Goal: Task Accomplishment & Management: Use online tool/utility

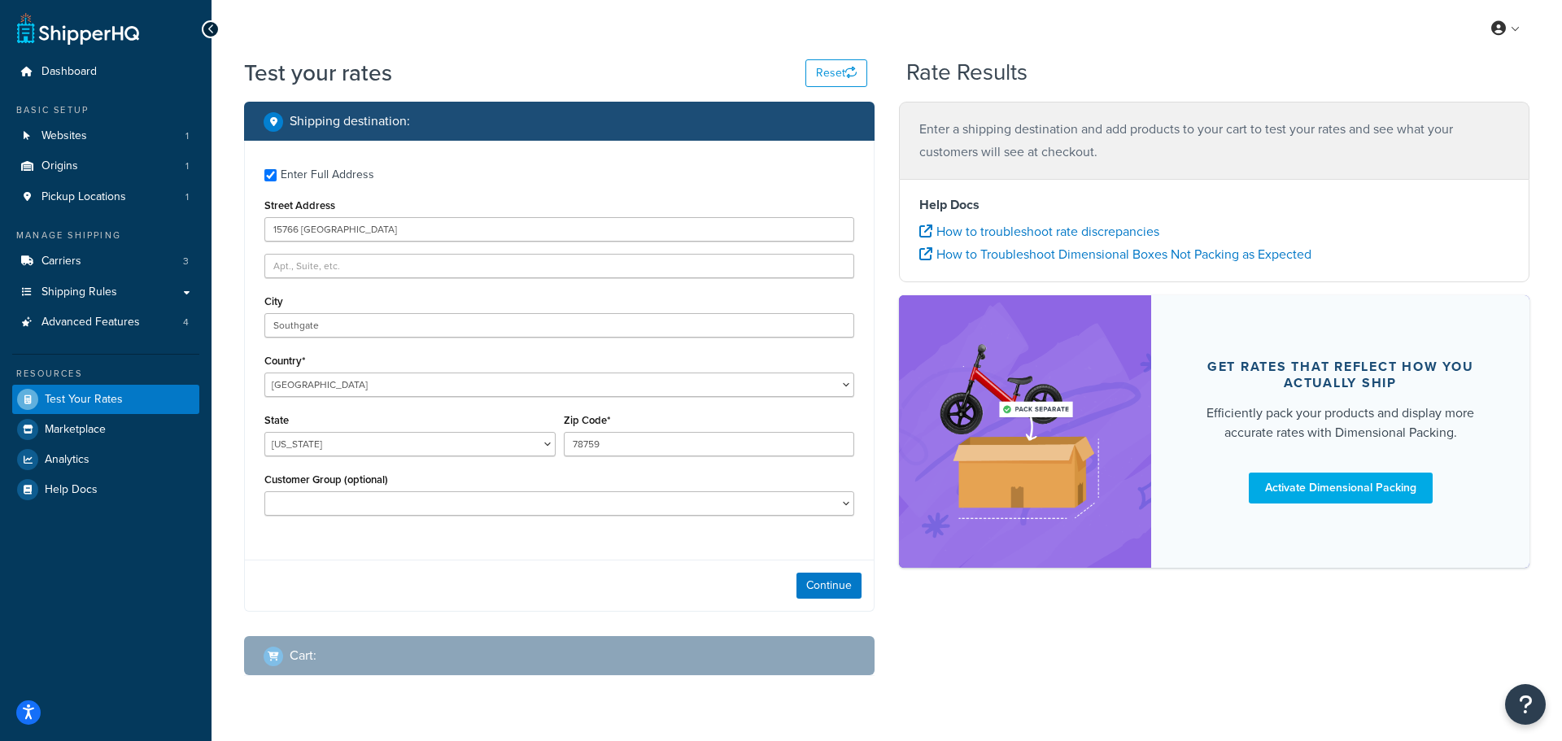
select select "MI"
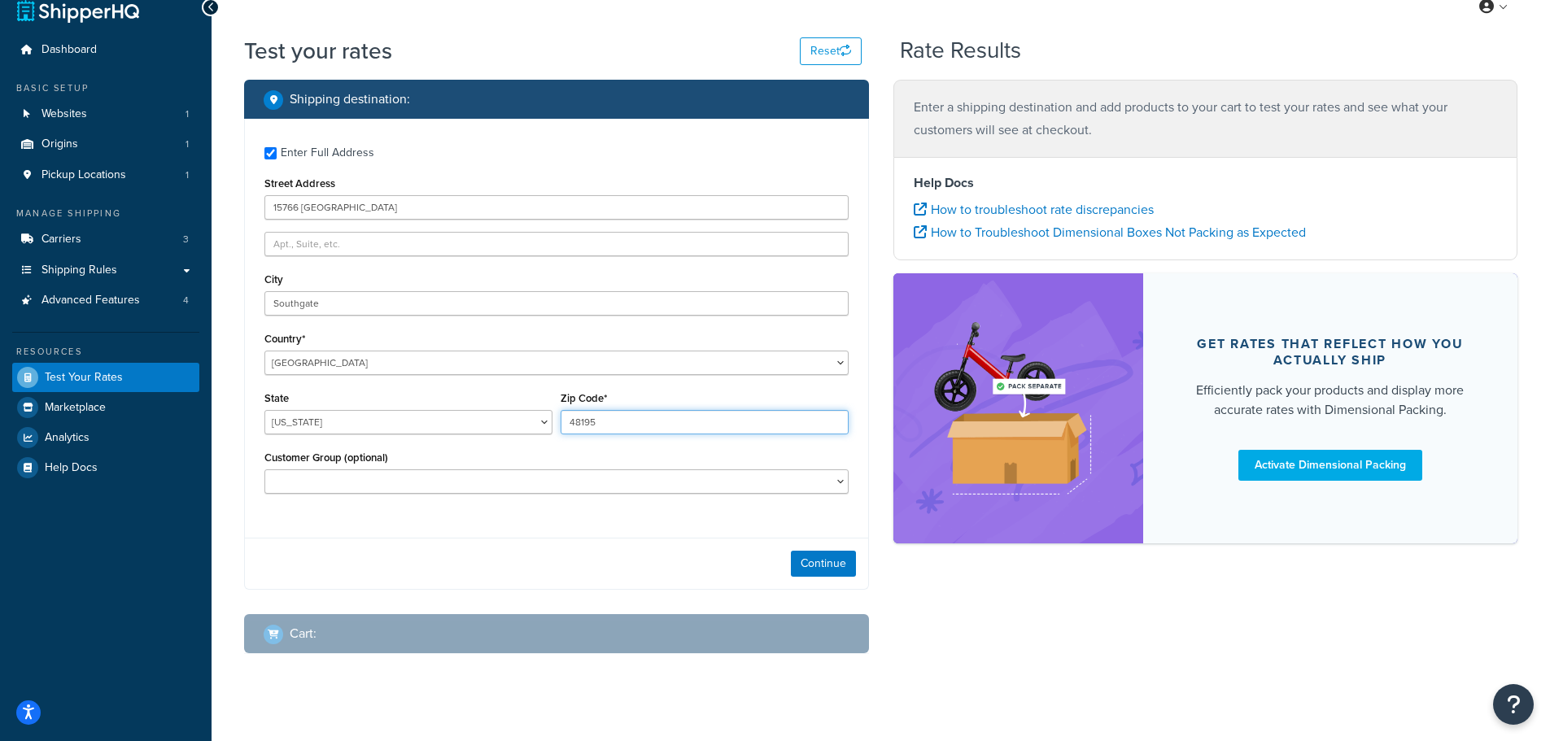
scroll to position [41, 0]
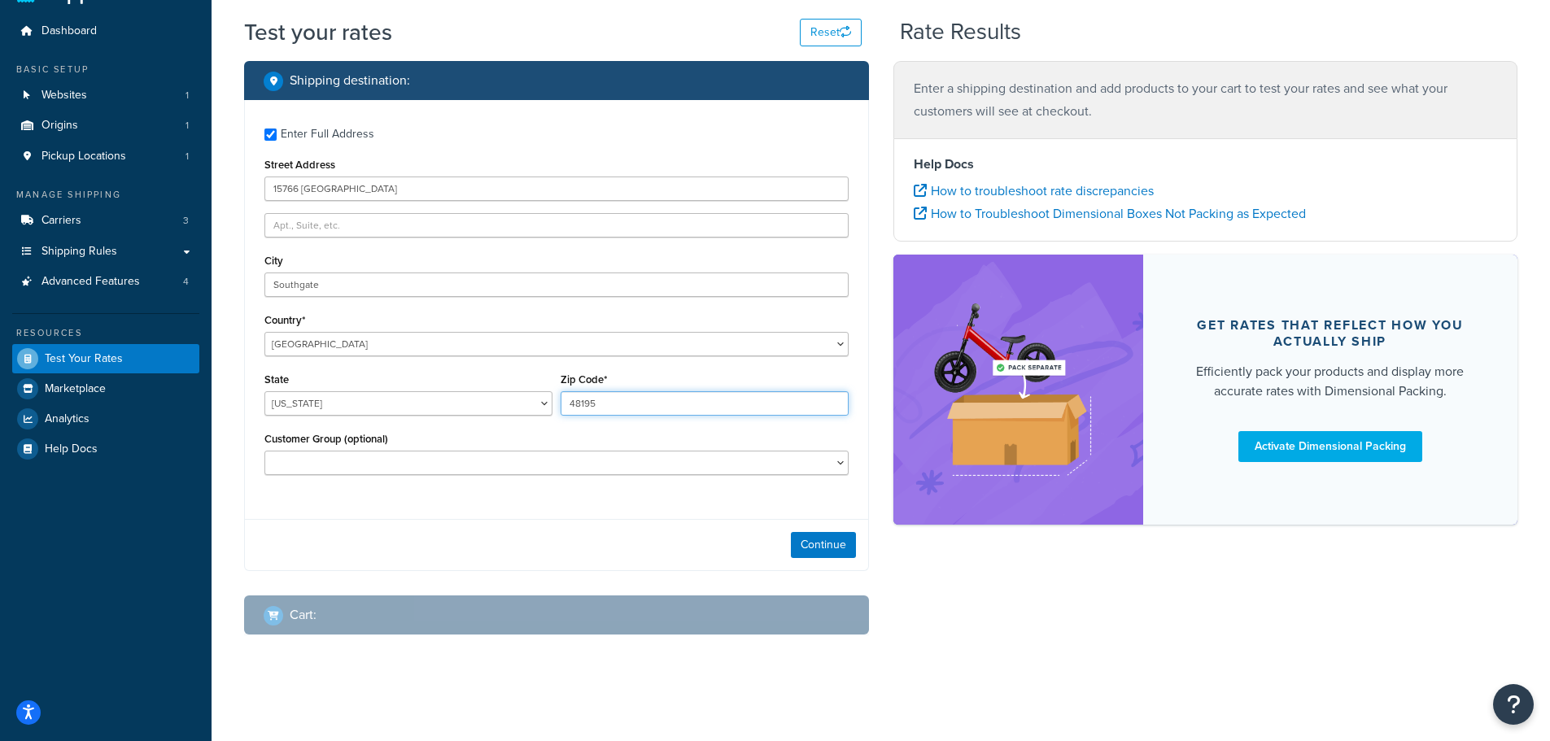
type input "48195"
click at [536, 469] on select "CM-1236 Tier: WPD_learn CM-1236 Tier: WPD_pro CM-1236 Tier:WPD_pro CM-1717 Tier…" at bounding box center [556, 463] width 584 height 24
click at [264, 451] on select "CM-1236 Tier: WPD_learn CM-1236 Tier: WPD_pro CM-1236 Tier:WPD_pro CM-1717 Tier…" at bounding box center [556, 463] width 584 height 24
click at [803, 549] on button "Continue" at bounding box center [823, 545] width 65 height 26
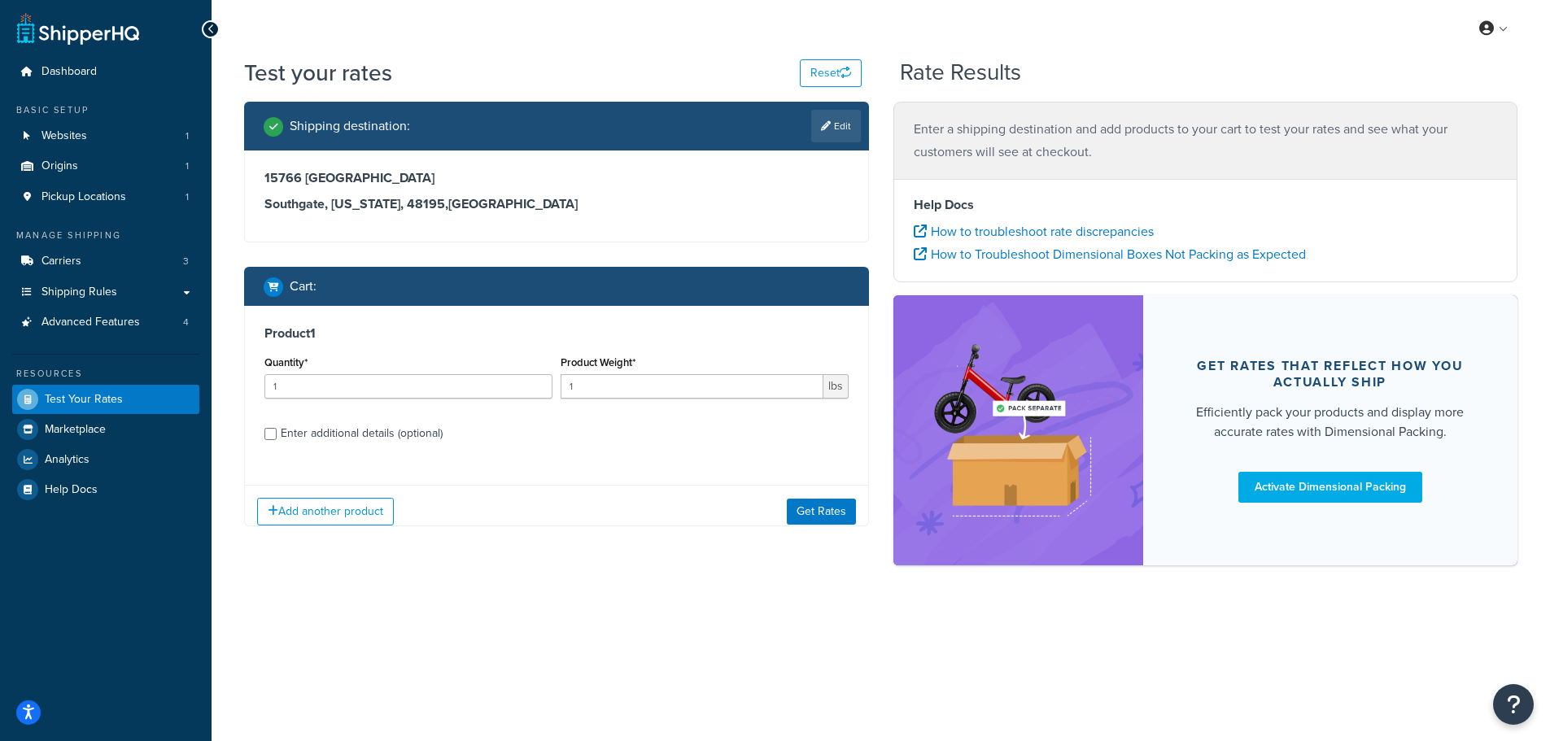
scroll to position [0, 0]
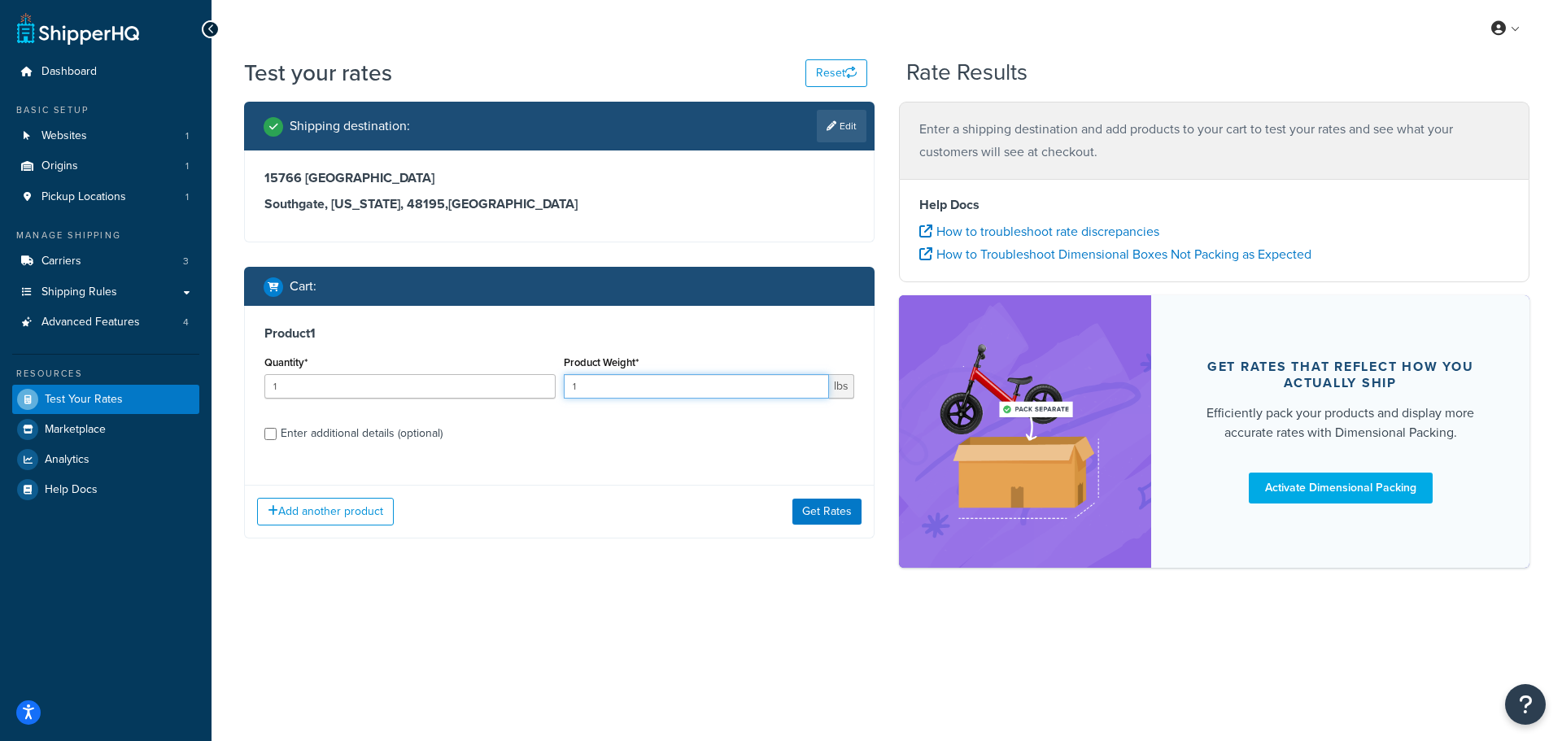
drag, startPoint x: 608, startPoint y: 391, endPoint x: 501, endPoint y: 386, distance: 106.7
click at [501, 386] on div "Quantity* 1 Product Weight* 1 lbs" at bounding box center [559, 381] width 598 height 59
type input "39"
click at [299, 507] on button "Add another product" at bounding box center [325, 512] width 137 height 28
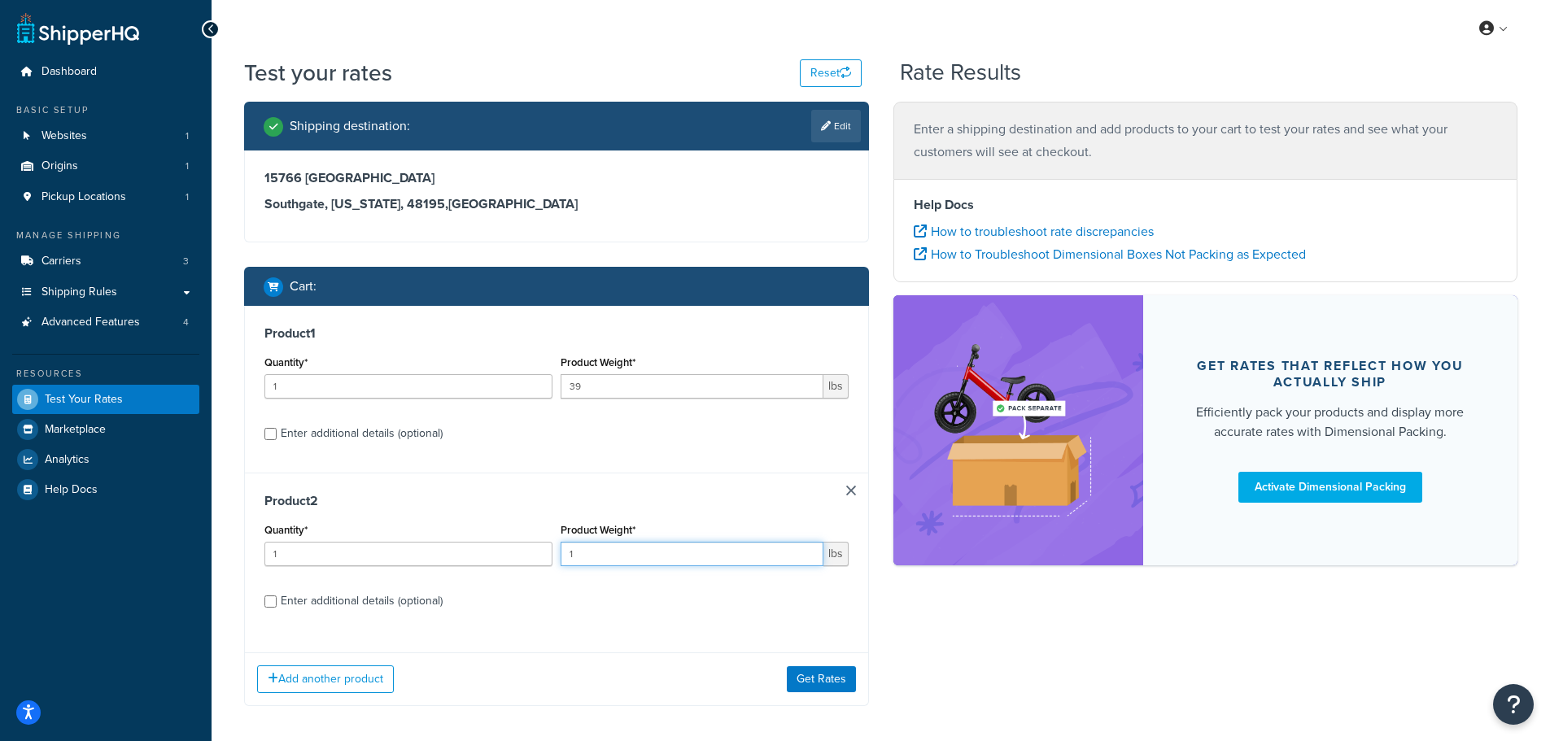
drag, startPoint x: 686, startPoint y: 561, endPoint x: 535, endPoint y: 564, distance: 151.4
click at [535, 564] on div "Quantity* 1 Product Weight* 1 lbs" at bounding box center [556, 548] width 592 height 59
type input "10"
click at [273, 600] on input "Enter additional details (optional)" at bounding box center [270, 602] width 12 height 12
checkbox input "true"
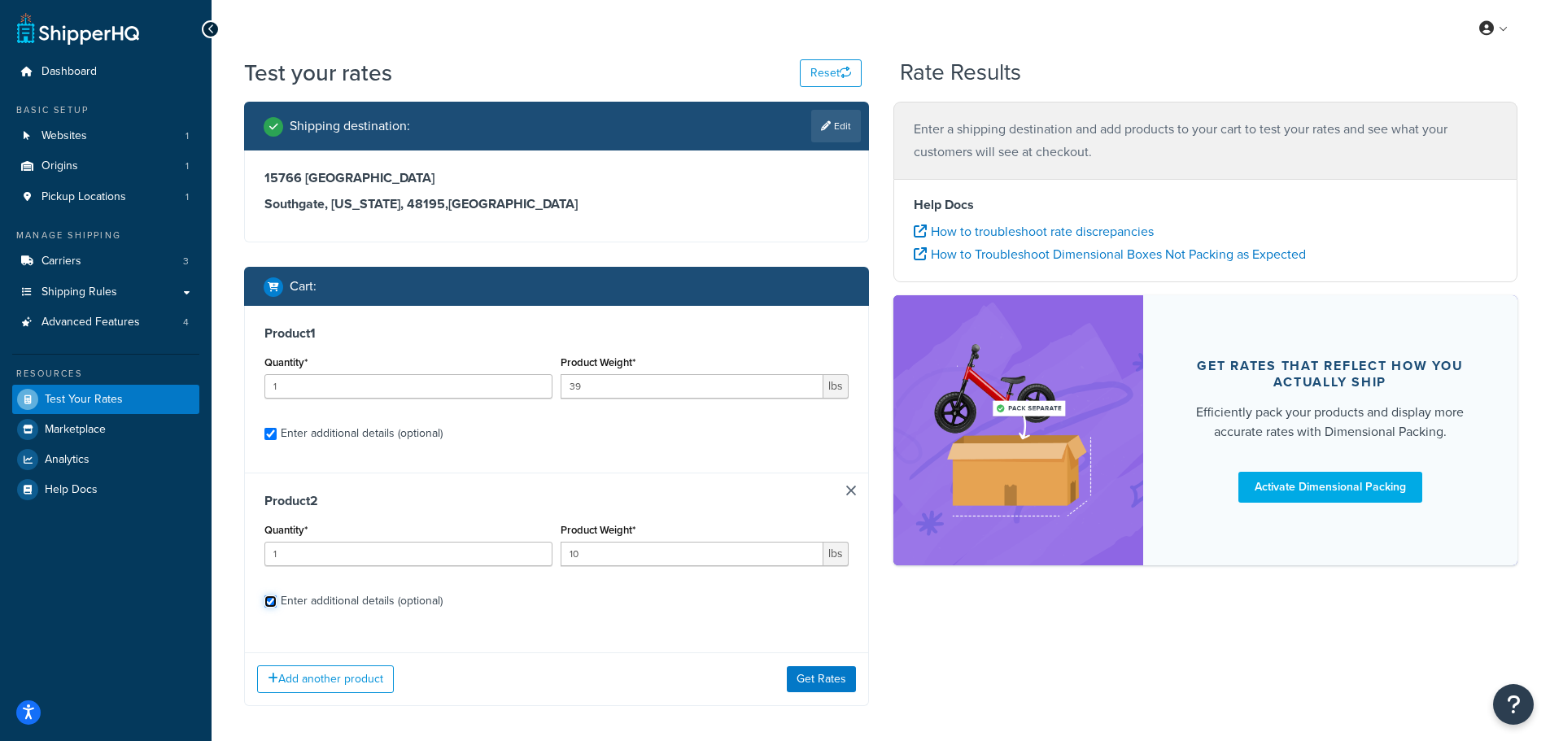
checkbox input "true"
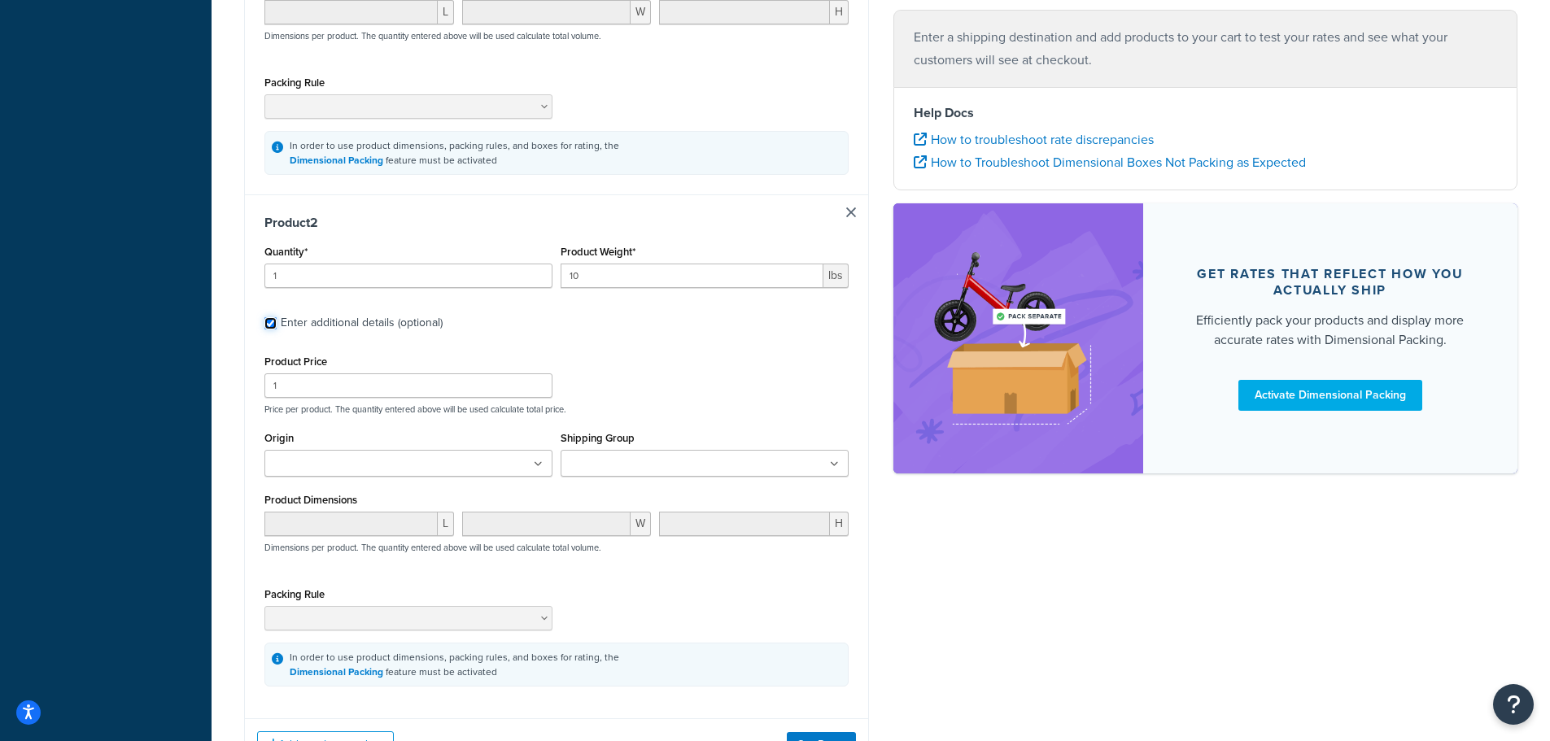
scroll to position [651, 0]
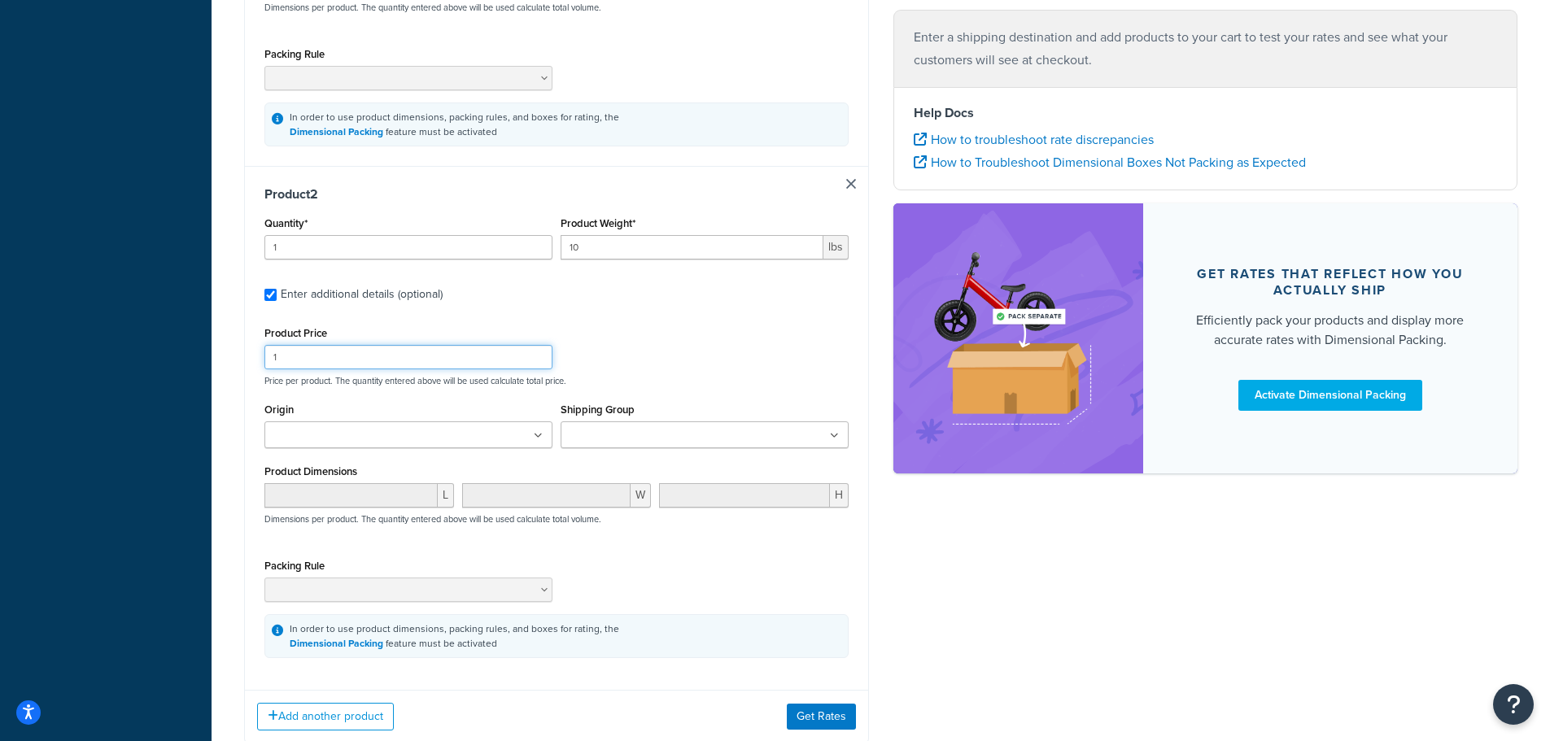
drag, startPoint x: 317, startPoint y: 355, endPoint x: 233, endPoint y: 356, distance: 83.8
click at [233, 356] on div "Shipping destination : Edit 15766 Richmond Southgate, Michigan, 48195 , United …" at bounding box center [556, 109] width 649 height 1317
type input "123"
click at [820, 715] on button "Get Rates" at bounding box center [821, 717] width 69 height 26
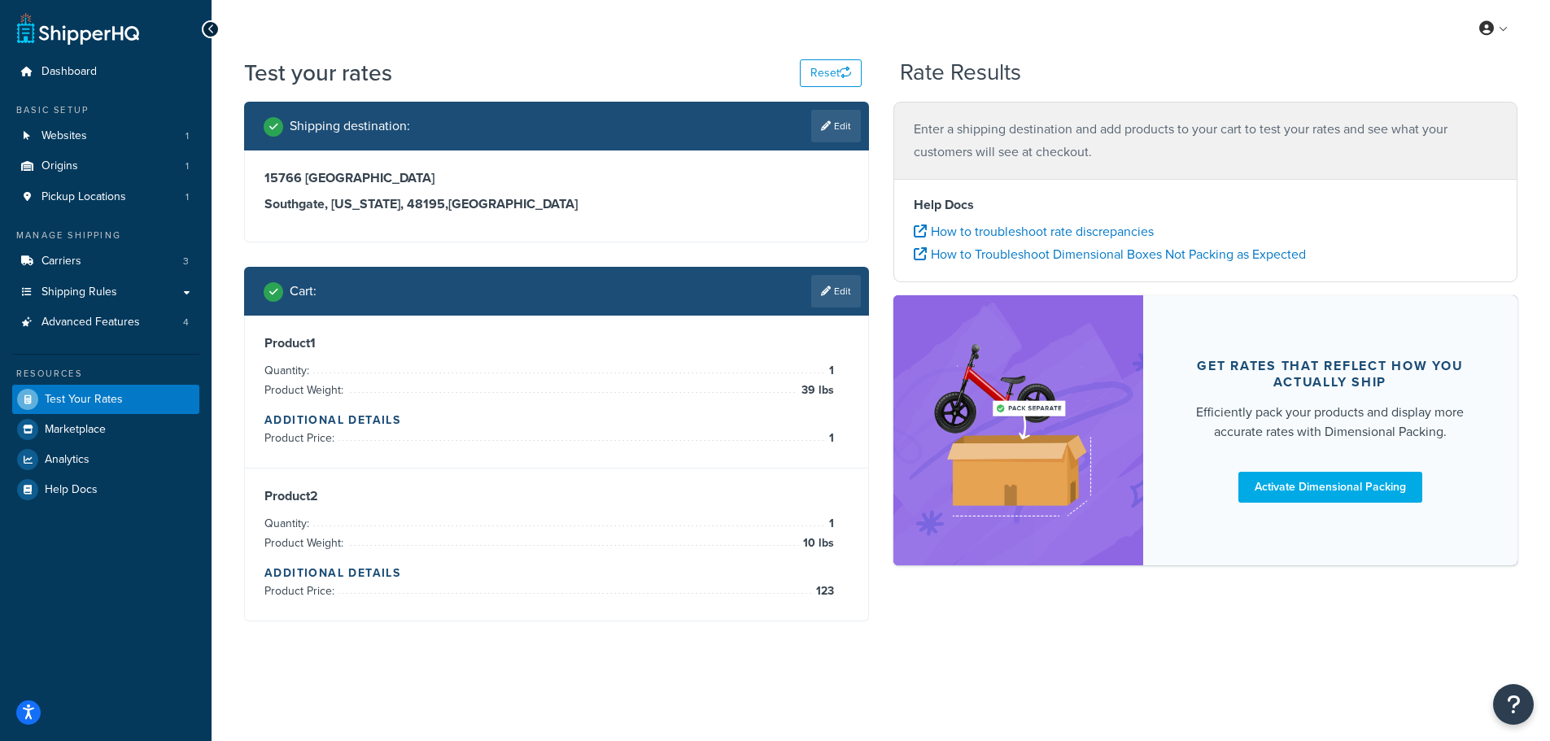
scroll to position [0, 0]
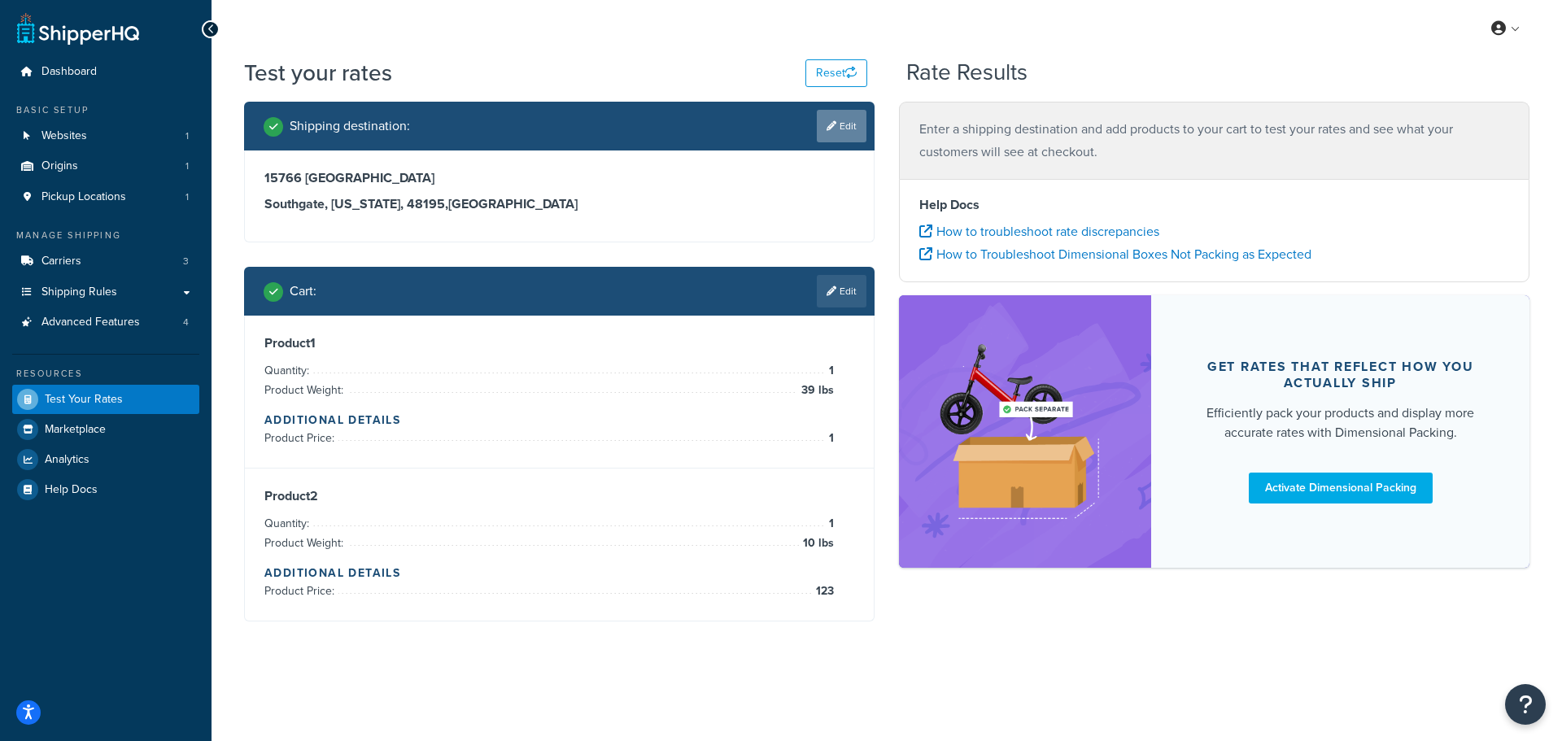
click at [846, 123] on link "Edit" at bounding box center [842, 126] width 50 height 33
select select "MI"
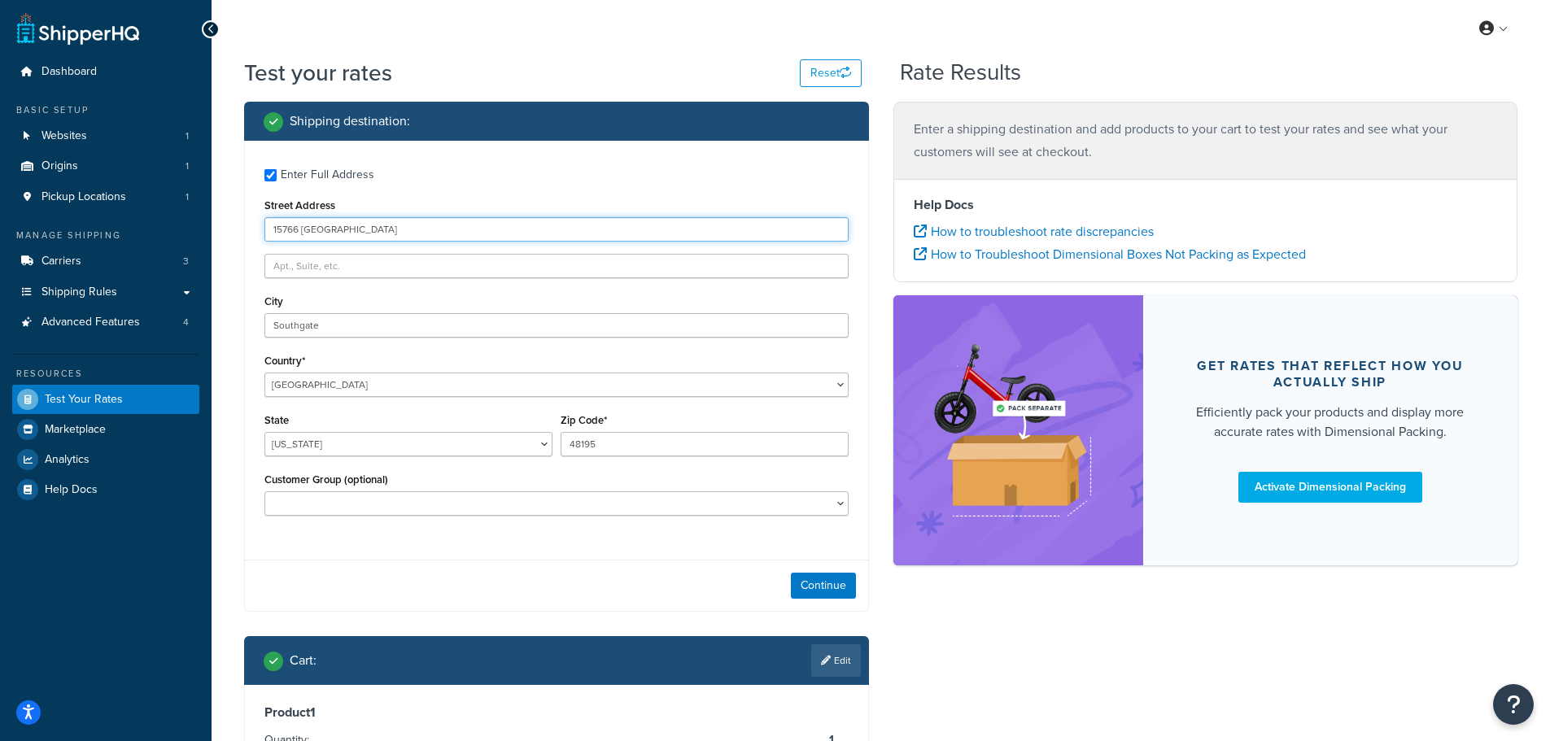
click at [373, 228] on input "15766 Richmond" at bounding box center [556, 229] width 584 height 24
type input "15766 Richmond Street"
click at [814, 582] on button "Continue" at bounding box center [823, 586] width 65 height 26
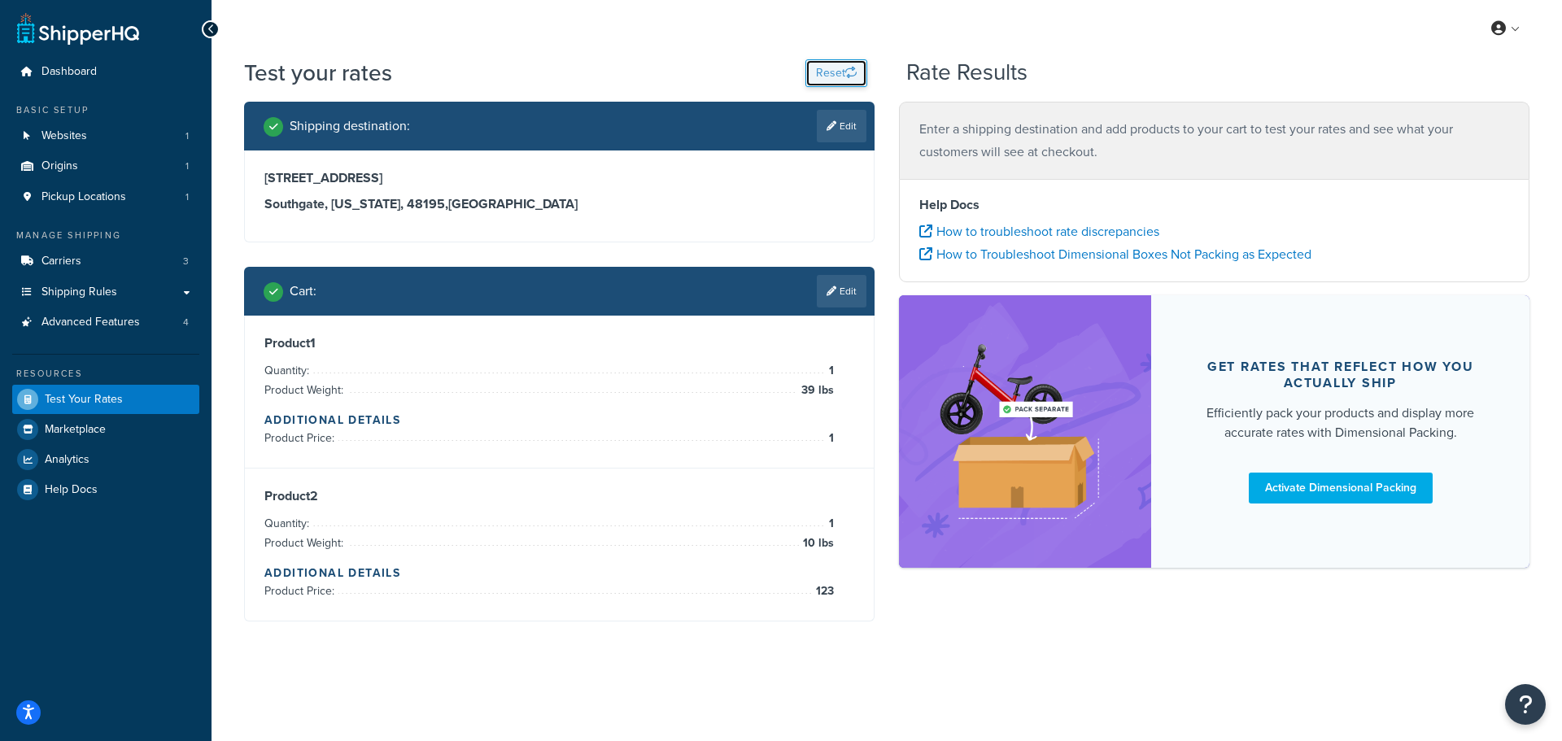
click at [822, 69] on button "Reset" at bounding box center [837, 73] width 62 height 28
select select "TX"
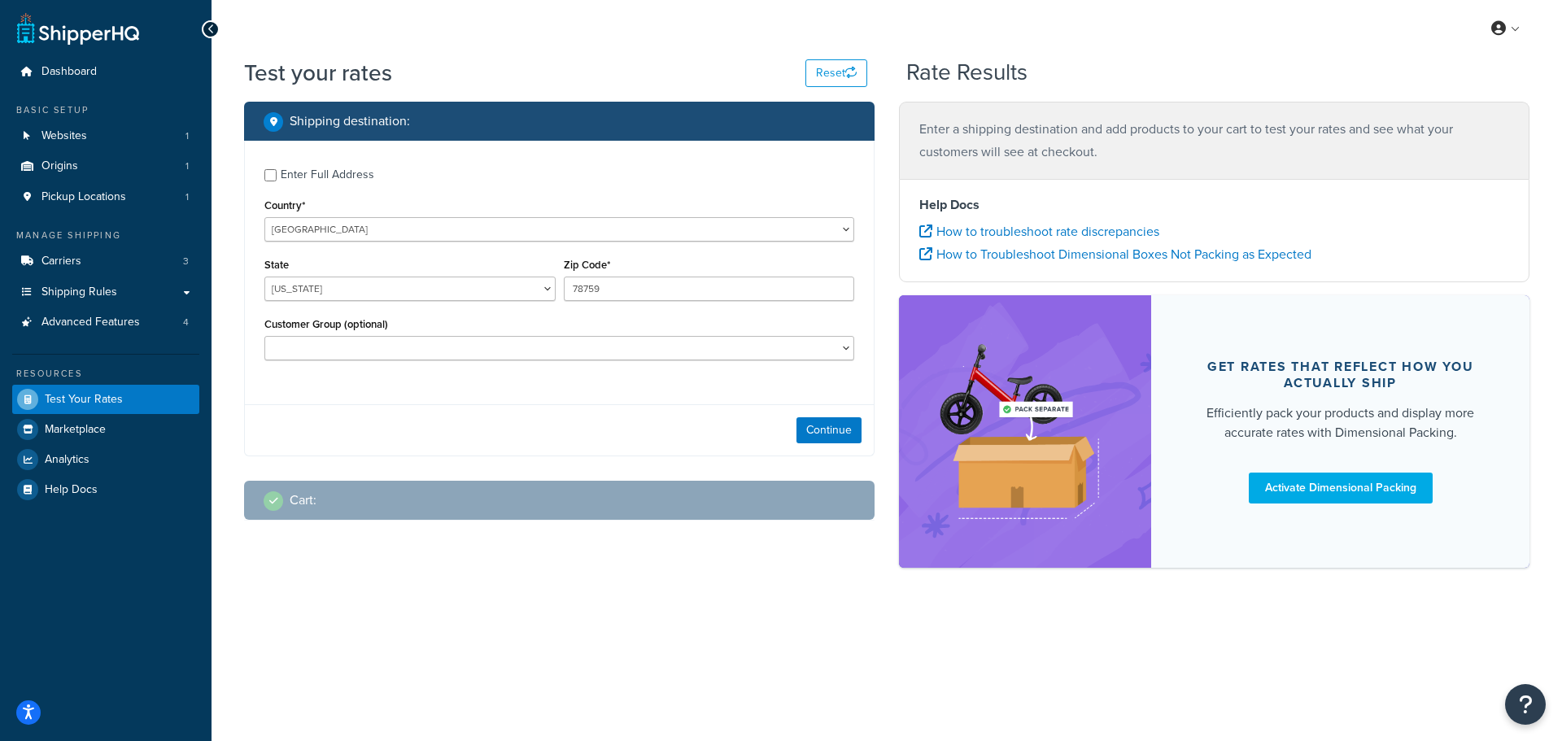
click at [280, 177] on div "Enter Full Address" at bounding box center [559, 173] width 590 height 26
click at [273, 172] on input "Enter Full Address" at bounding box center [270, 175] width 12 height 12
checkbox input "true"
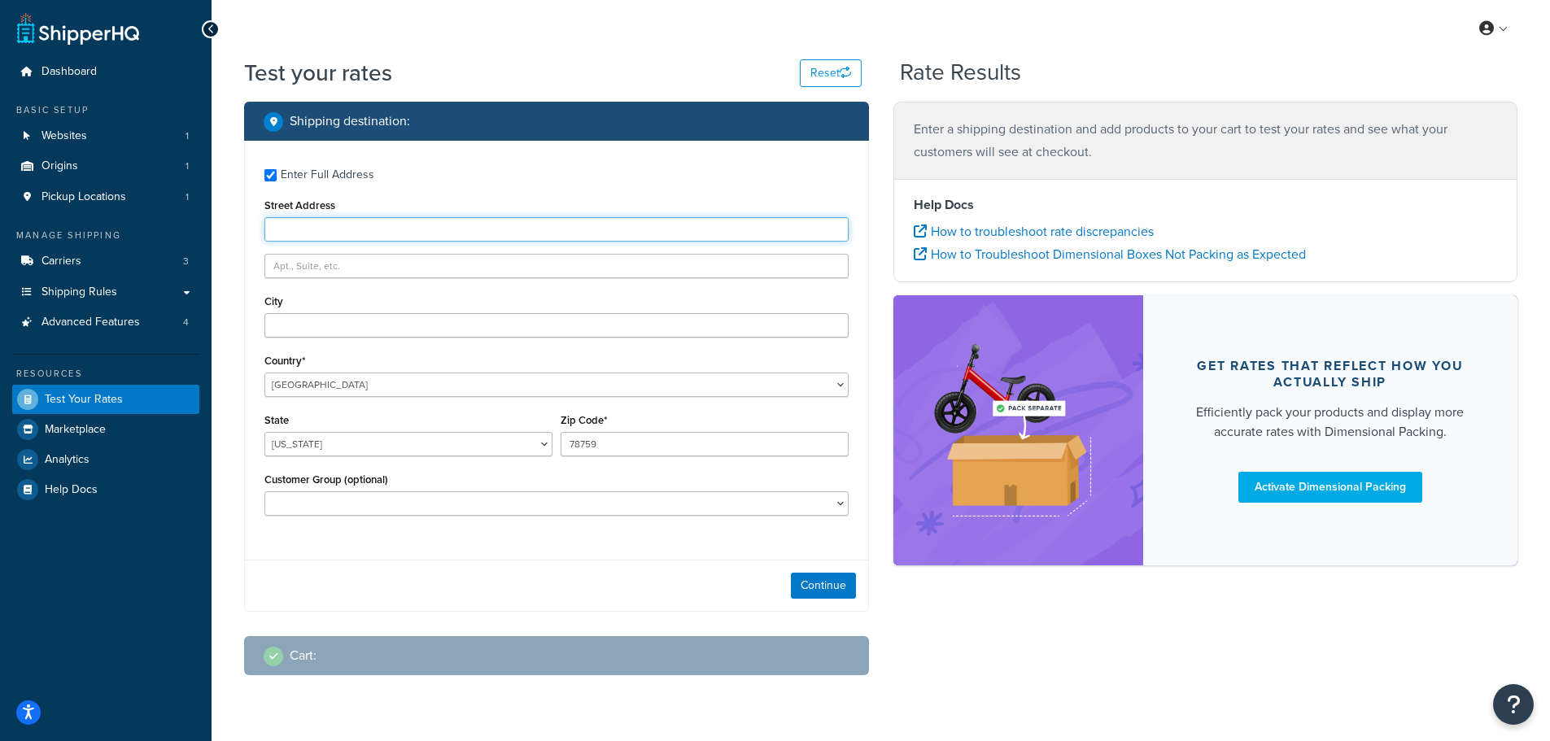
click at [304, 225] on input "Street Address" at bounding box center [556, 229] width 584 height 24
type input "15766 Richmond"
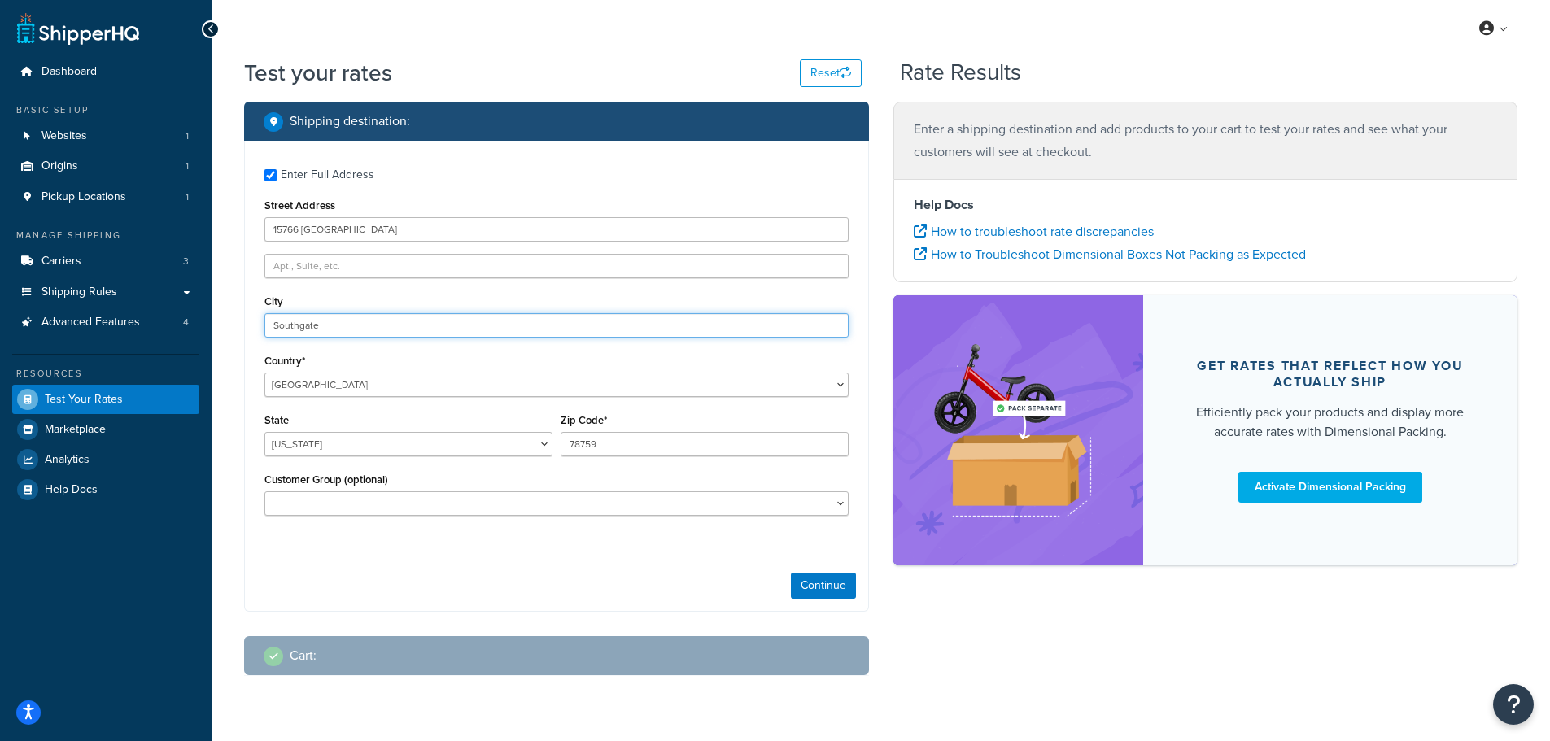
type input "Southgate"
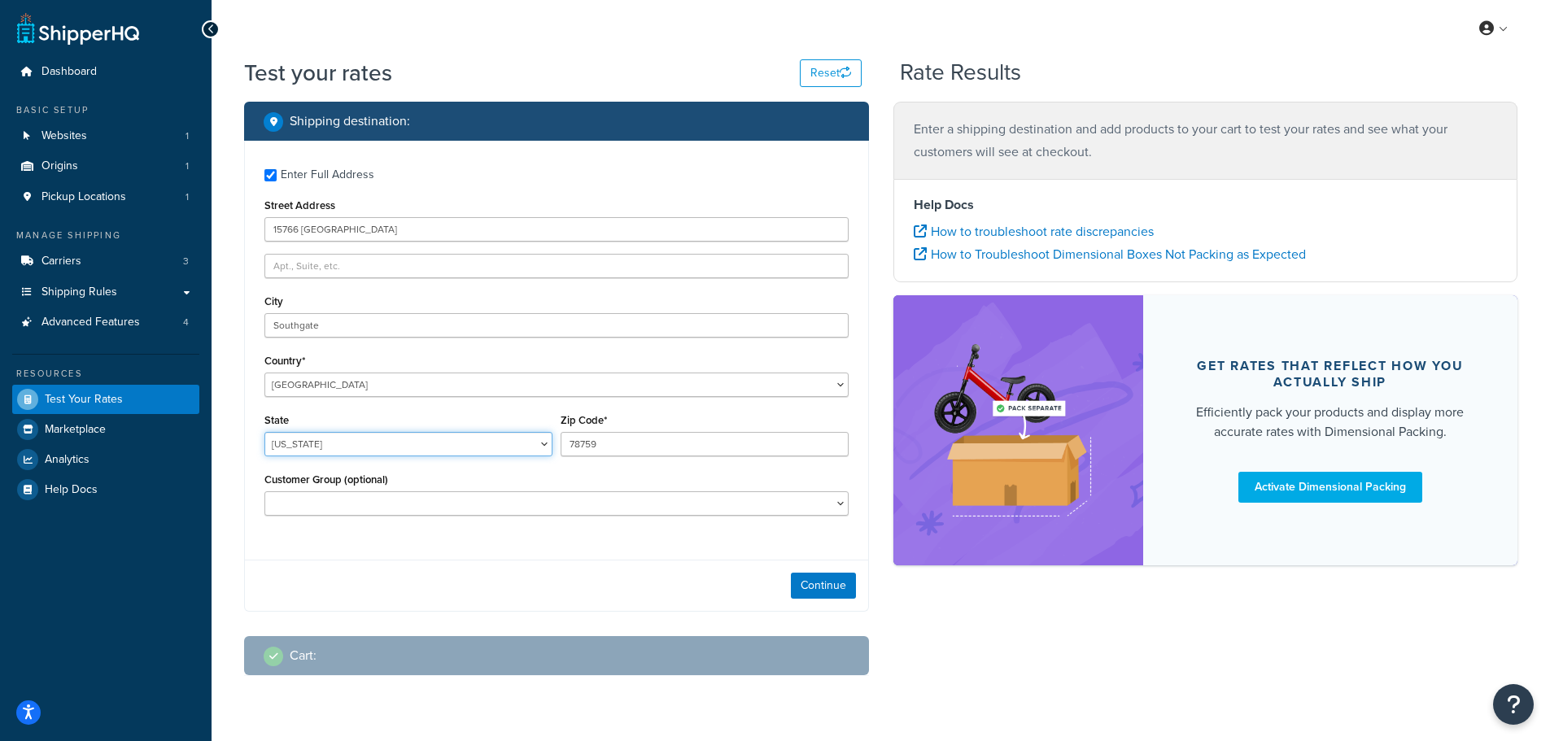
select select "MI"
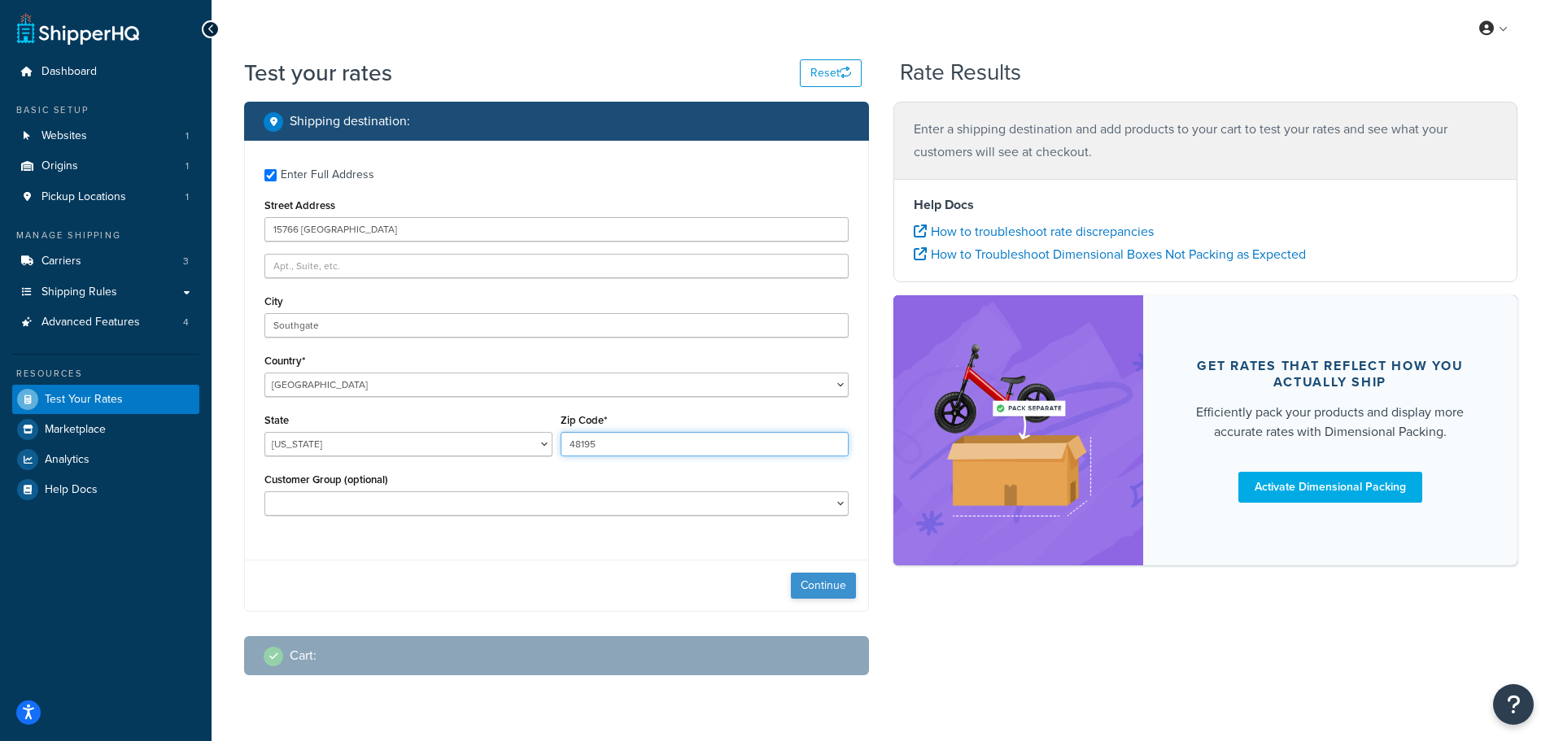
type input "48195"
click at [816, 584] on button "Continue" at bounding box center [823, 586] width 65 height 26
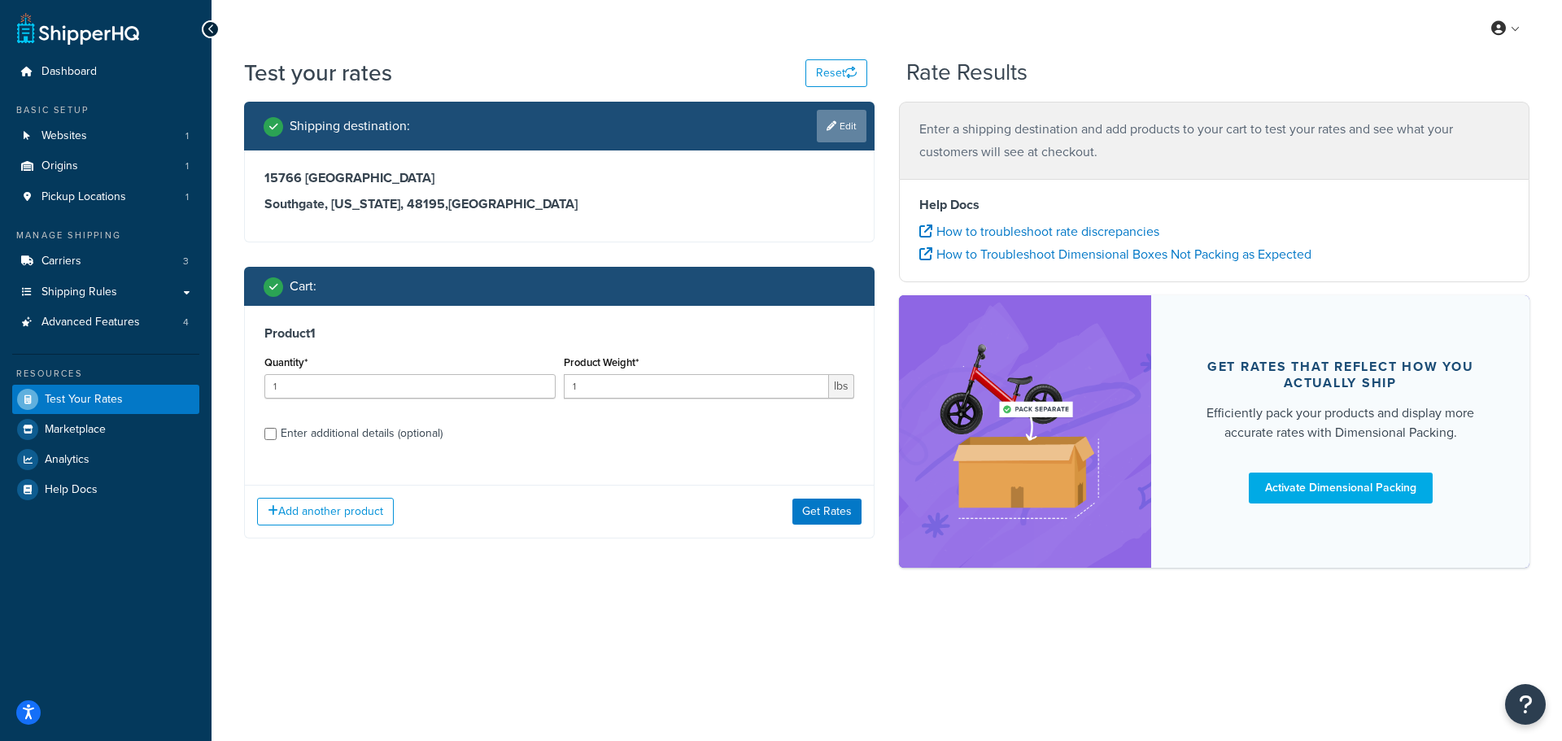
click at [849, 133] on link "Edit" at bounding box center [842, 126] width 50 height 33
select select "MI"
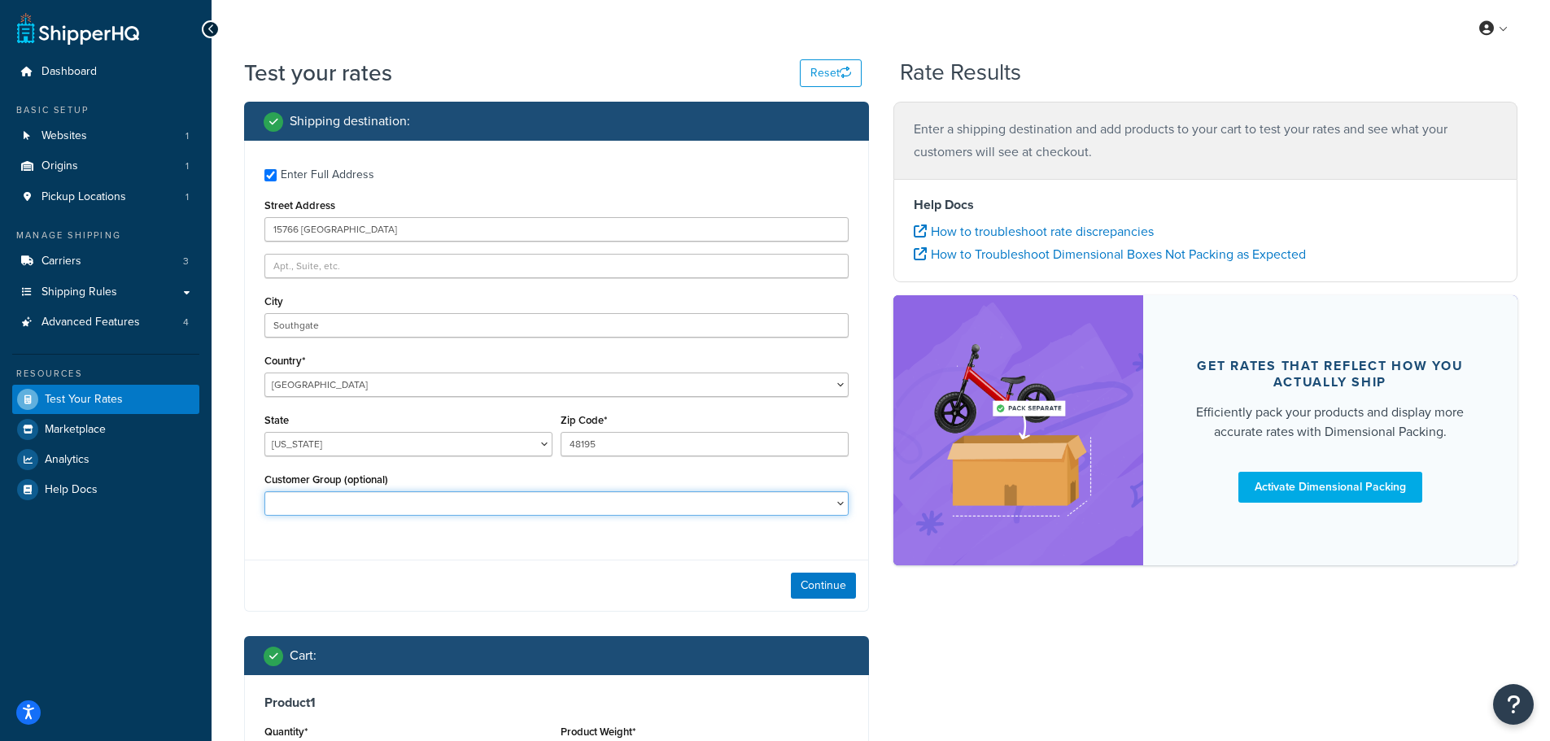
click at [347, 503] on select "CM-1236 Tier: WPD_learn CM-1236 Tier: WPD_pro CM-1236 Tier:WPD_pro CM-1717 Tier…" at bounding box center [556, 503] width 584 height 24
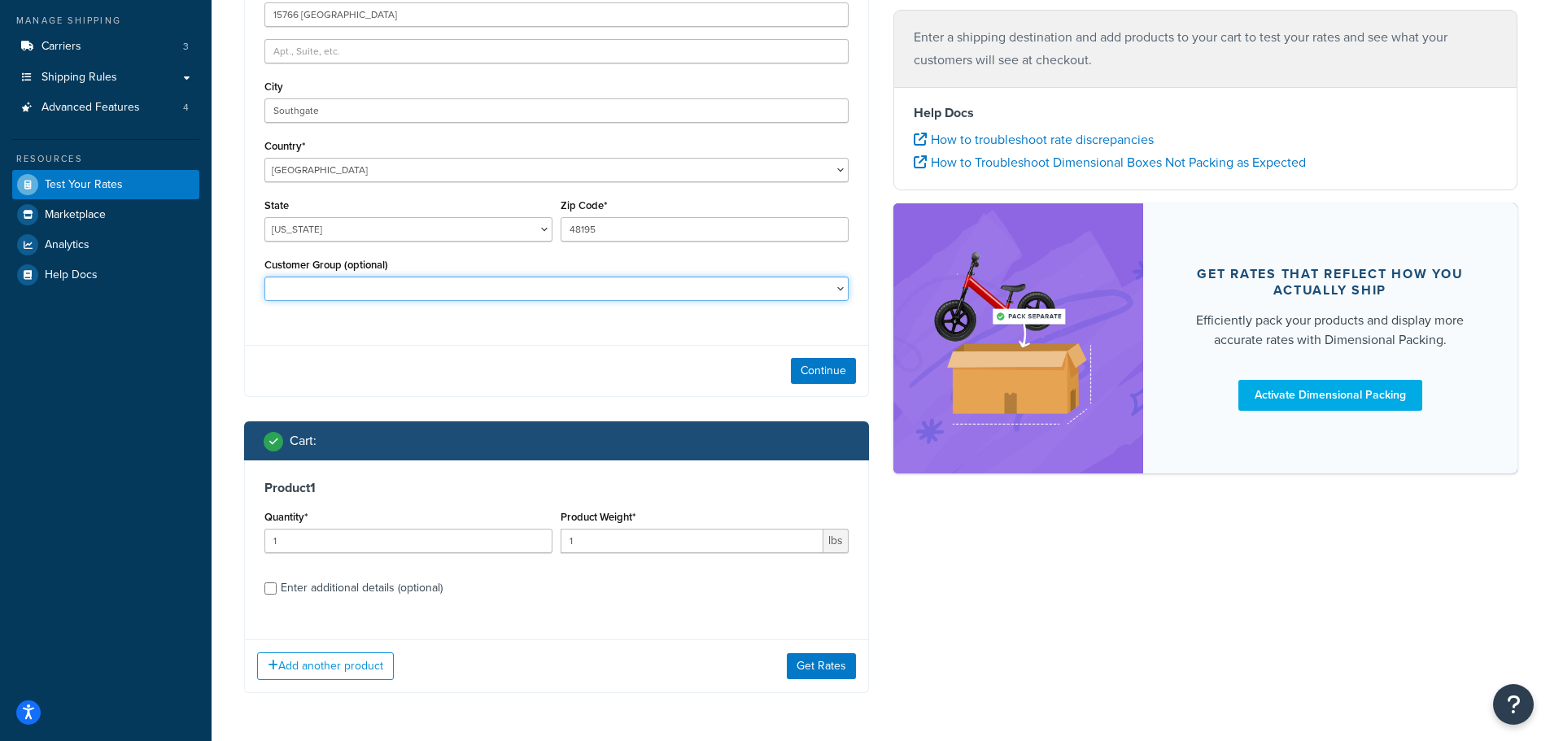
scroll to position [273, 0]
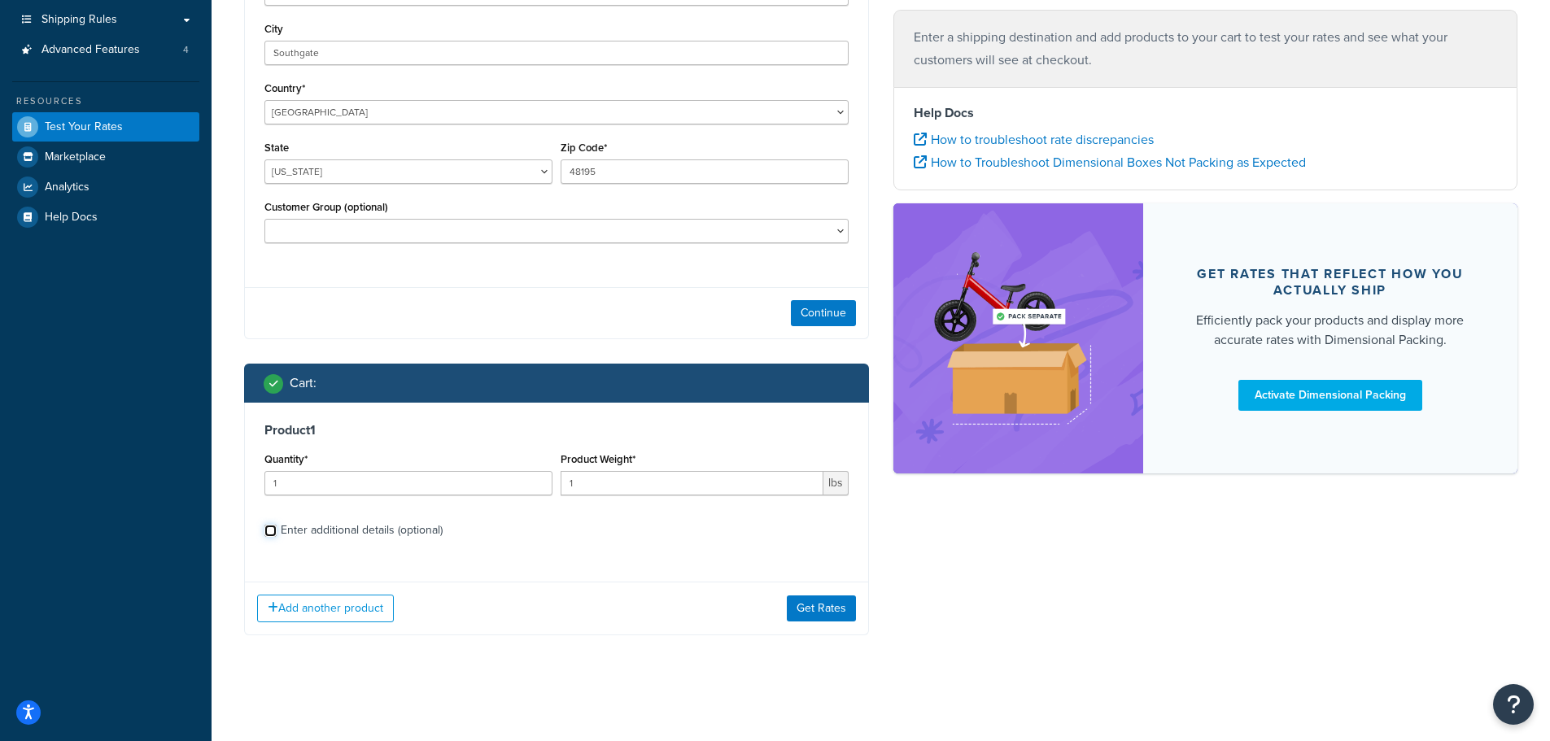
click at [273, 531] on input "Enter additional details (optional)" at bounding box center [270, 531] width 12 height 12
checkbox input "true"
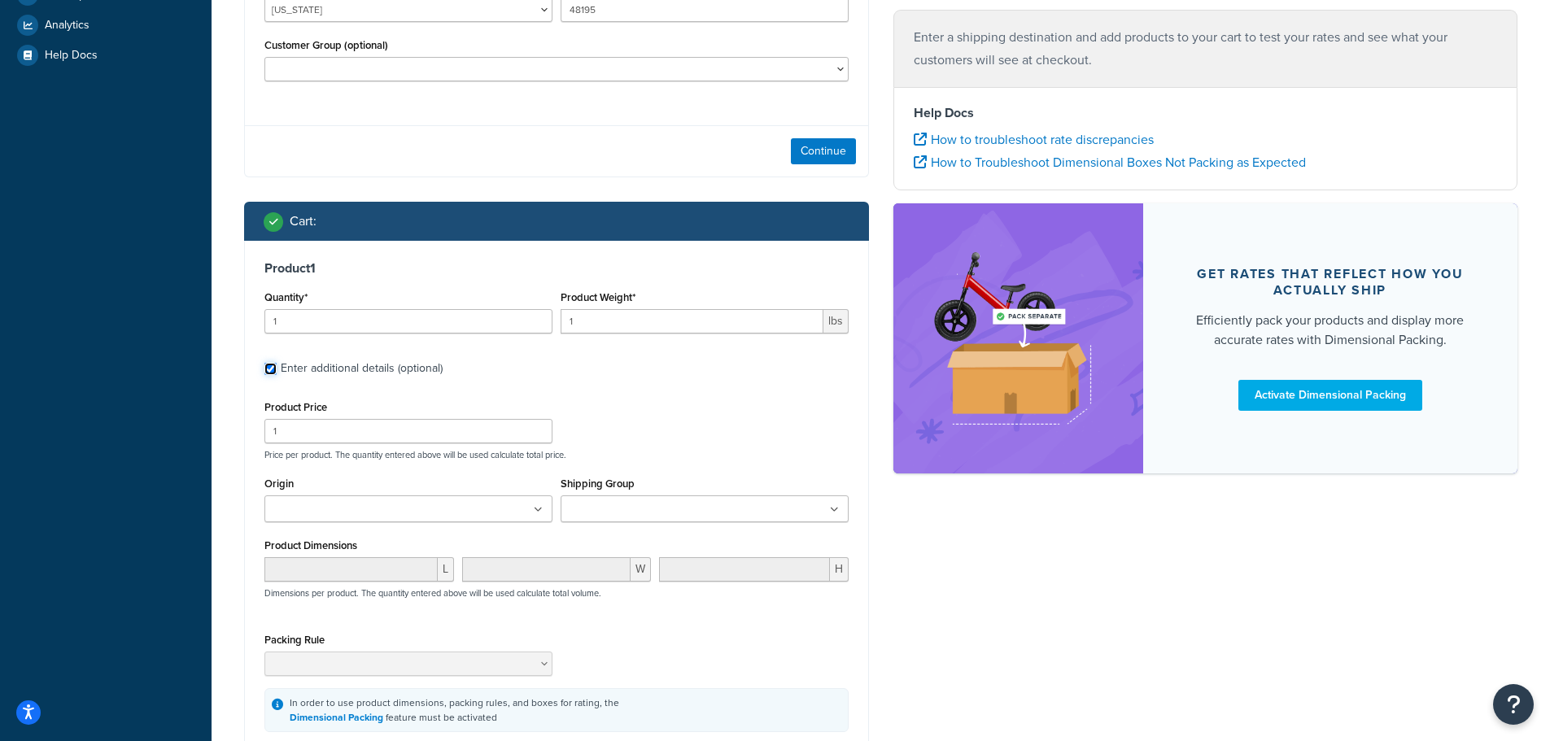
scroll to position [435, 0]
drag, startPoint x: 314, startPoint y: 432, endPoint x: 210, endPoint y: 432, distance: 104.1
click at [210, 432] on div "Dashboard Basic Setup Websites 1 Origins 1 Pickup Locations 1 Manage Shipping C…" at bounding box center [775, 244] width 1550 height 1358
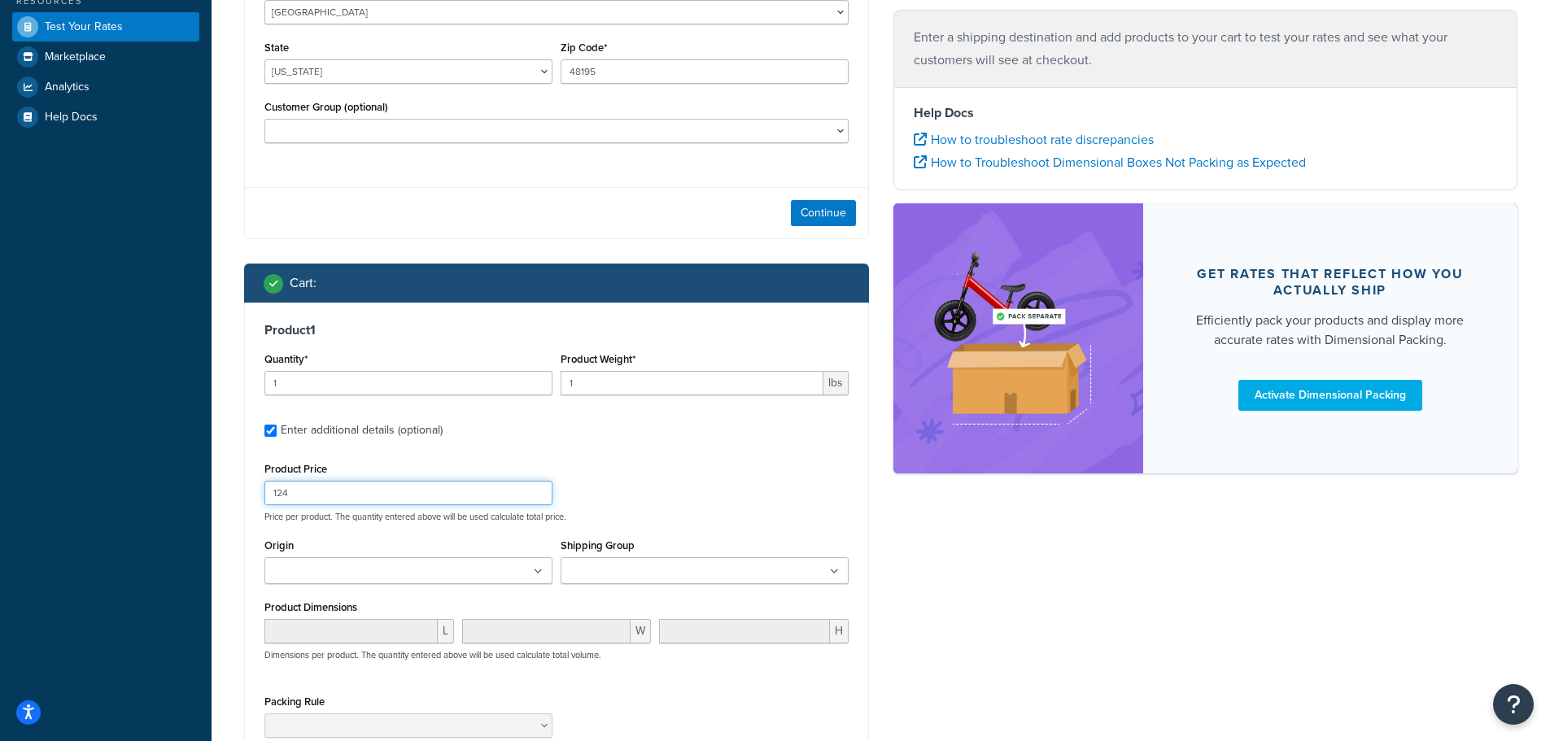
scroll to position [273, 0]
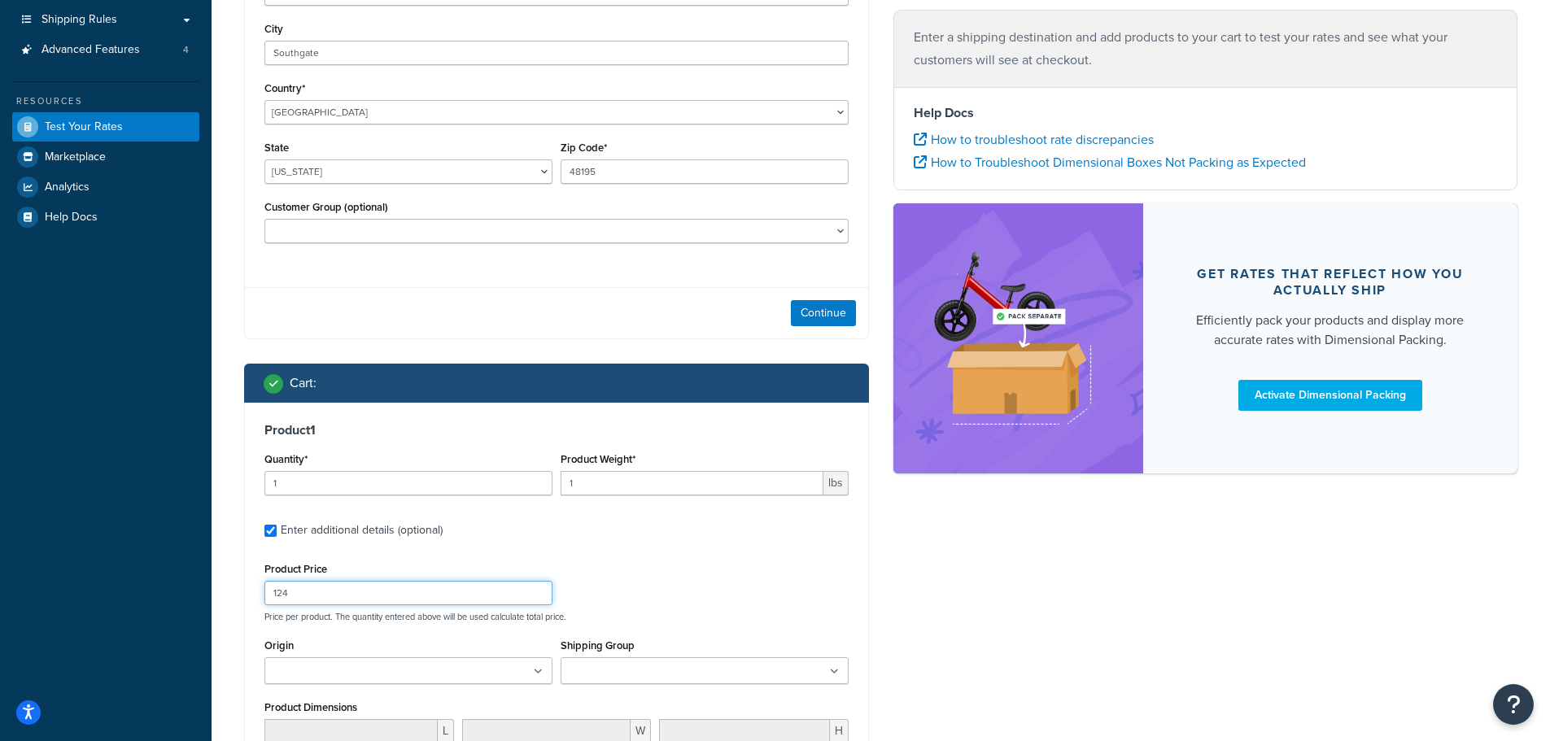
type input "124"
drag, startPoint x: 592, startPoint y: 483, endPoint x: 502, endPoint y: 470, distance: 90.3
click at [502, 470] on div "Quantity* 1 Product Weight* 1 lbs" at bounding box center [556, 477] width 592 height 59
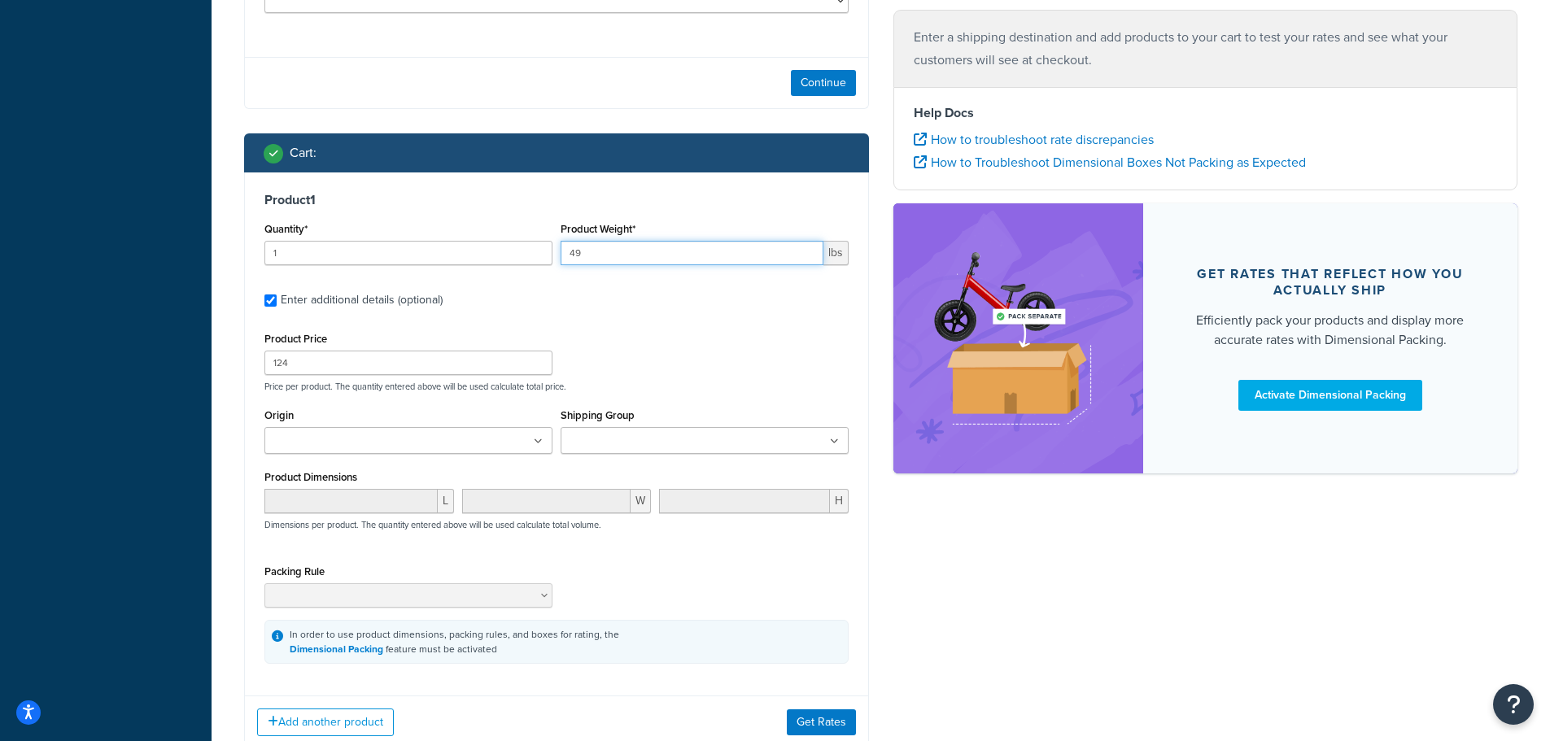
scroll to position [517, 0]
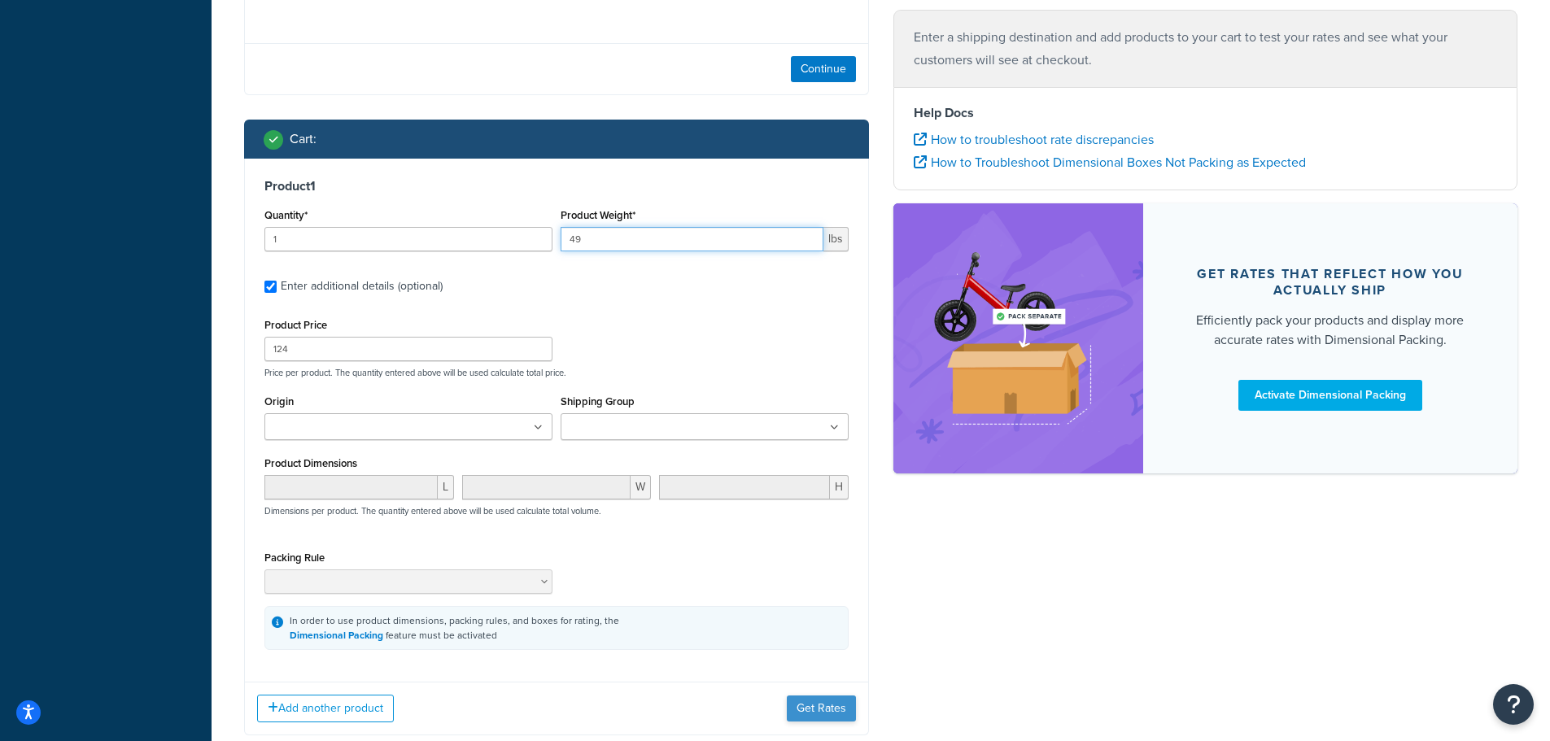
type input "49"
click at [816, 704] on button "Get Rates" at bounding box center [821, 709] width 69 height 26
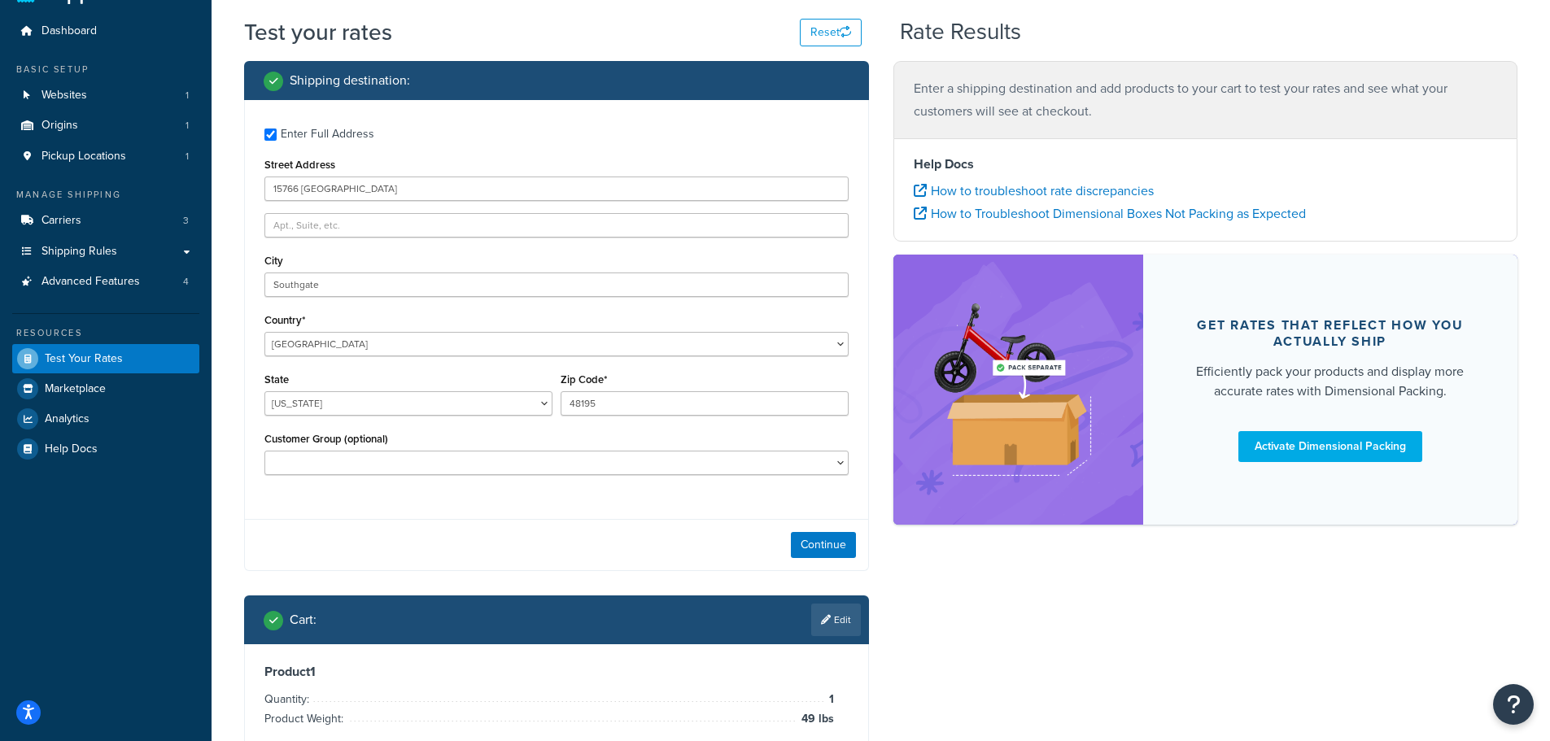
scroll to position [40, 0]
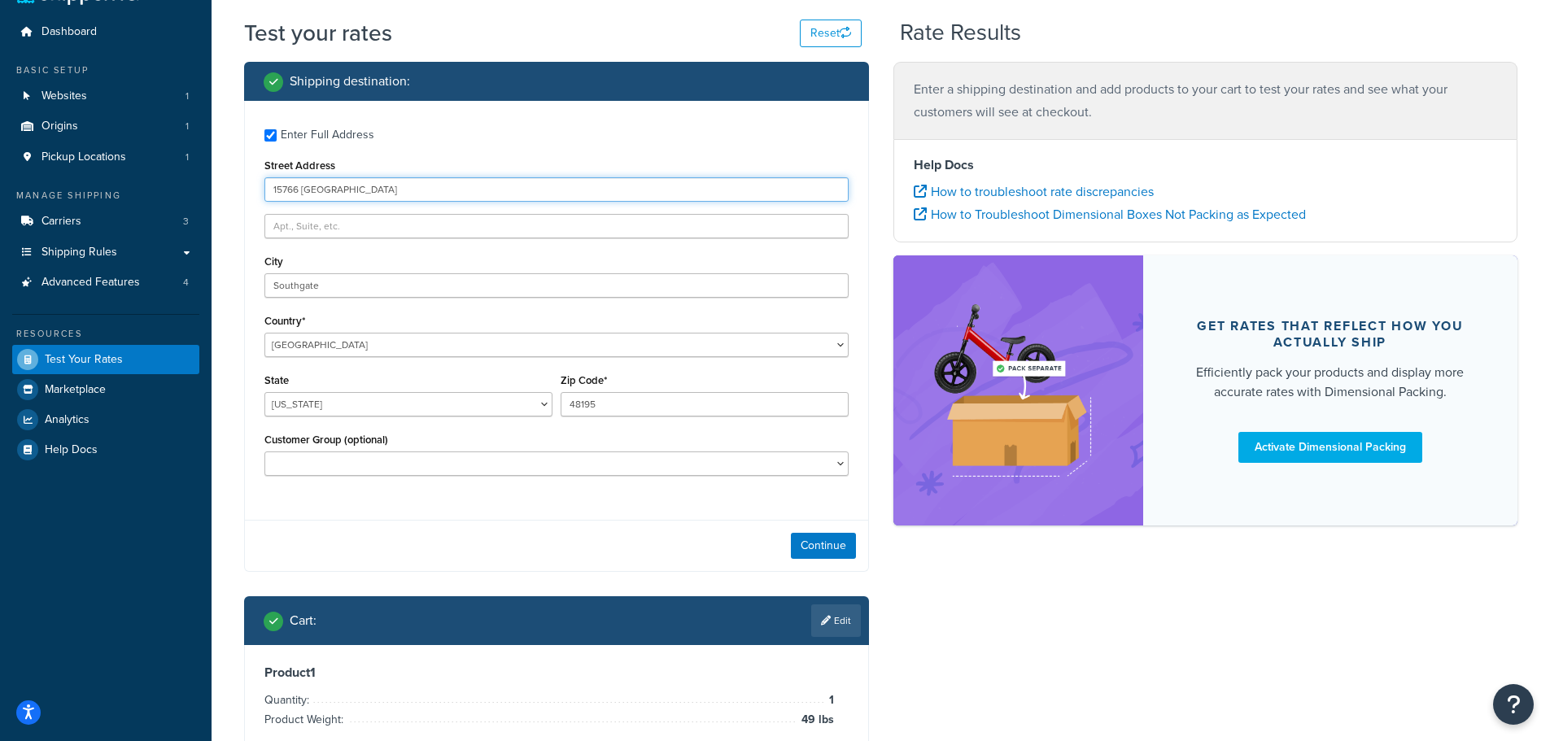
drag, startPoint x: 347, startPoint y: 187, endPoint x: 202, endPoint y: 173, distance: 146.3
click at [202, 173] on div "Dashboard Basic Setup Websites 1 Origins 1 Pickup Locations 1 Manage Shipping C…" at bounding box center [775, 432] width 1550 height 944
type input "251 Ann St"
type input "Clarendon Hills"
select select "IL"
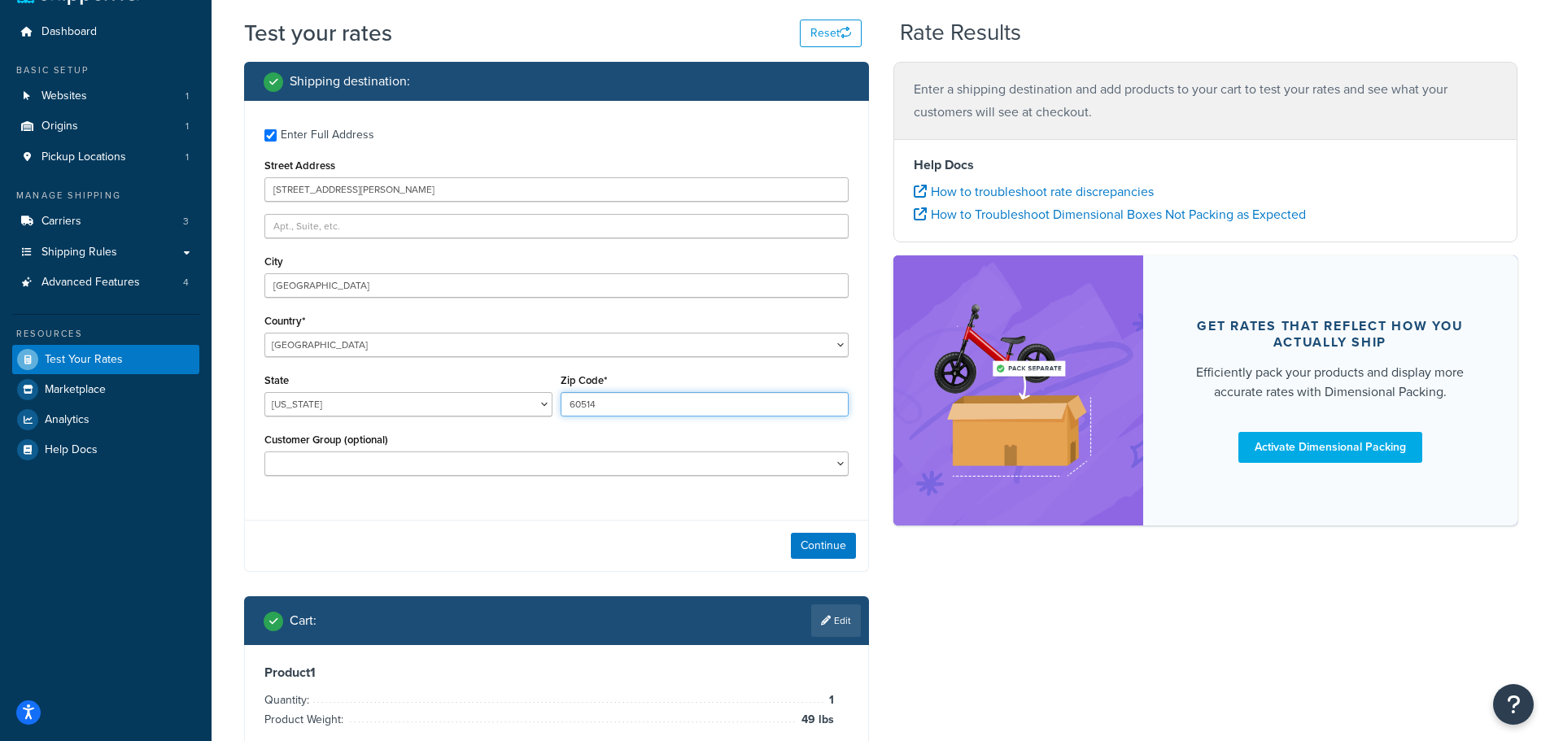
type input "60514"
click at [449, 537] on div "Continue" at bounding box center [556, 545] width 623 height 51
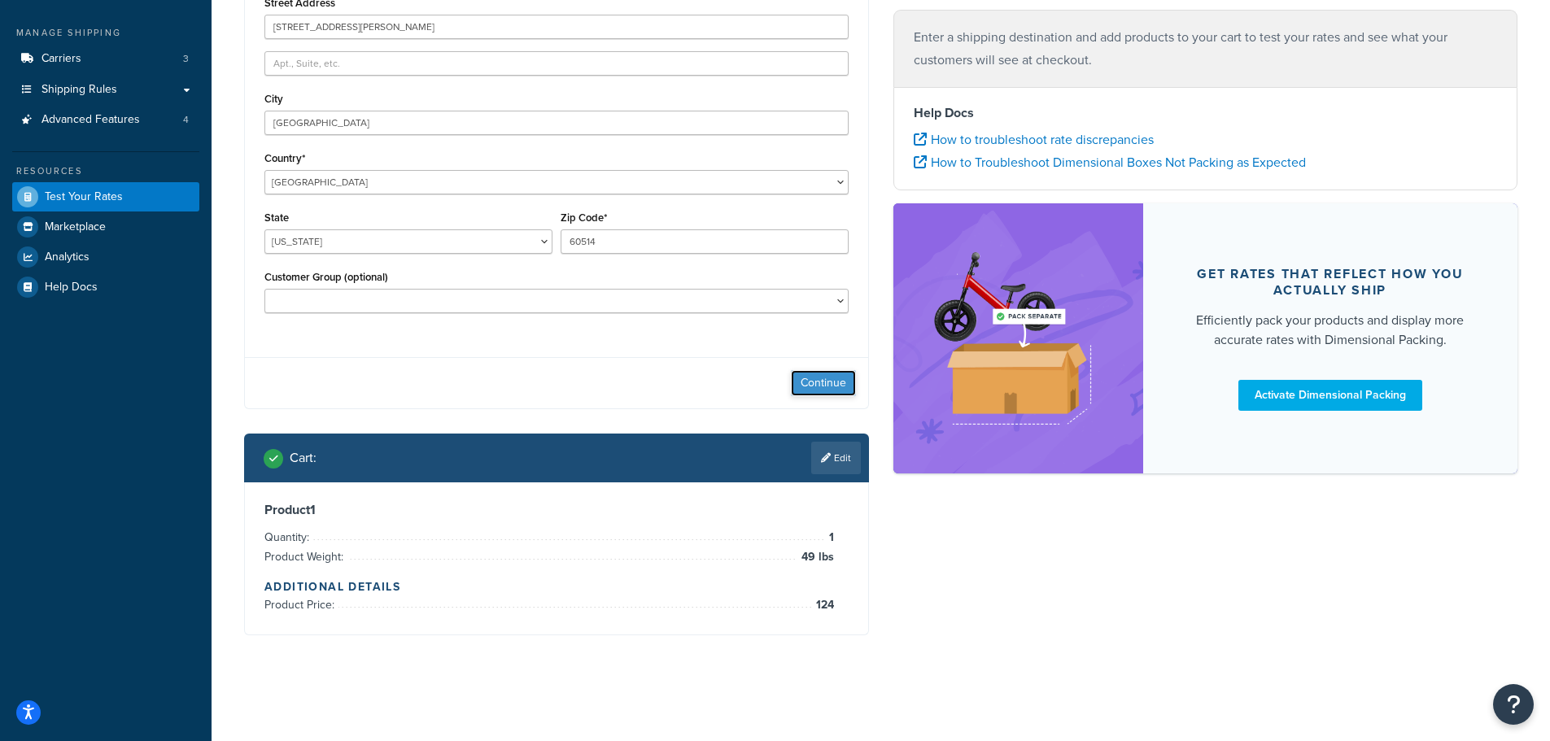
click at [821, 378] on button "Continue" at bounding box center [823, 383] width 65 height 26
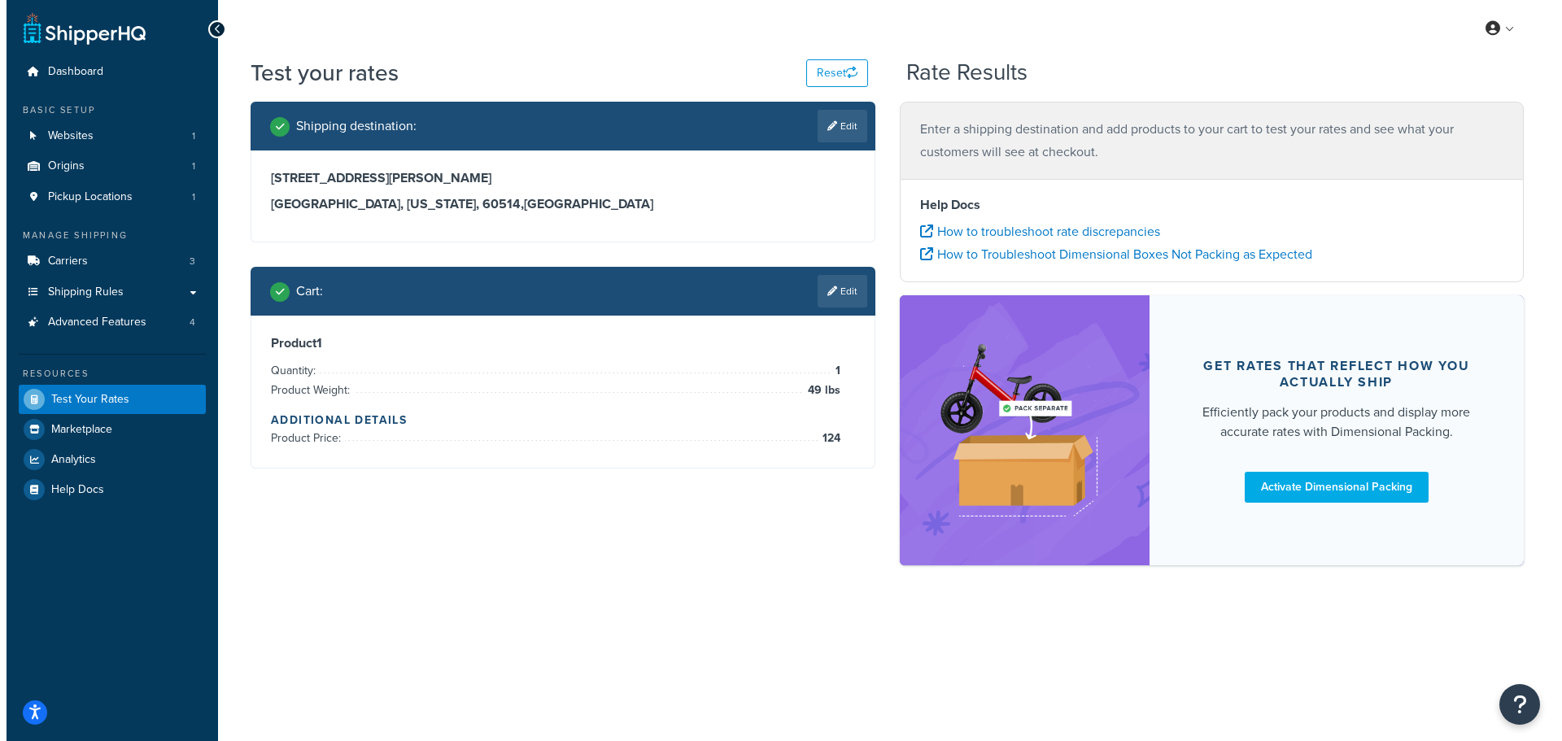
scroll to position [0, 0]
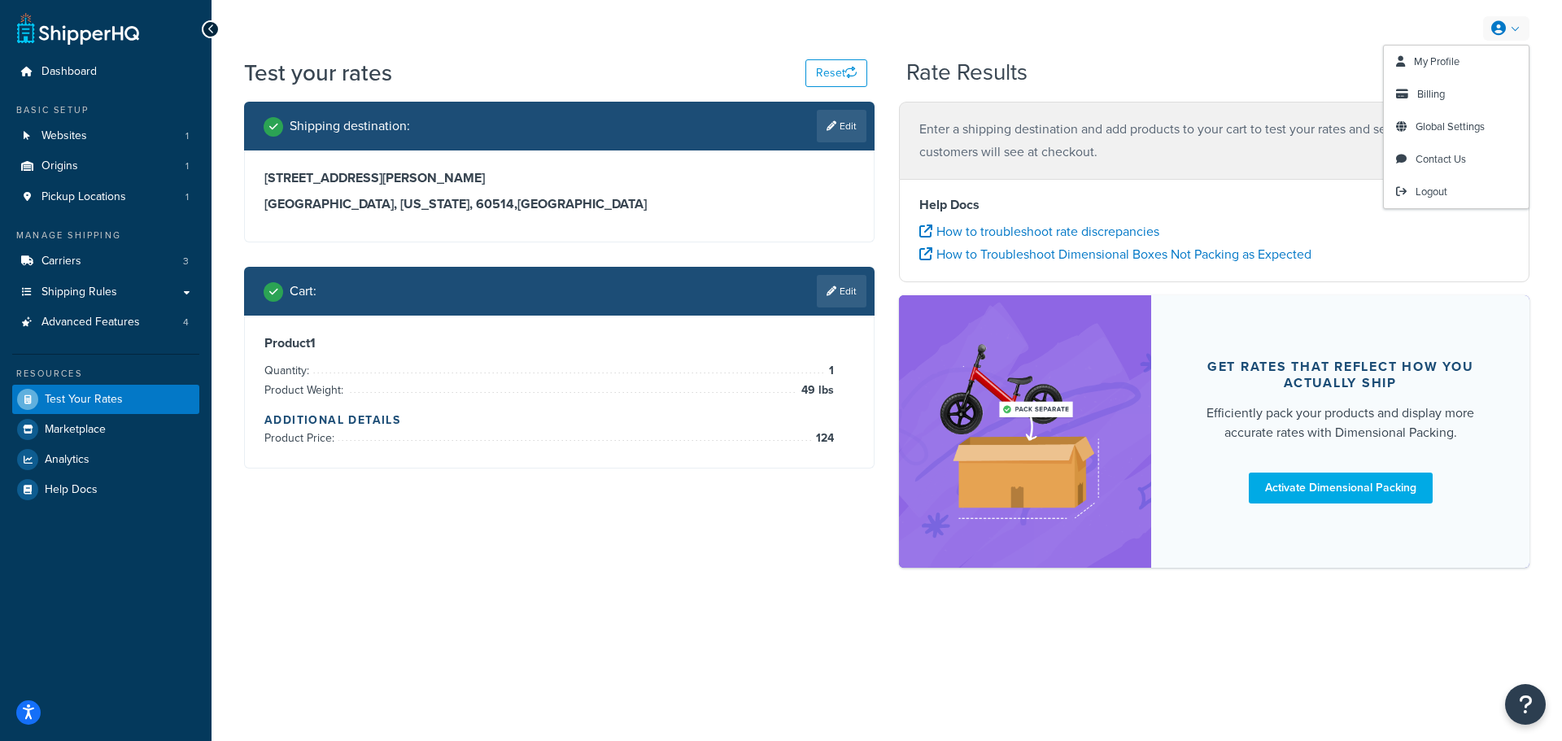
click at [1507, 27] on link at bounding box center [1506, 28] width 46 height 24
click at [402, 437] on li "Product Price: 124" at bounding box center [549, 439] width 570 height 20
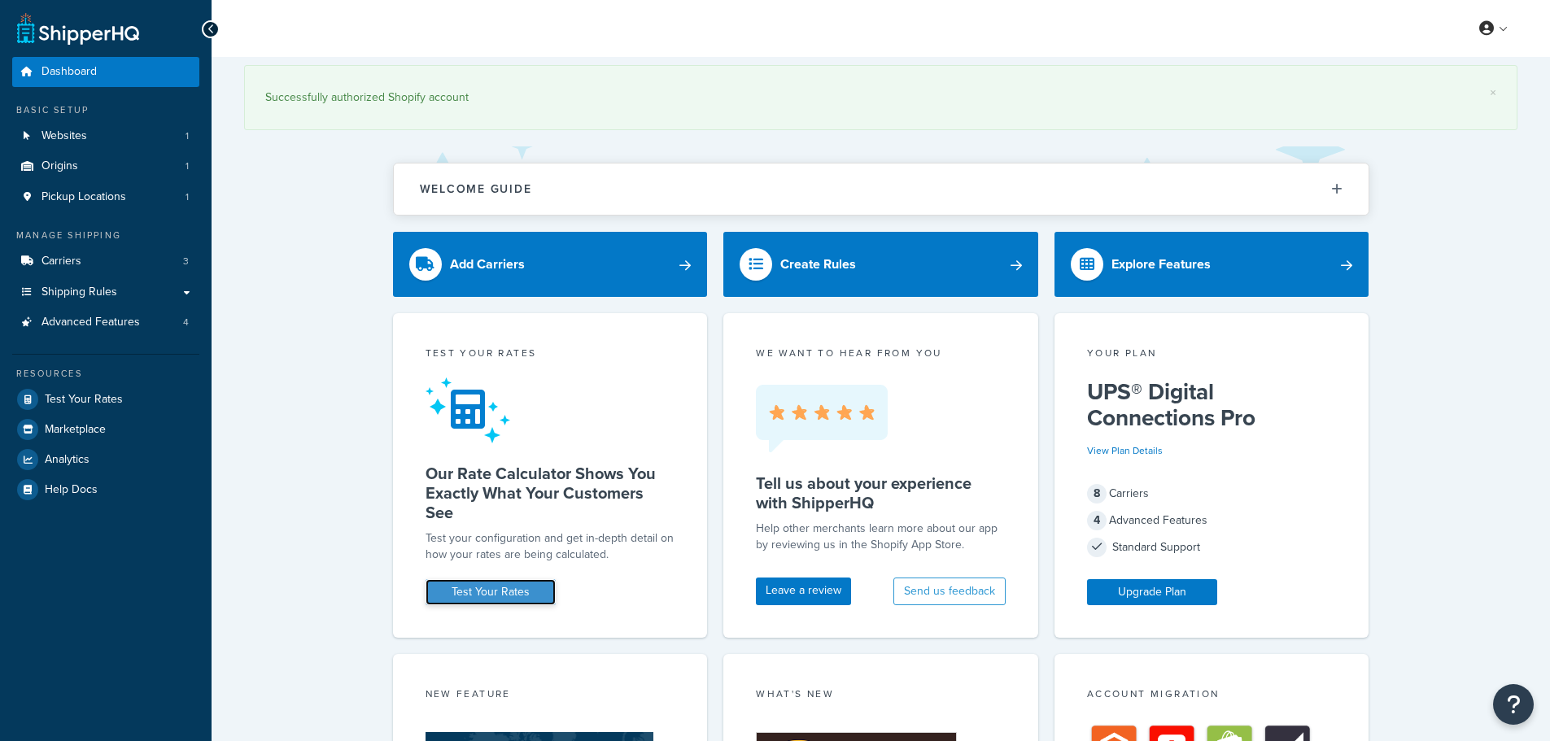
click at [487, 596] on link "Test Your Rates" at bounding box center [491, 592] width 130 height 26
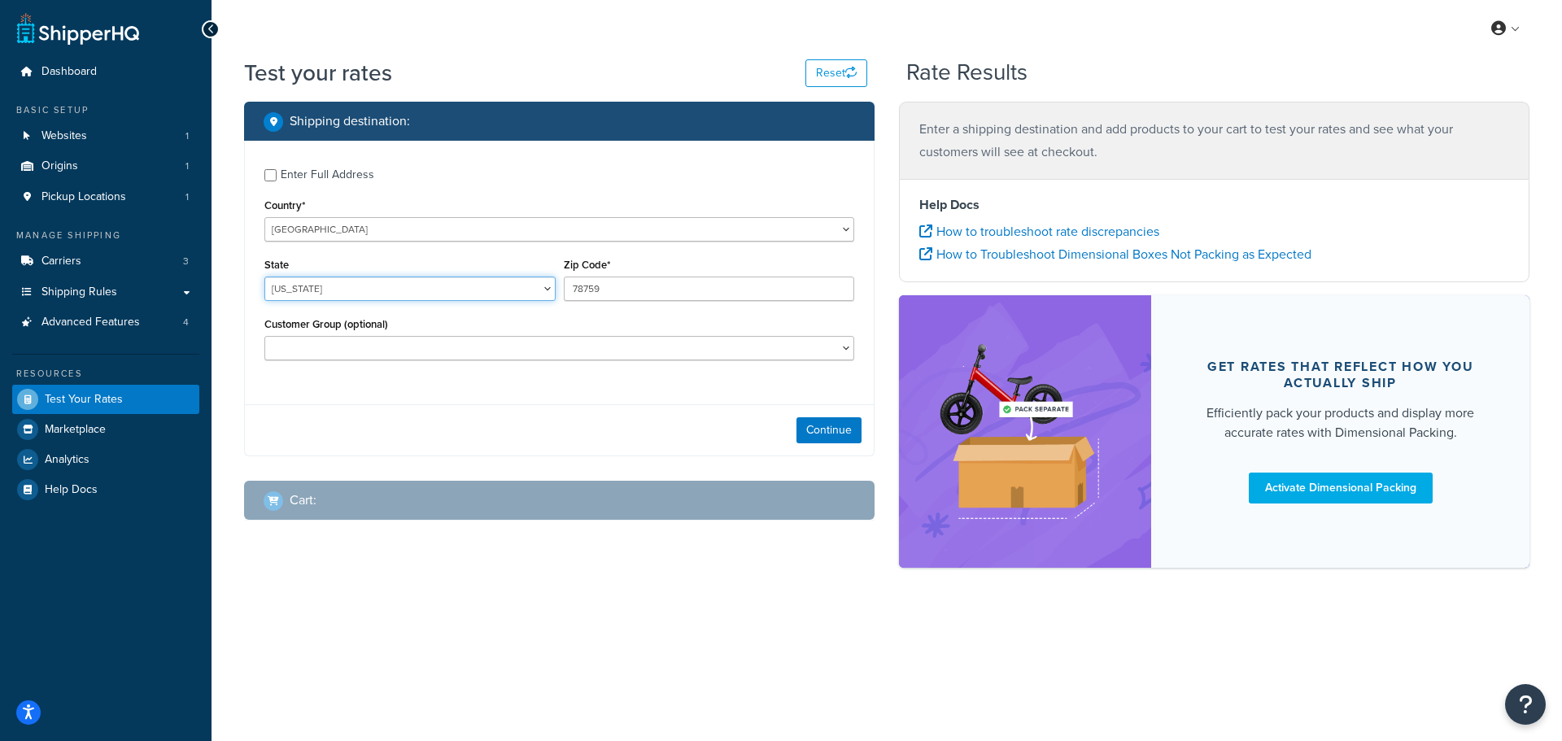
click at [359, 288] on select "Alabama Alaska American Samoa Arizona Arkansas Armed Forces Americas Armed Forc…" at bounding box center [409, 289] width 291 height 24
select select "MI"
click at [264, 277] on select "Alabama Alaska American Samoa Arizona Arkansas Armed Forces Americas Armed Forc…" at bounding box center [409, 289] width 291 height 24
drag, startPoint x: 642, startPoint y: 285, endPoint x: 492, endPoint y: 285, distance: 149.7
click at [492, 285] on div "State Alabama Alaska American Samoa Arizona Arkansas Armed Forces Americas Arme…" at bounding box center [559, 283] width 598 height 59
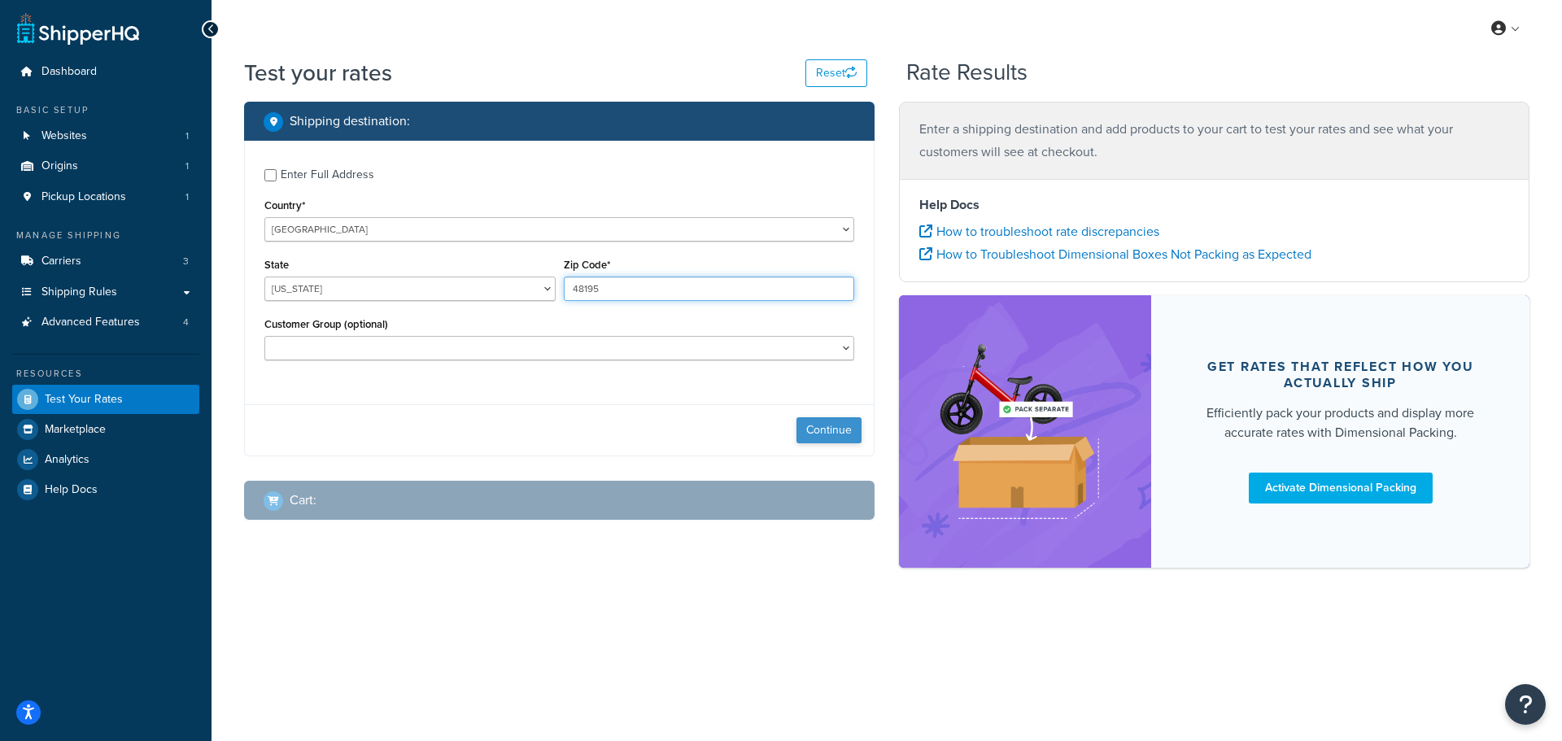
type input "48195"
click at [827, 426] on button "Continue" at bounding box center [829, 430] width 65 height 26
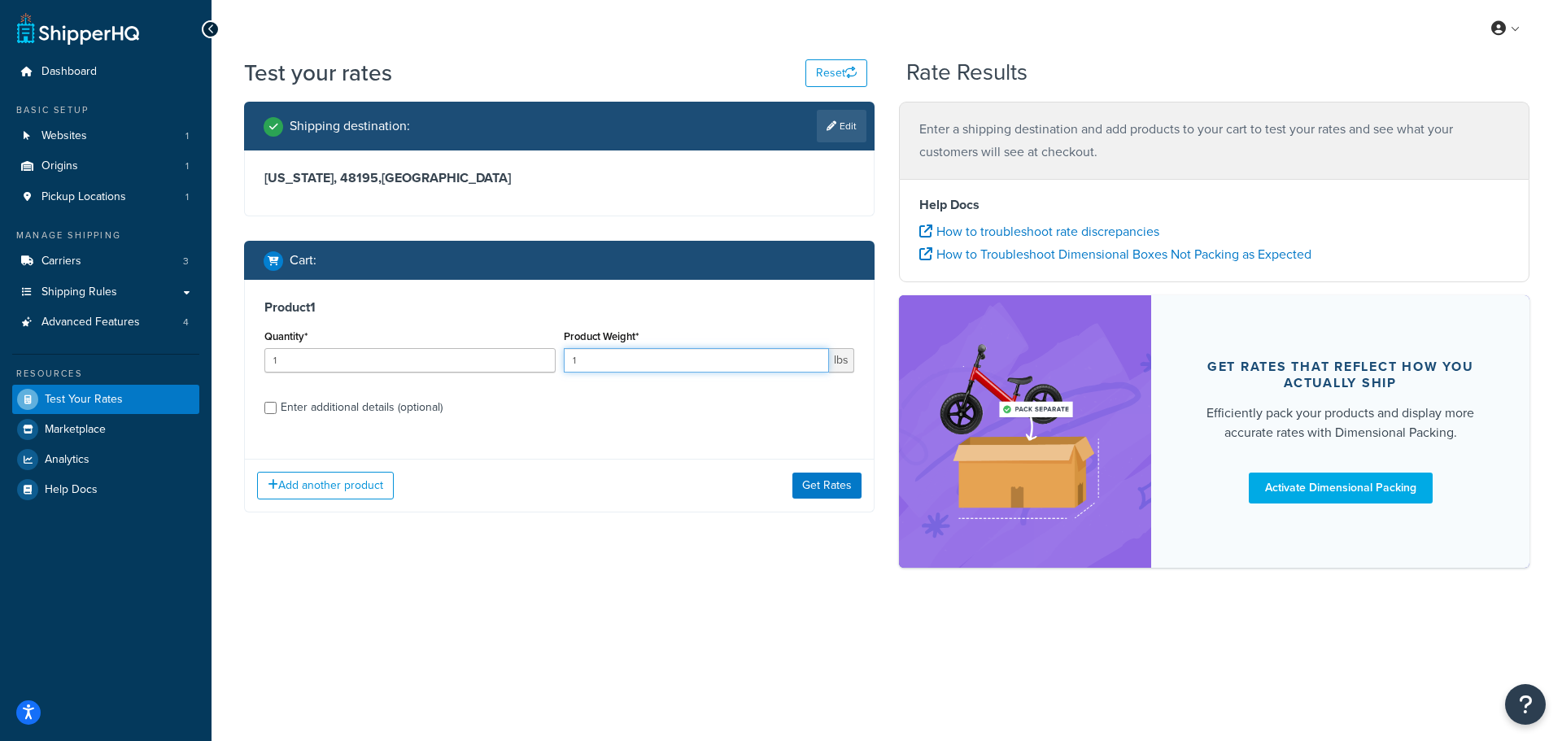
drag, startPoint x: 578, startPoint y: 355, endPoint x: 544, endPoint y: 349, distance: 33.8
click at [544, 349] on div "Quantity* 1 Product Weight* 1 lbs" at bounding box center [559, 354] width 598 height 59
type input "49"
click at [332, 402] on div "Enter additional details (optional)" at bounding box center [362, 407] width 162 height 23
click at [277, 402] on input "Enter additional details (optional)" at bounding box center [270, 408] width 12 height 12
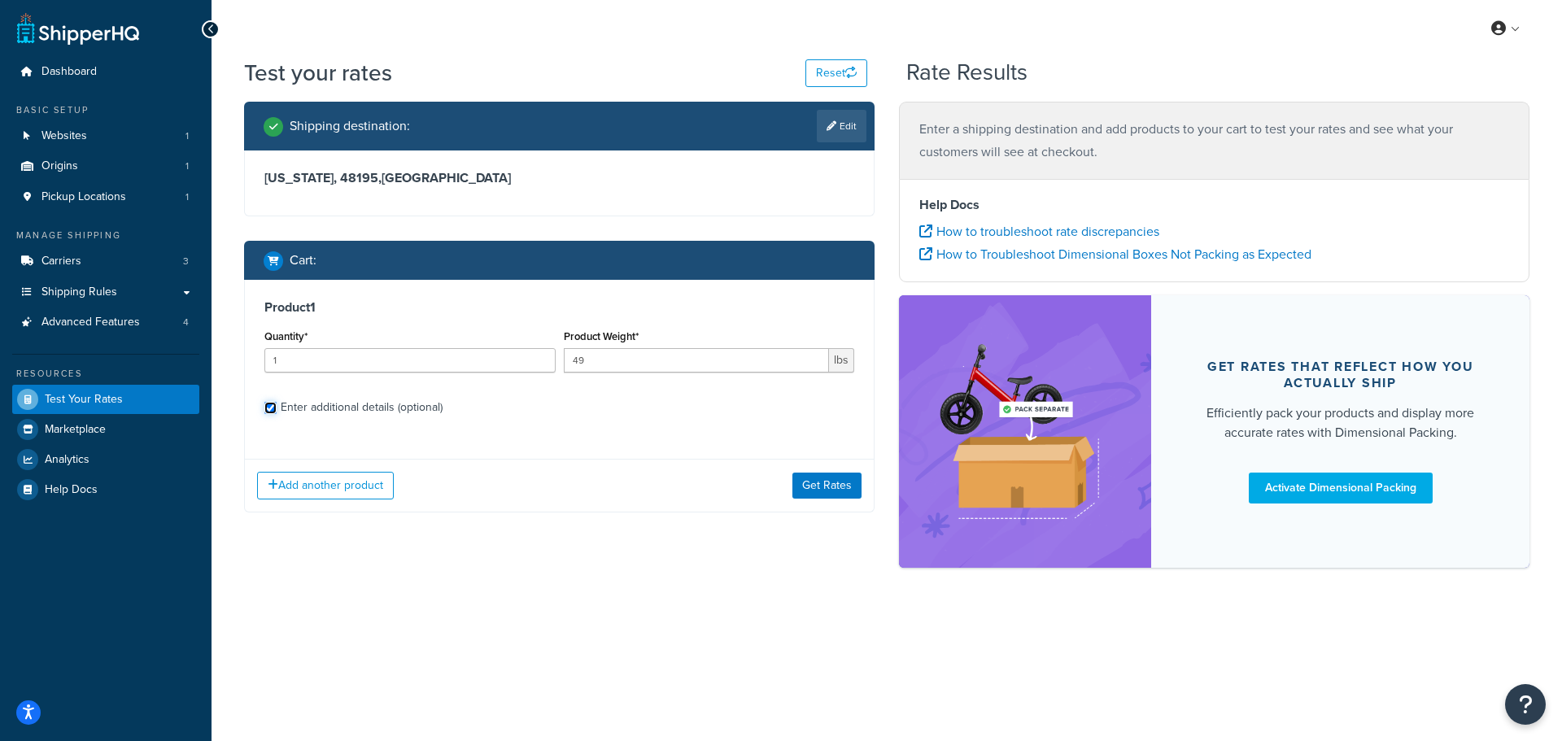
checkbox input "true"
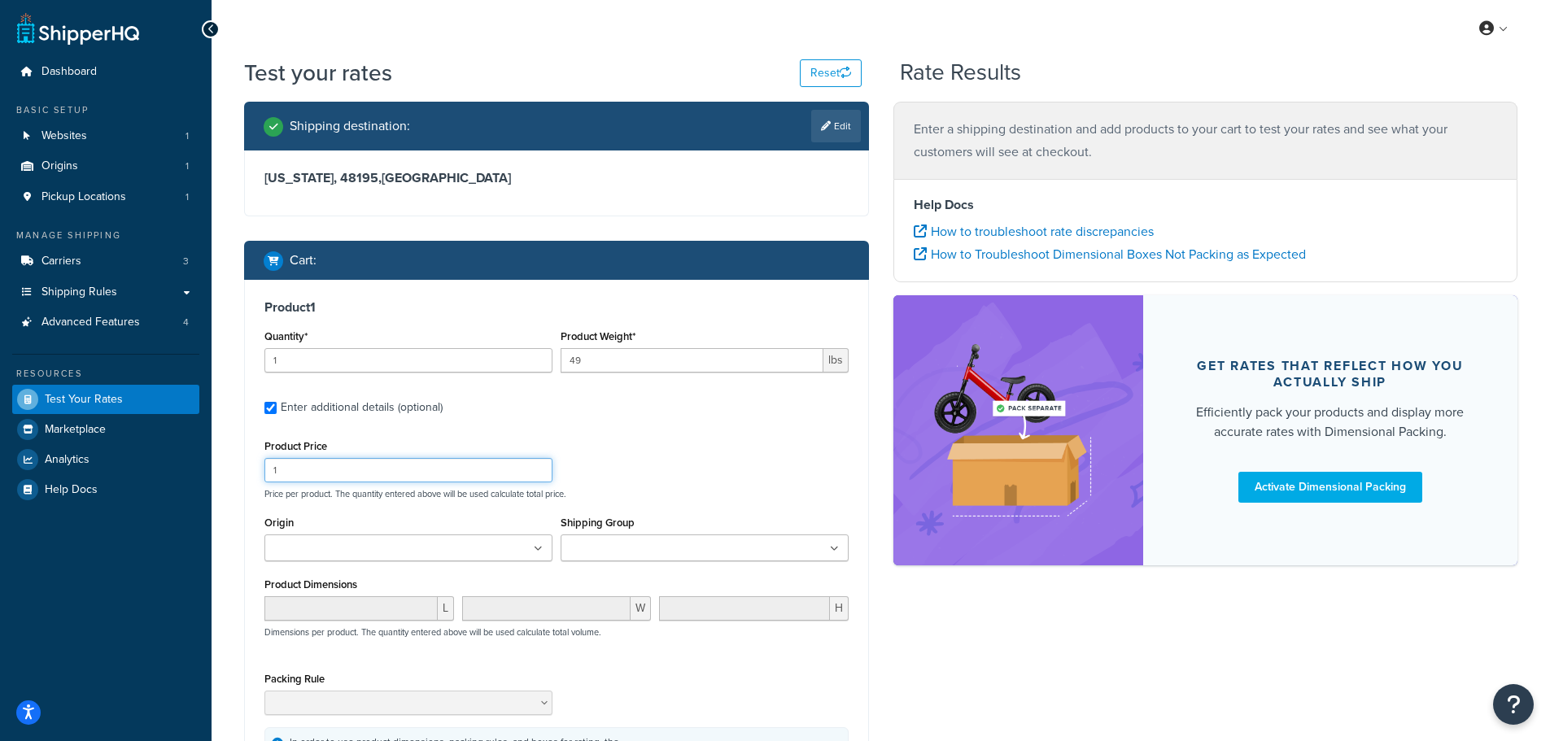
click at [315, 468] on input "1" at bounding box center [408, 470] width 288 height 24
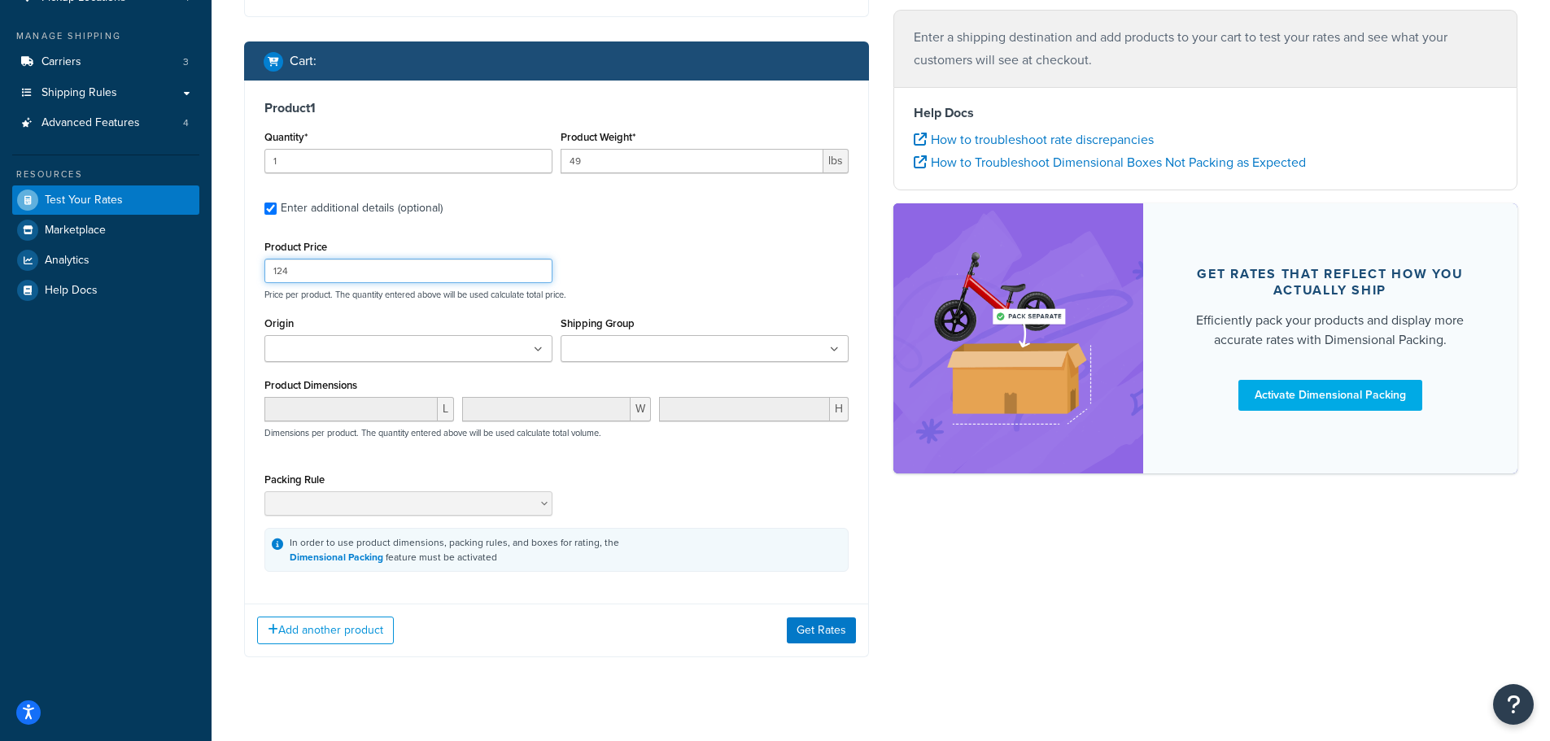
scroll to position [221, 0]
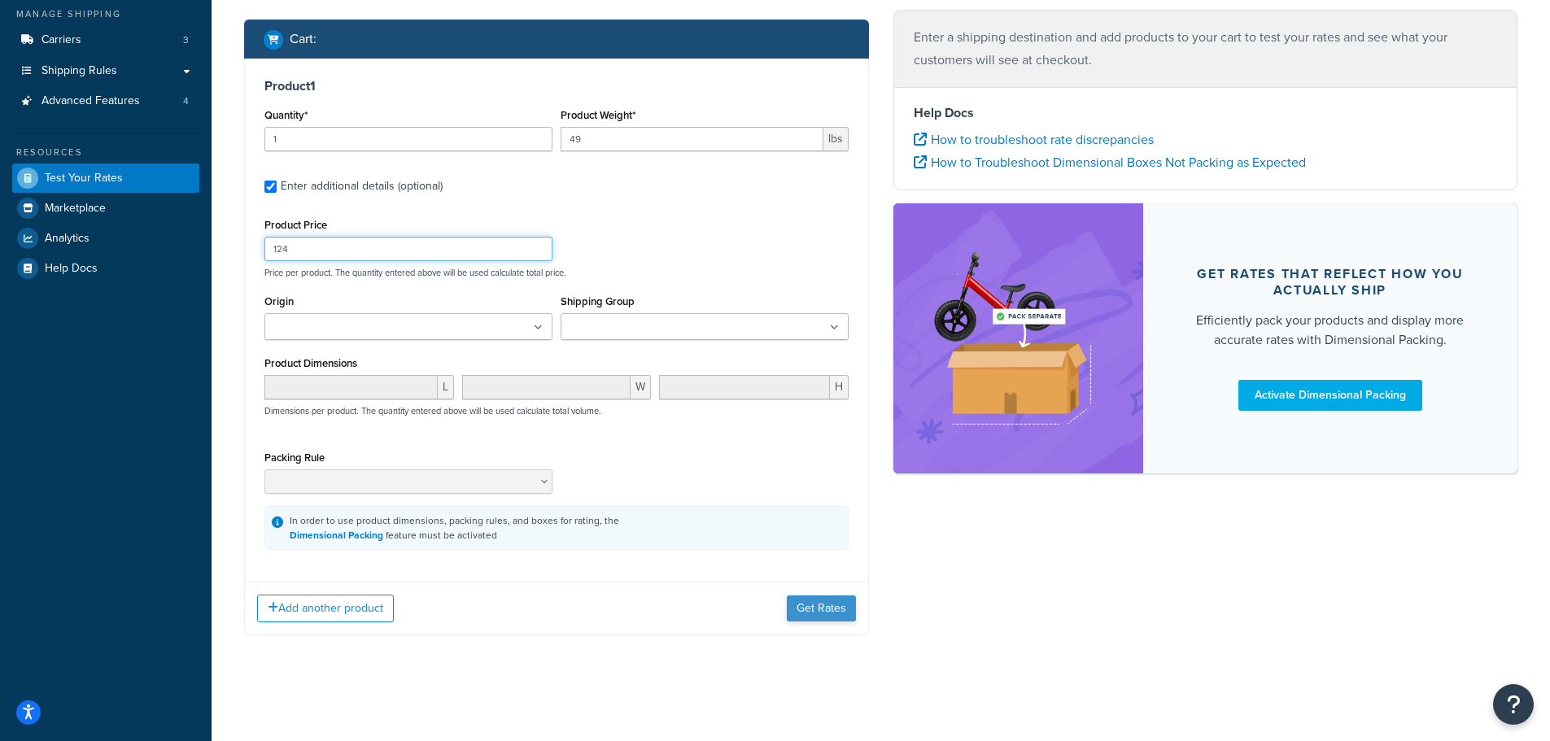
type input "124"
click at [810, 613] on button "Get Rates" at bounding box center [821, 609] width 69 height 26
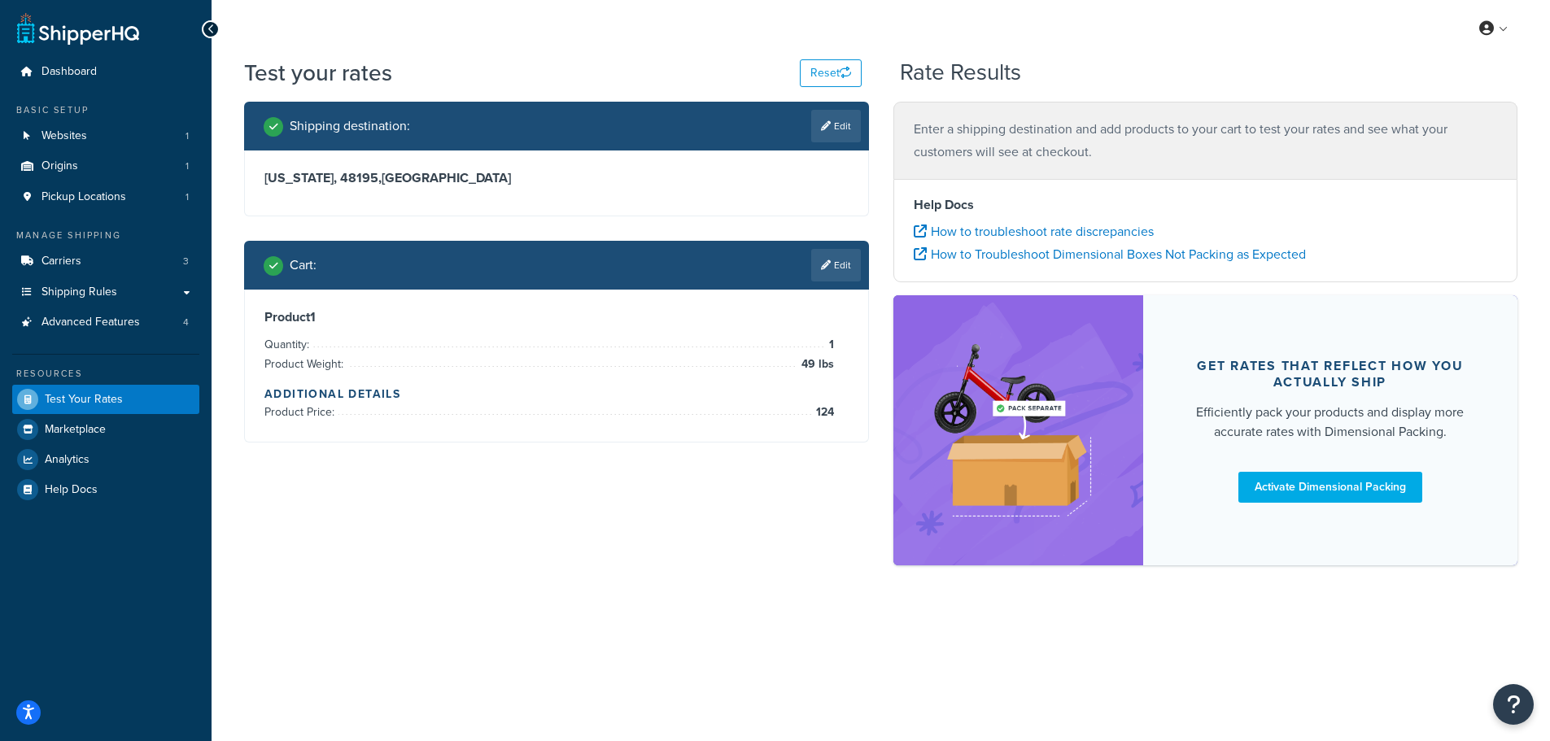
scroll to position [0, 0]
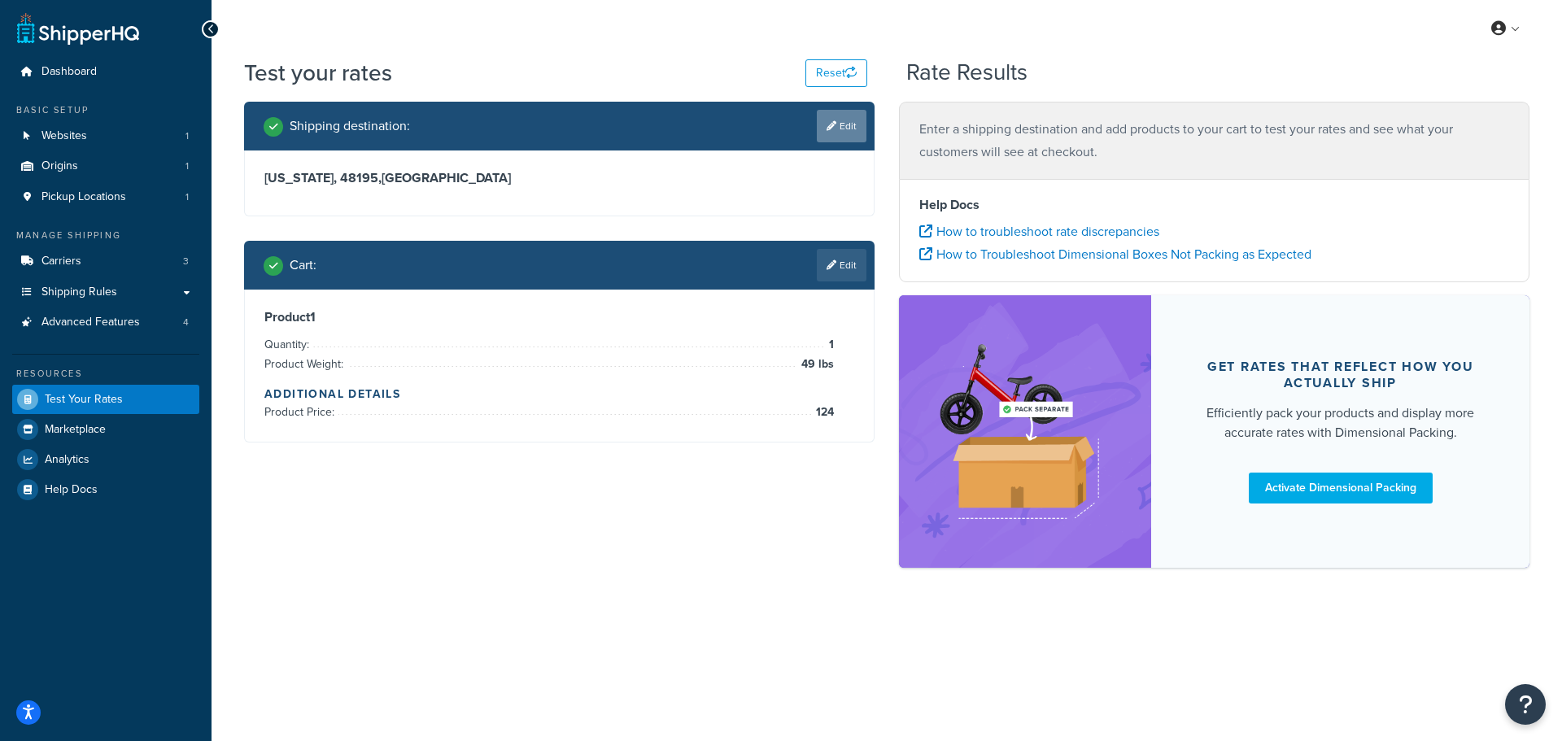
click at [852, 123] on link "Edit" at bounding box center [842, 126] width 50 height 33
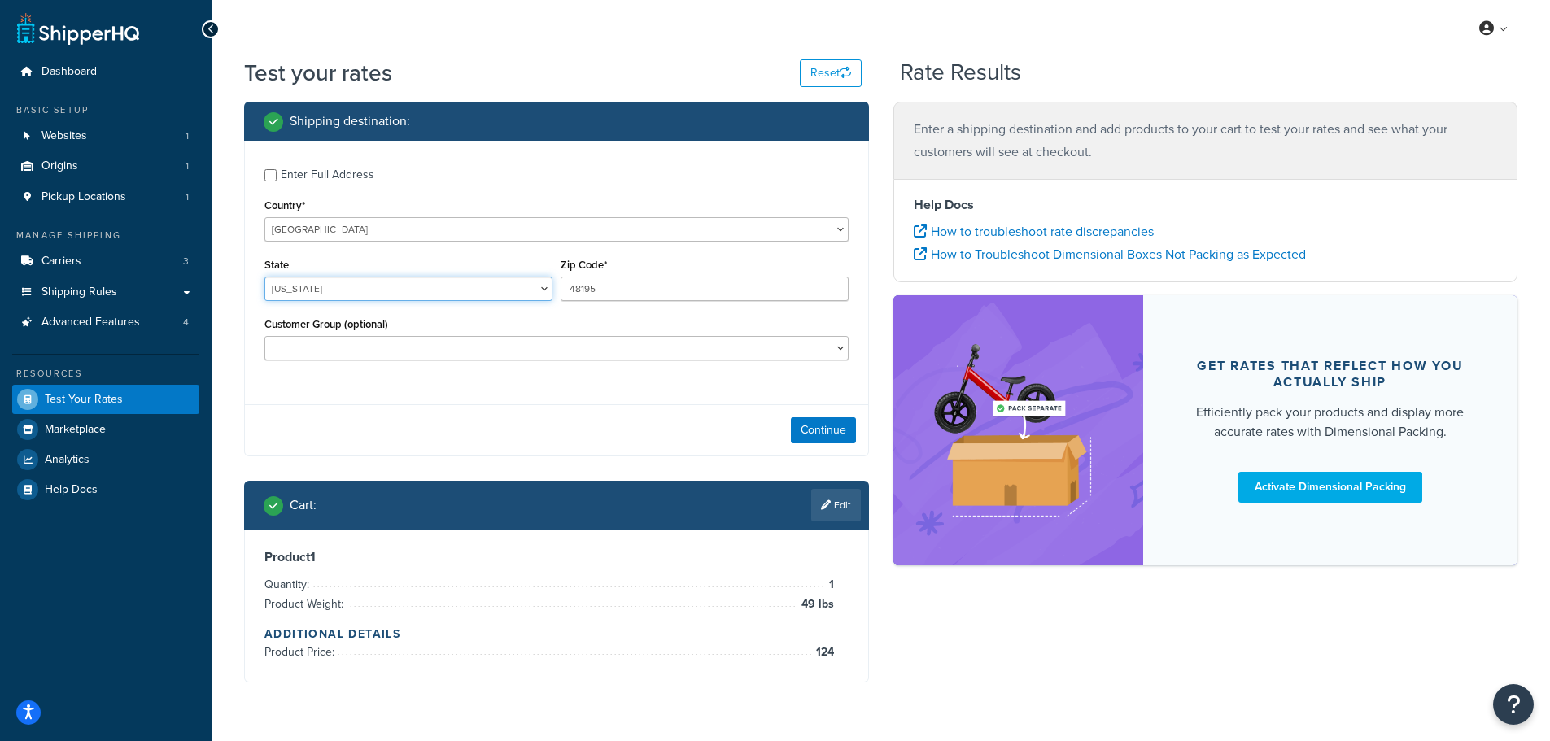
click at [321, 286] on select "Alabama Alaska American Samoa Arizona Arkansas Armed Forces Americas Armed Forc…" at bounding box center [408, 289] width 288 height 24
select select "IL"
click at [264, 277] on select "Alabama Alaska American Samoa Arizona Arkansas Armed Forces Americas Armed Forc…" at bounding box center [408, 289] width 288 height 24
drag, startPoint x: 612, startPoint y: 291, endPoint x: 459, endPoint y: 282, distance: 153.2
click at [464, 284] on div "State Alabama Alaska American Samoa Arizona Arkansas Armed Forces Americas Arme…" at bounding box center [556, 283] width 592 height 59
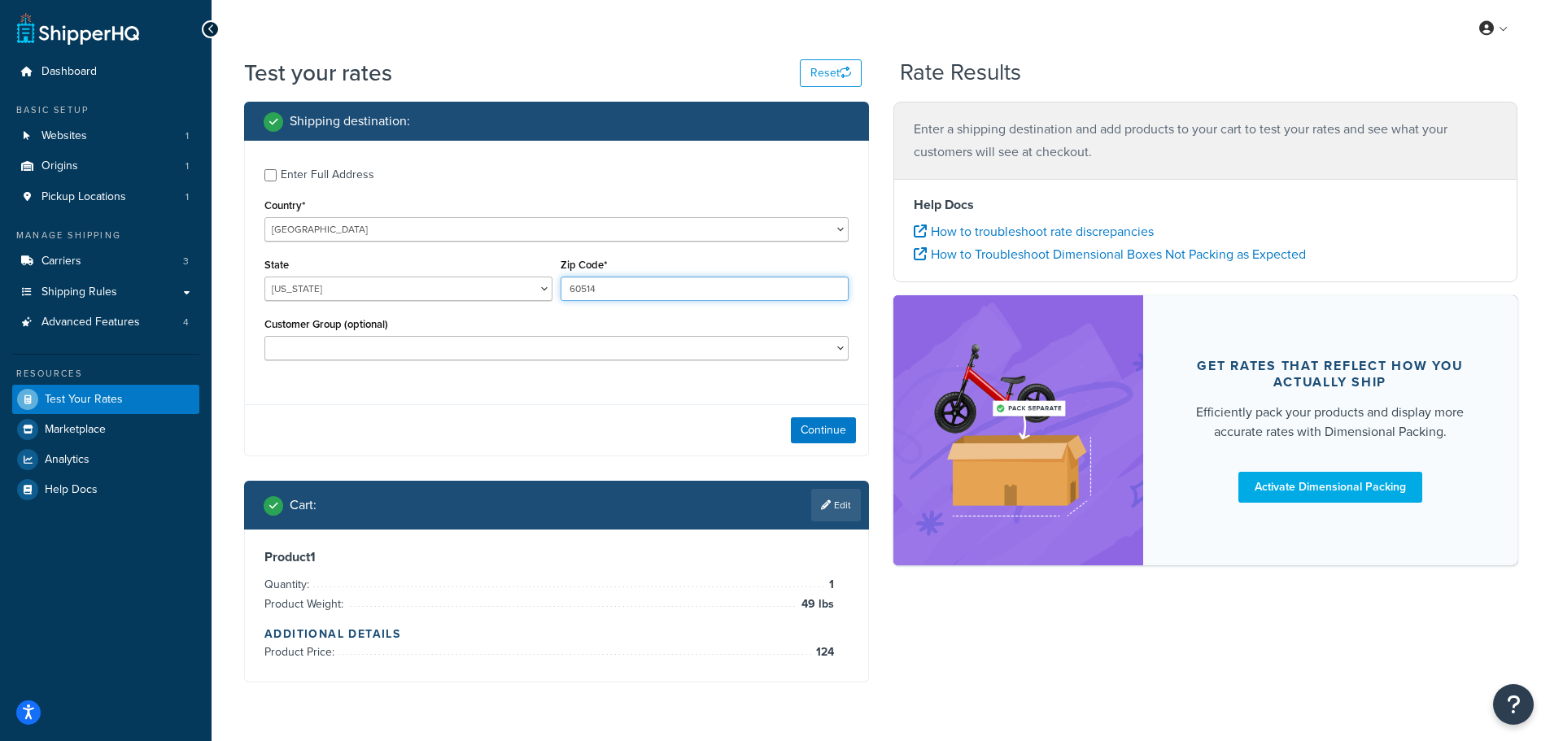
type input "60514"
drag, startPoint x: 544, startPoint y: 372, endPoint x: 626, endPoint y: 392, distance: 83.9
click at [544, 373] on div "Customer Group (optional) CM-1236 Tier: WPD_learn CM-1236 Tier: WPD_pro CM-1236…" at bounding box center [556, 342] width 592 height 59
click at [829, 431] on button "Continue" at bounding box center [823, 430] width 65 height 26
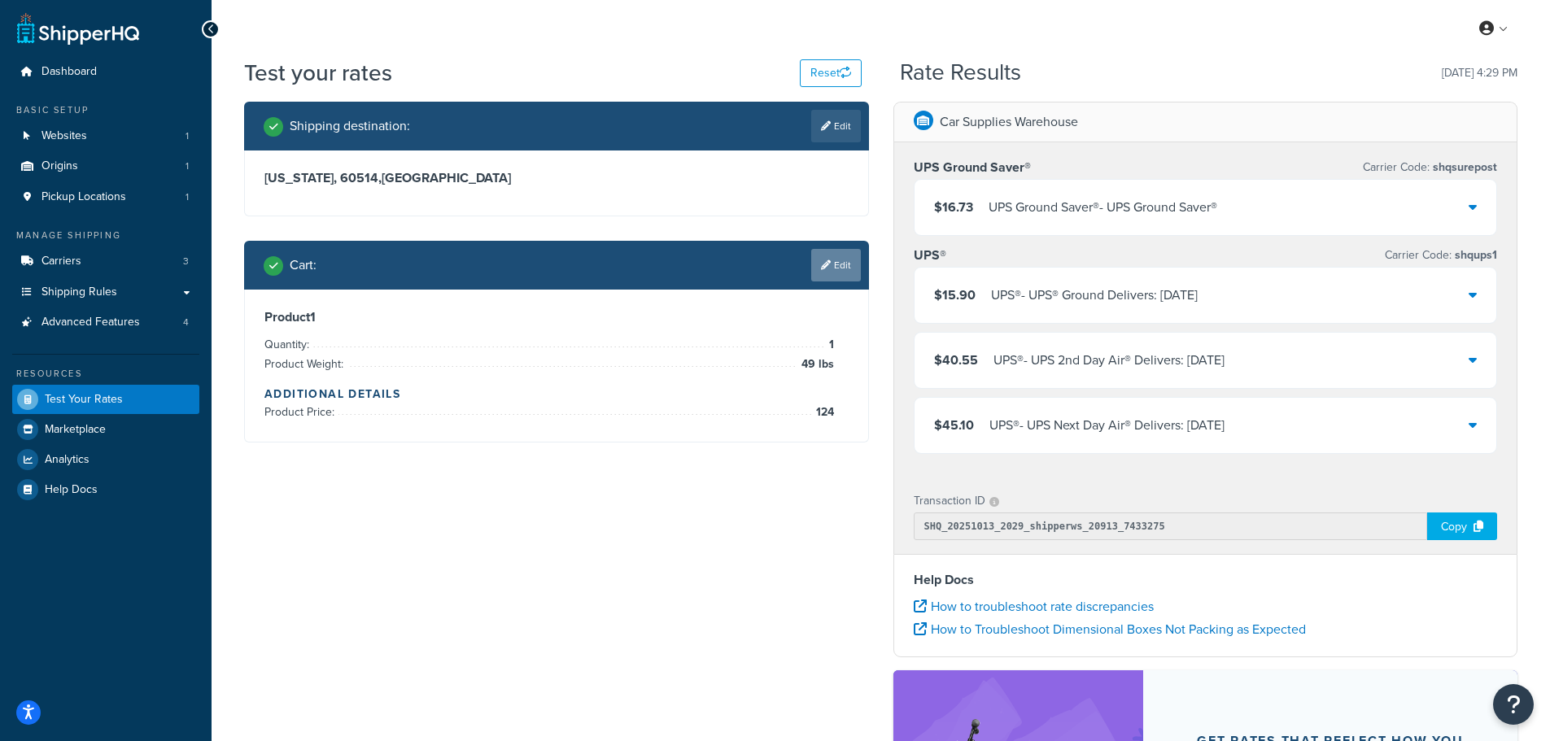
click at [831, 267] on link "Edit" at bounding box center [836, 265] width 50 height 33
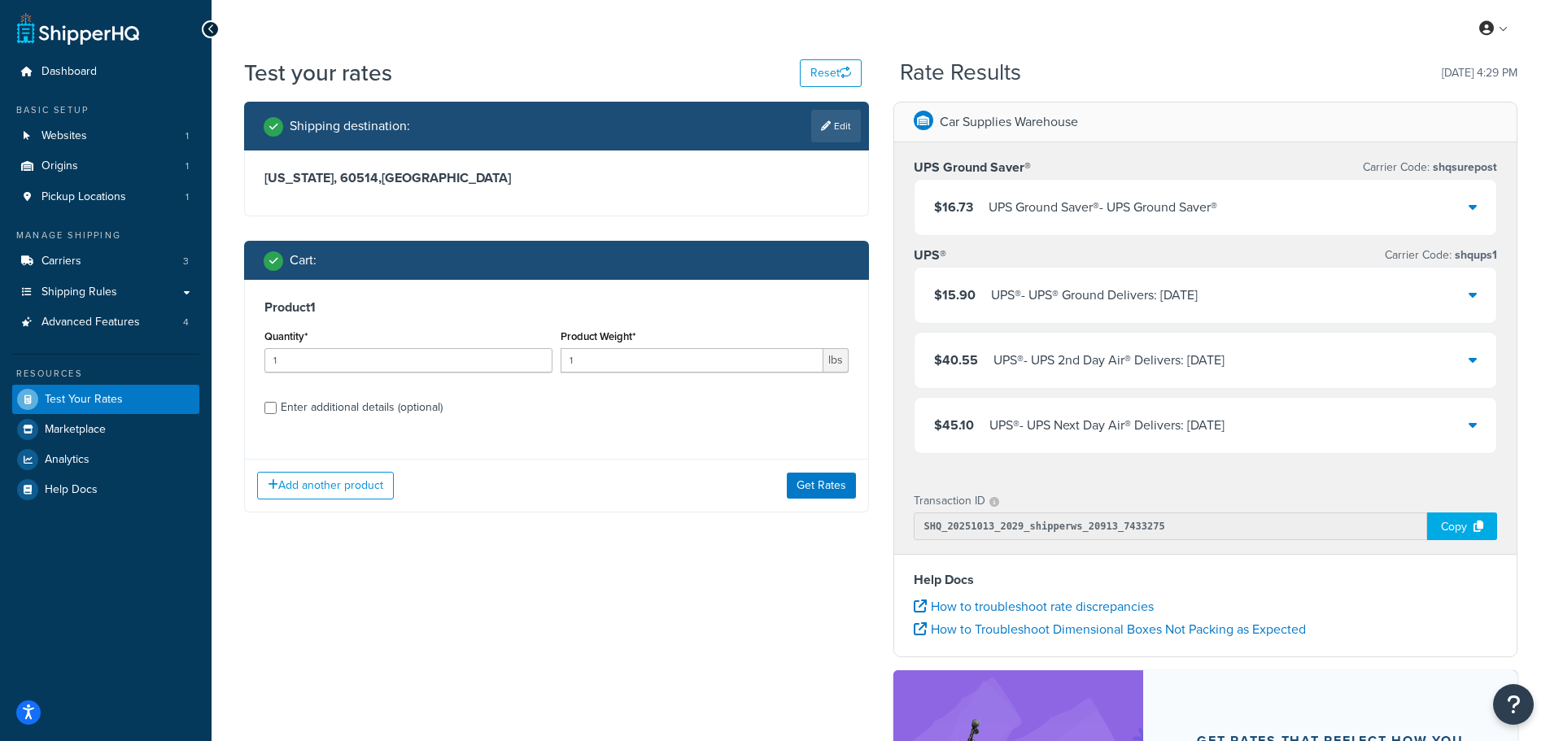
click at [305, 405] on div "Enter additional details (optional)" at bounding box center [362, 407] width 162 height 23
click at [277, 405] on input "Enter additional details (optional)" at bounding box center [270, 408] width 12 height 12
checkbox input "true"
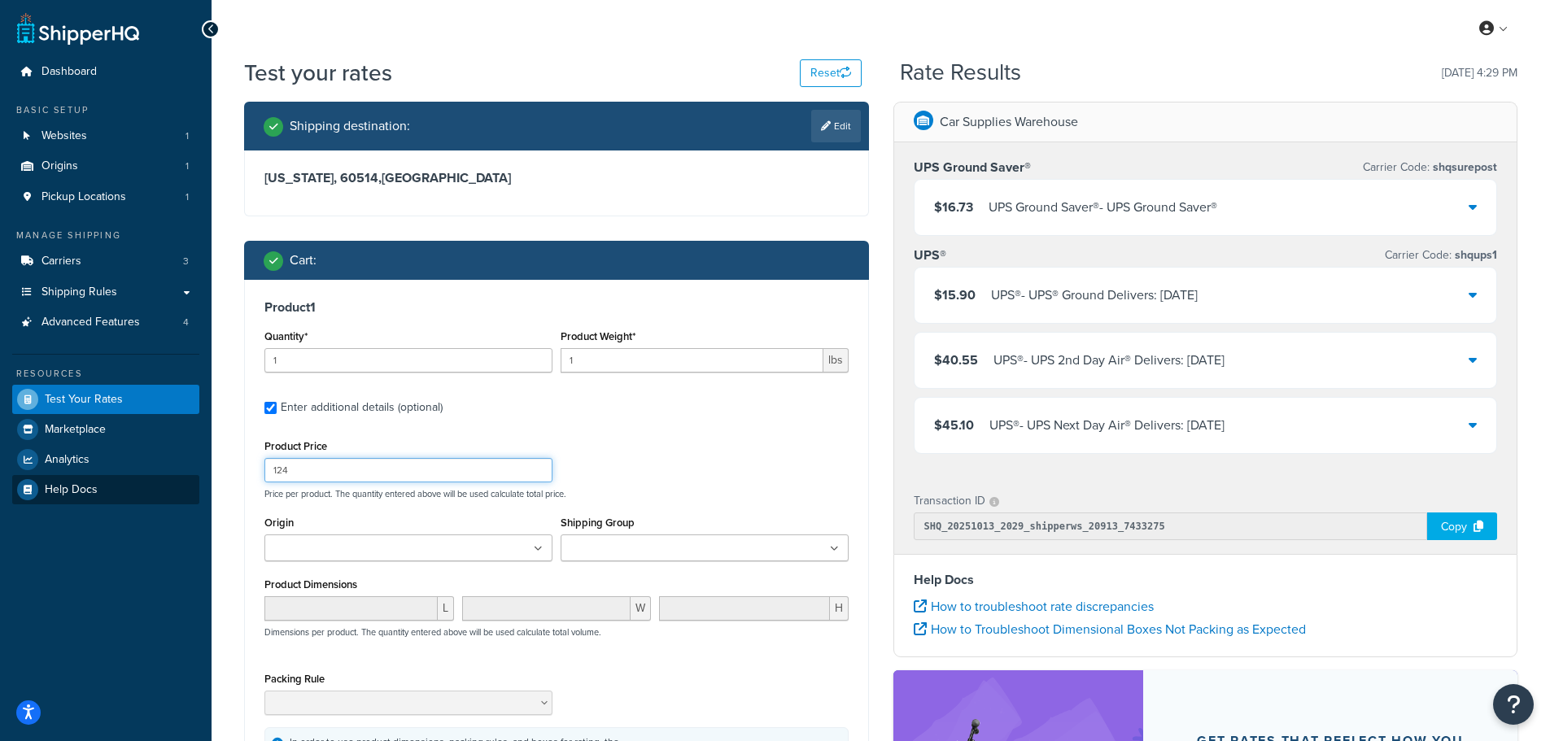
drag, startPoint x: 330, startPoint y: 472, endPoint x: 131, endPoint y: 478, distance: 199.5
click at [136, 478] on div "Dashboard Basic Setup Websites 1 Origins 1 Pickup Locations 1 Manage Shipping C…" at bounding box center [775, 519] width 1550 height 1038
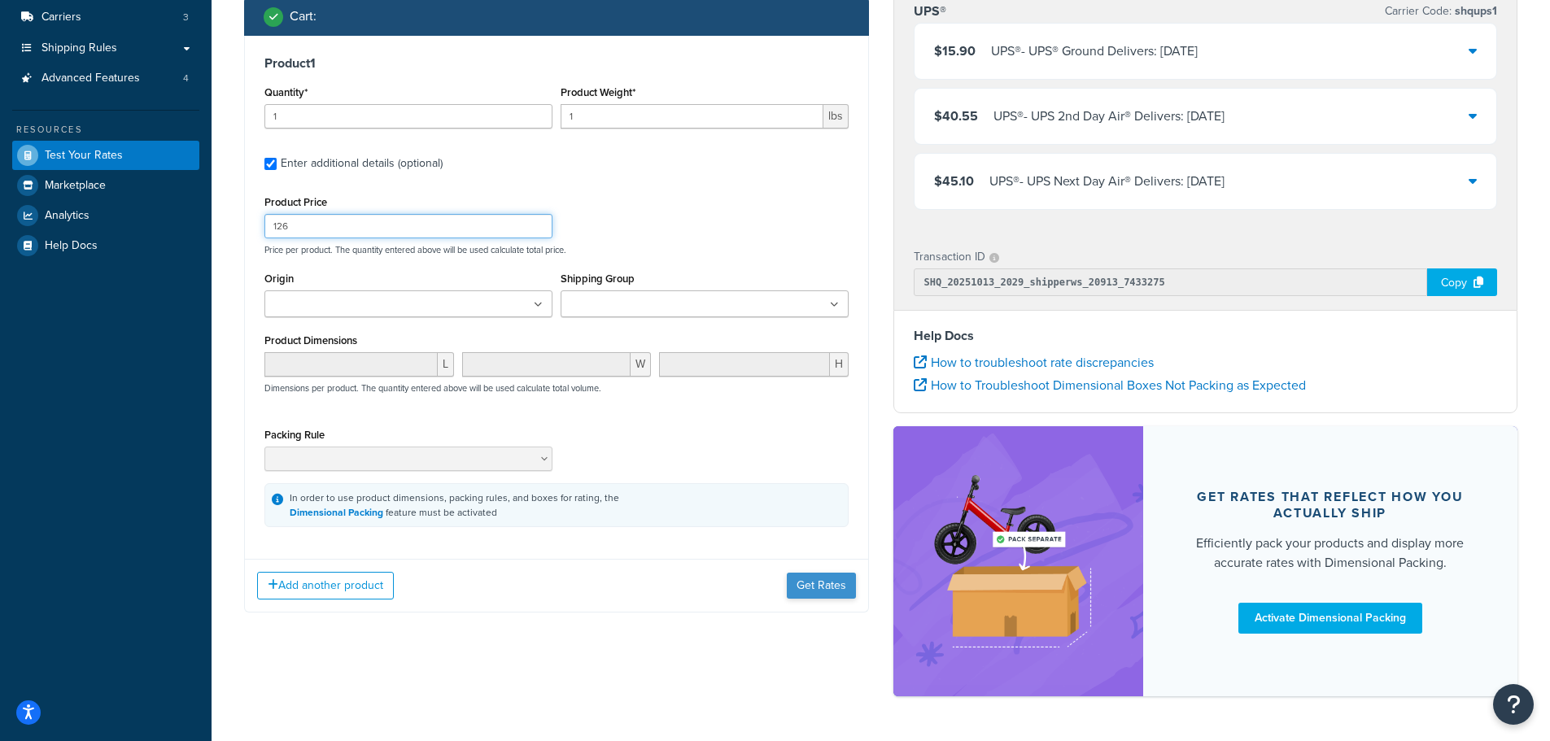
scroll to position [163, 0]
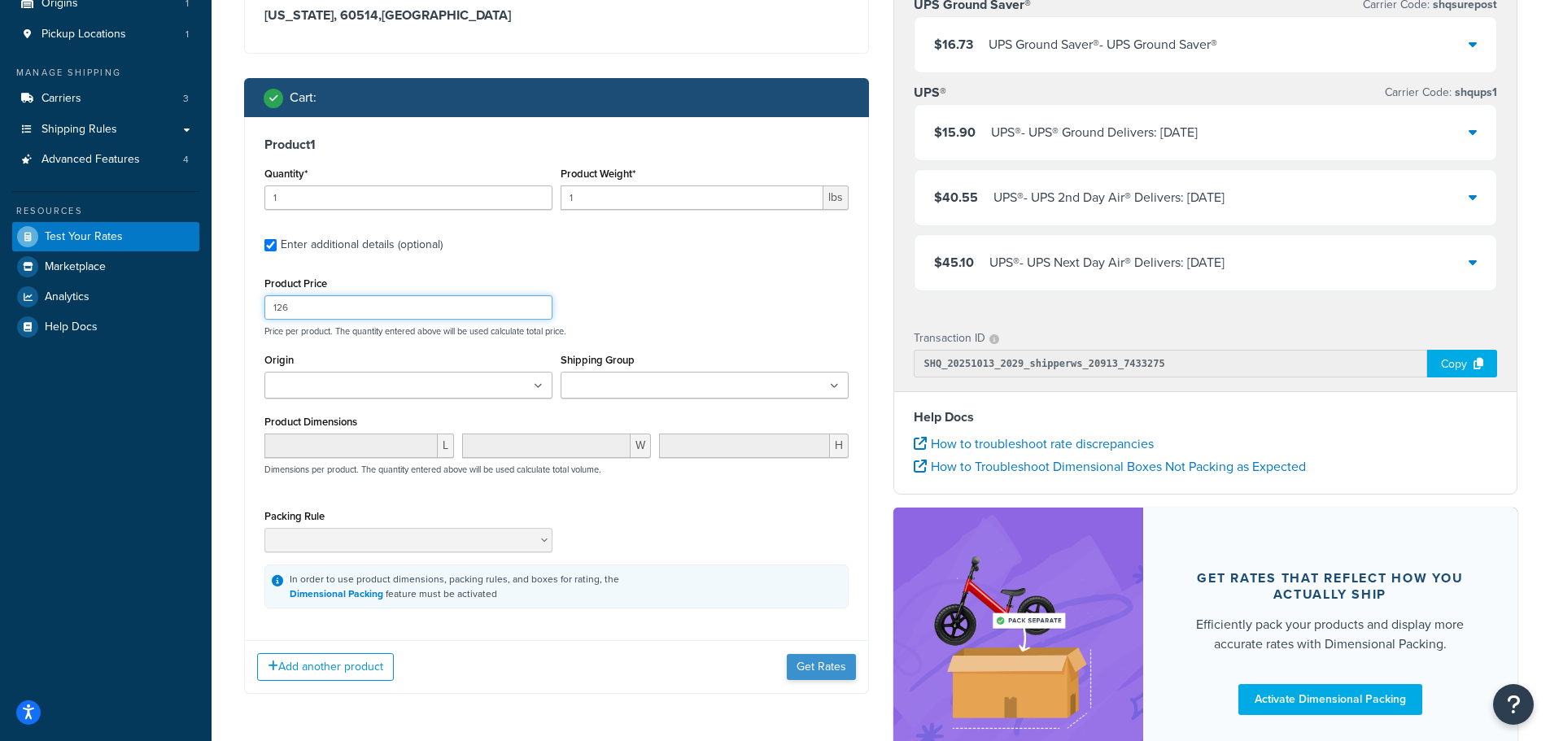
type input "126"
click at [823, 666] on button "Get Rates" at bounding box center [821, 667] width 69 height 26
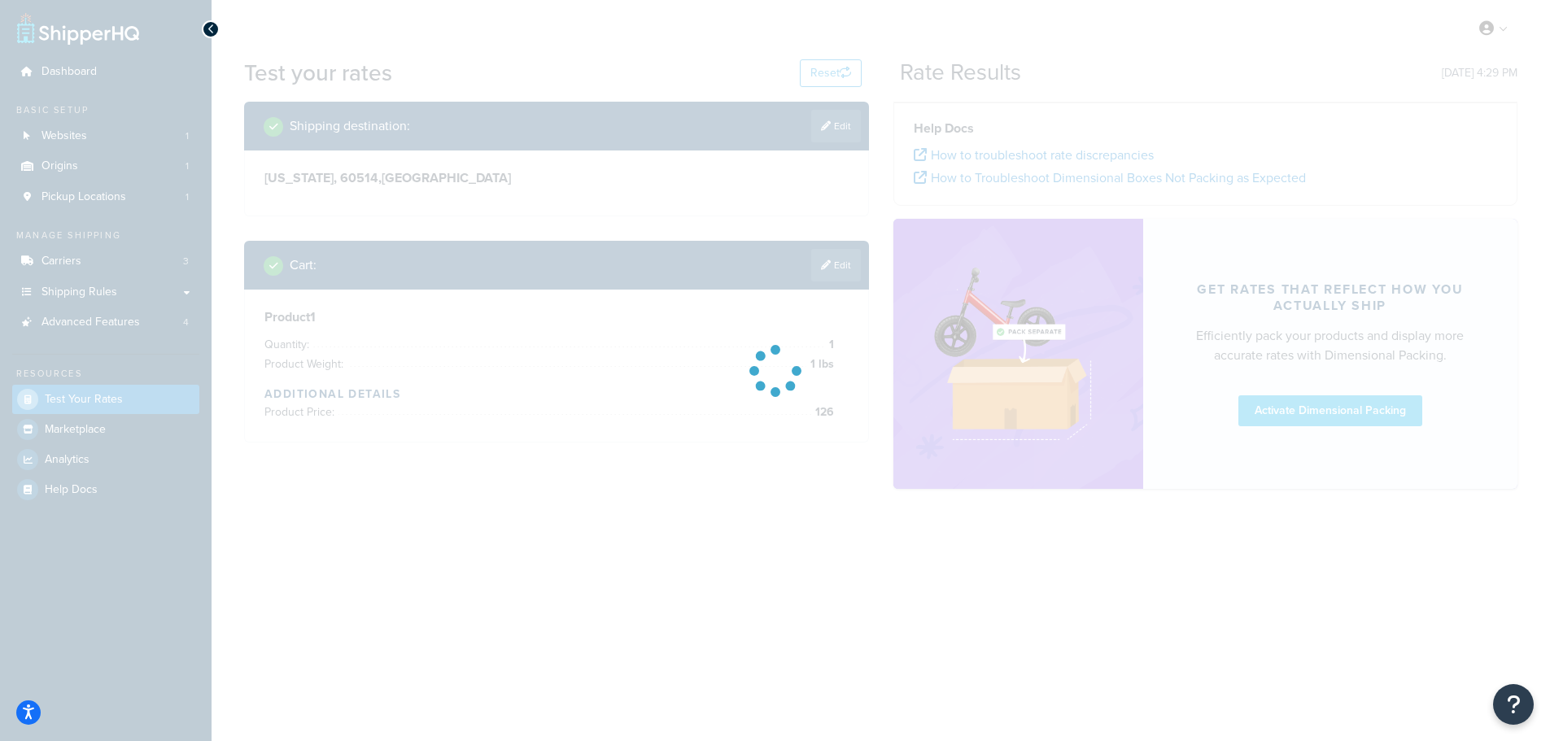
scroll to position [0, 0]
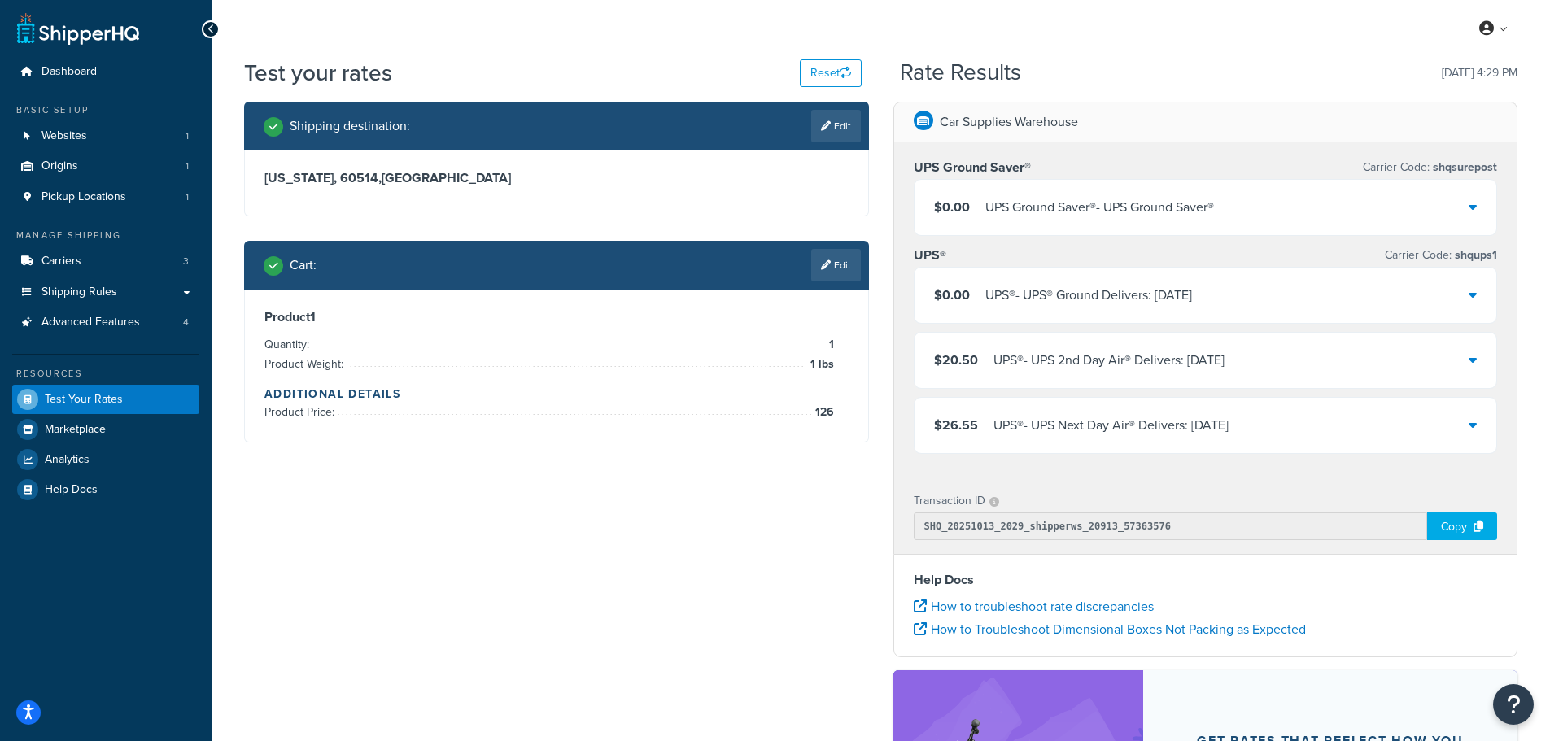
click at [1450, 203] on div "$0.00 UPS Ground Saver® - UPS Ground Saver®" at bounding box center [1206, 207] width 583 height 55
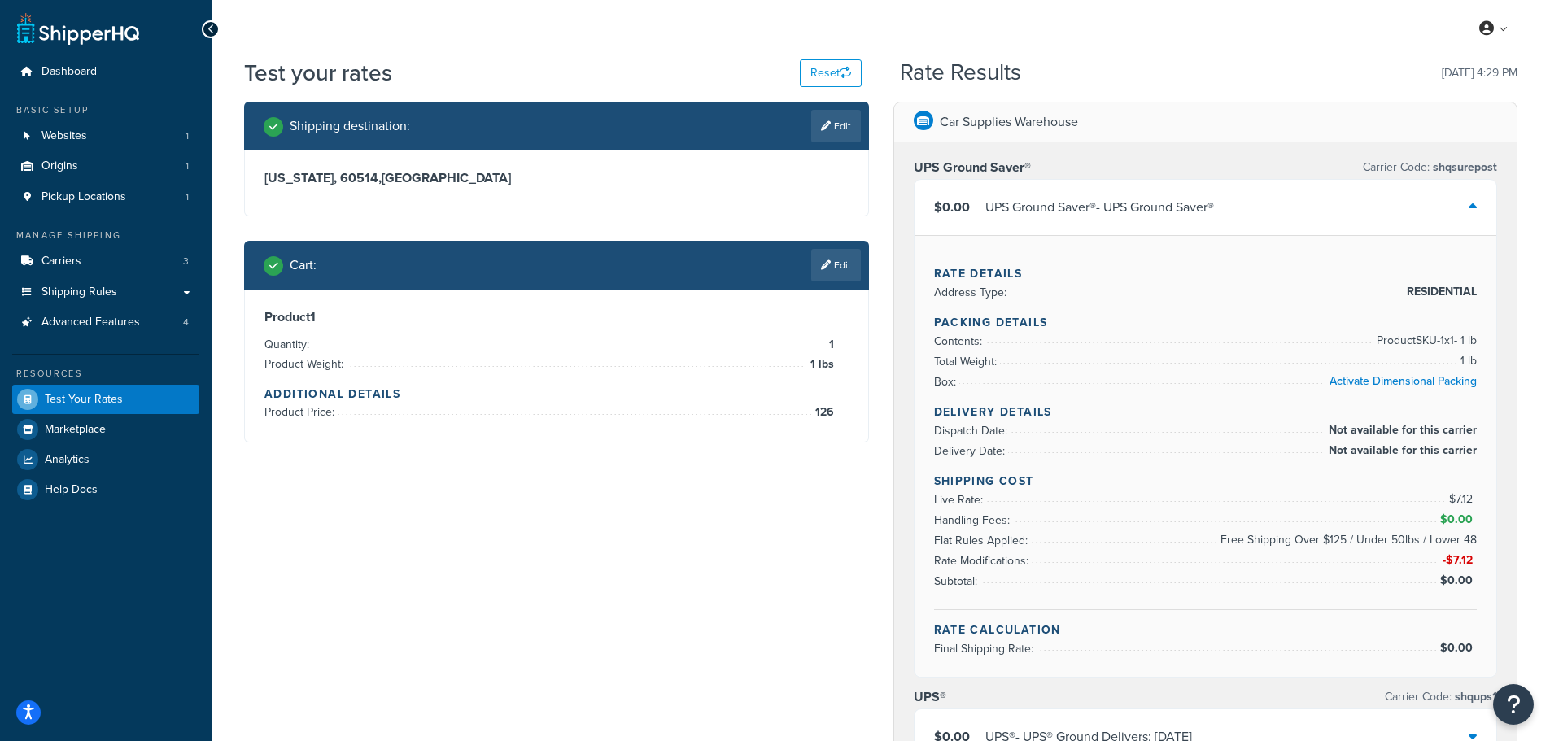
click at [1450, 203] on div "$0.00 UPS Ground Saver® - UPS Ground Saver®" at bounding box center [1206, 207] width 583 height 55
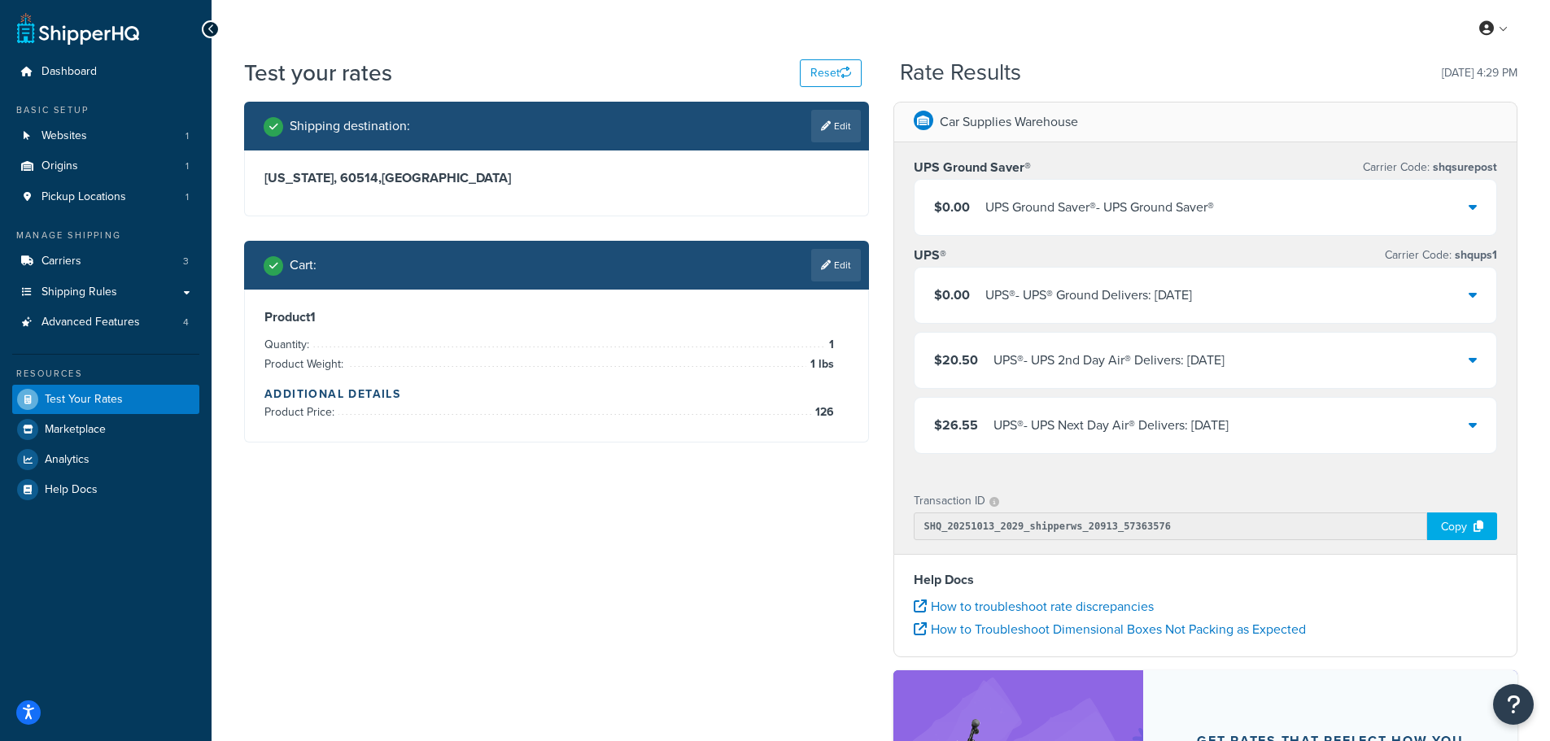
click at [1450, 203] on div "$0.00 UPS Ground Saver® - UPS Ground Saver®" at bounding box center [1206, 207] width 583 height 55
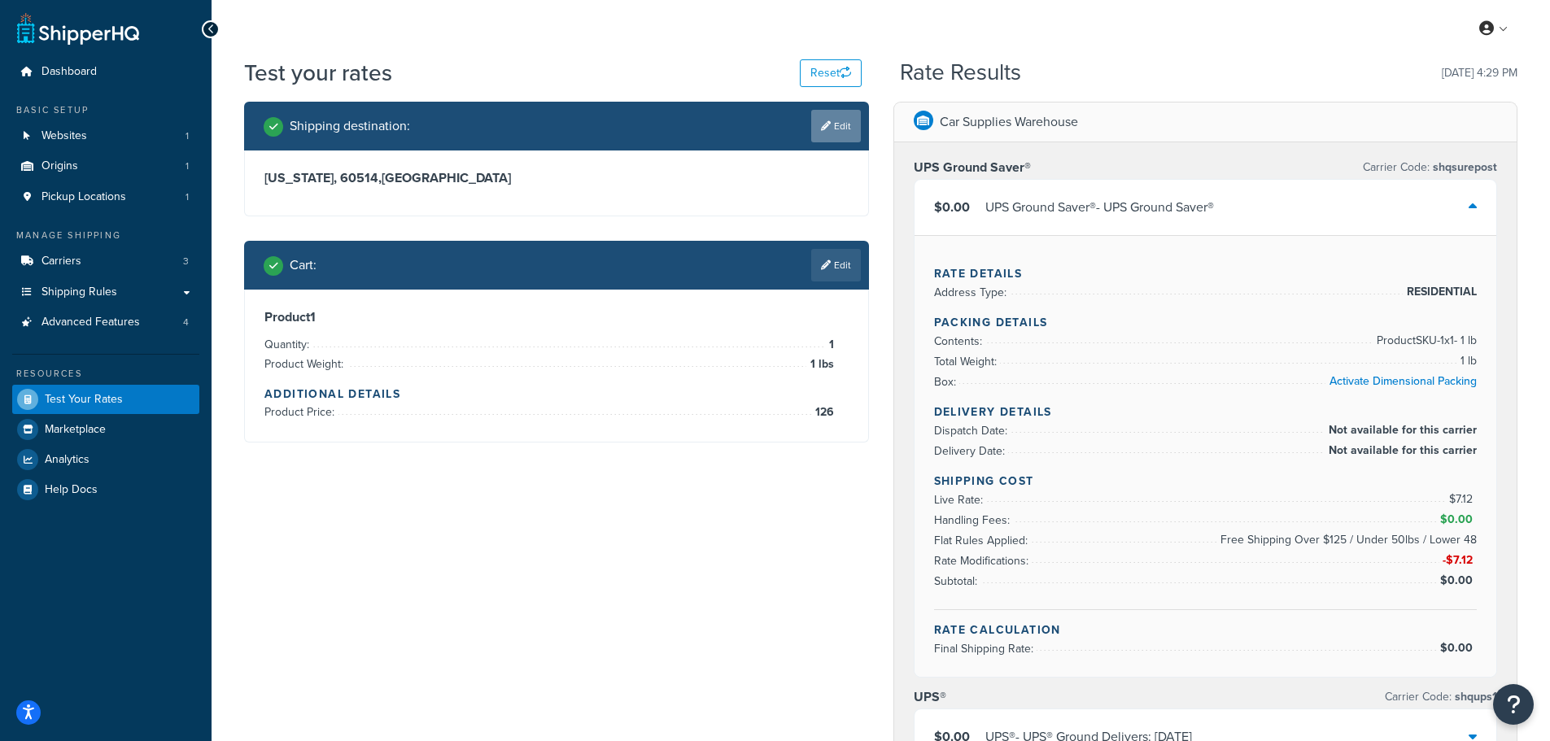
click at [832, 122] on link "Edit" at bounding box center [836, 126] width 50 height 33
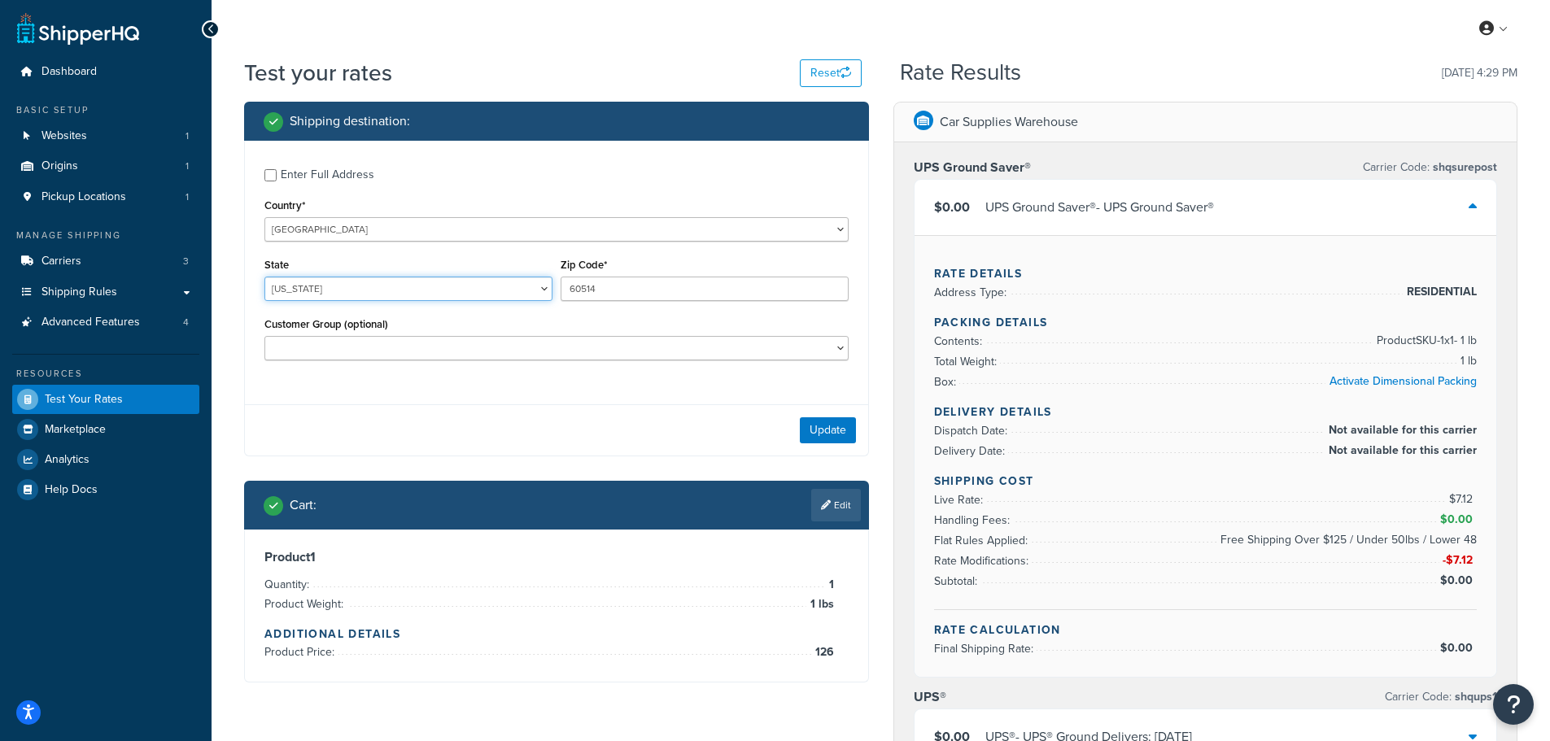
click at [453, 287] on select "Alabama Alaska American Samoa Arizona Arkansas Armed Forces Americas Armed Forc…" at bounding box center [408, 289] width 288 height 24
select select "MI"
click at [264, 277] on select "Alabama Alaska American Samoa Arizona Arkansas Armed Forces Americas Armed Forc…" at bounding box center [408, 289] width 288 height 24
drag, startPoint x: 602, startPoint y: 294, endPoint x: 537, endPoint y: 281, distance: 66.4
click at [537, 281] on div "State Alabama Alaska American Samoa Arizona Arkansas Armed Forces Americas Arme…" at bounding box center [556, 283] width 592 height 59
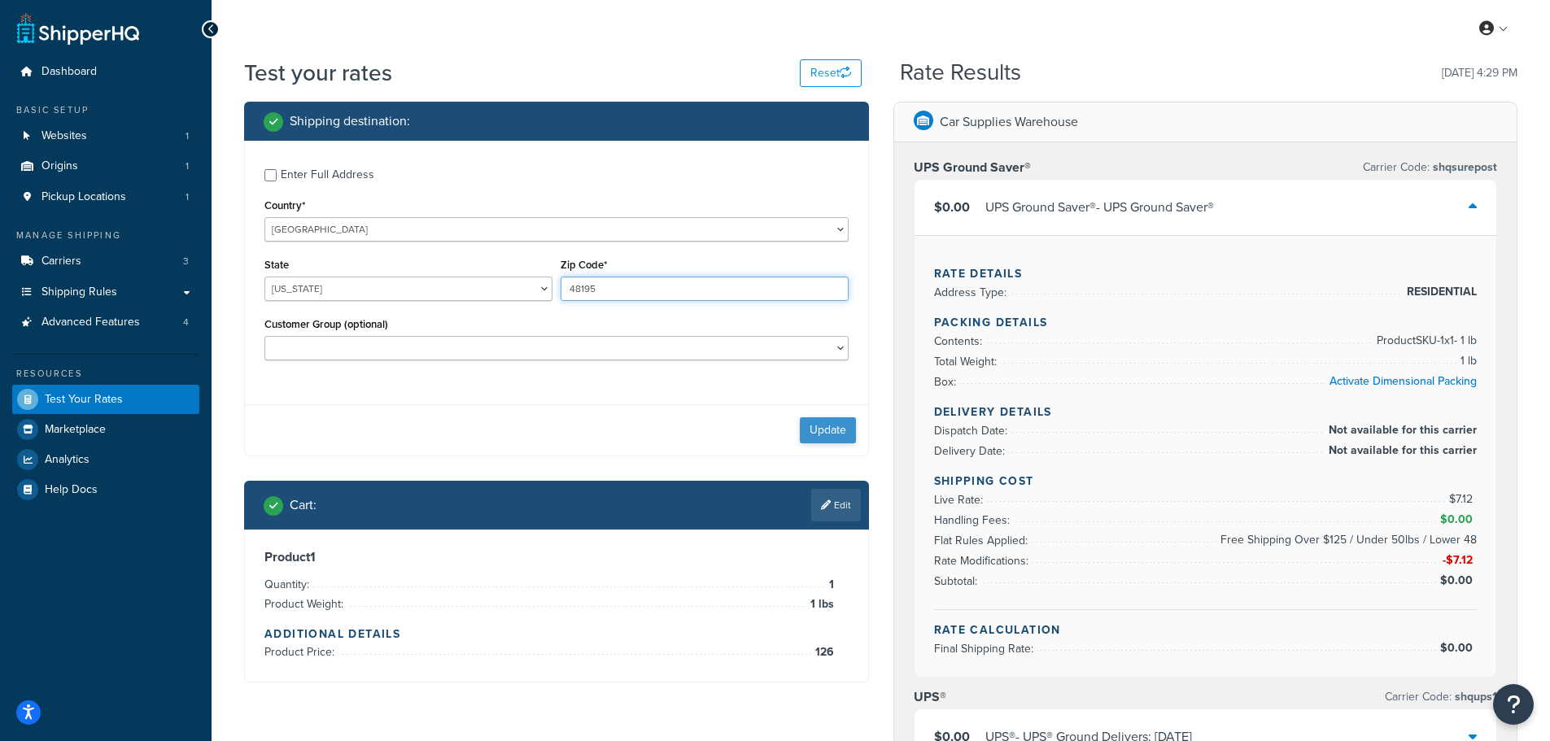
type input "48195"
click at [830, 428] on button "Update" at bounding box center [828, 430] width 56 height 26
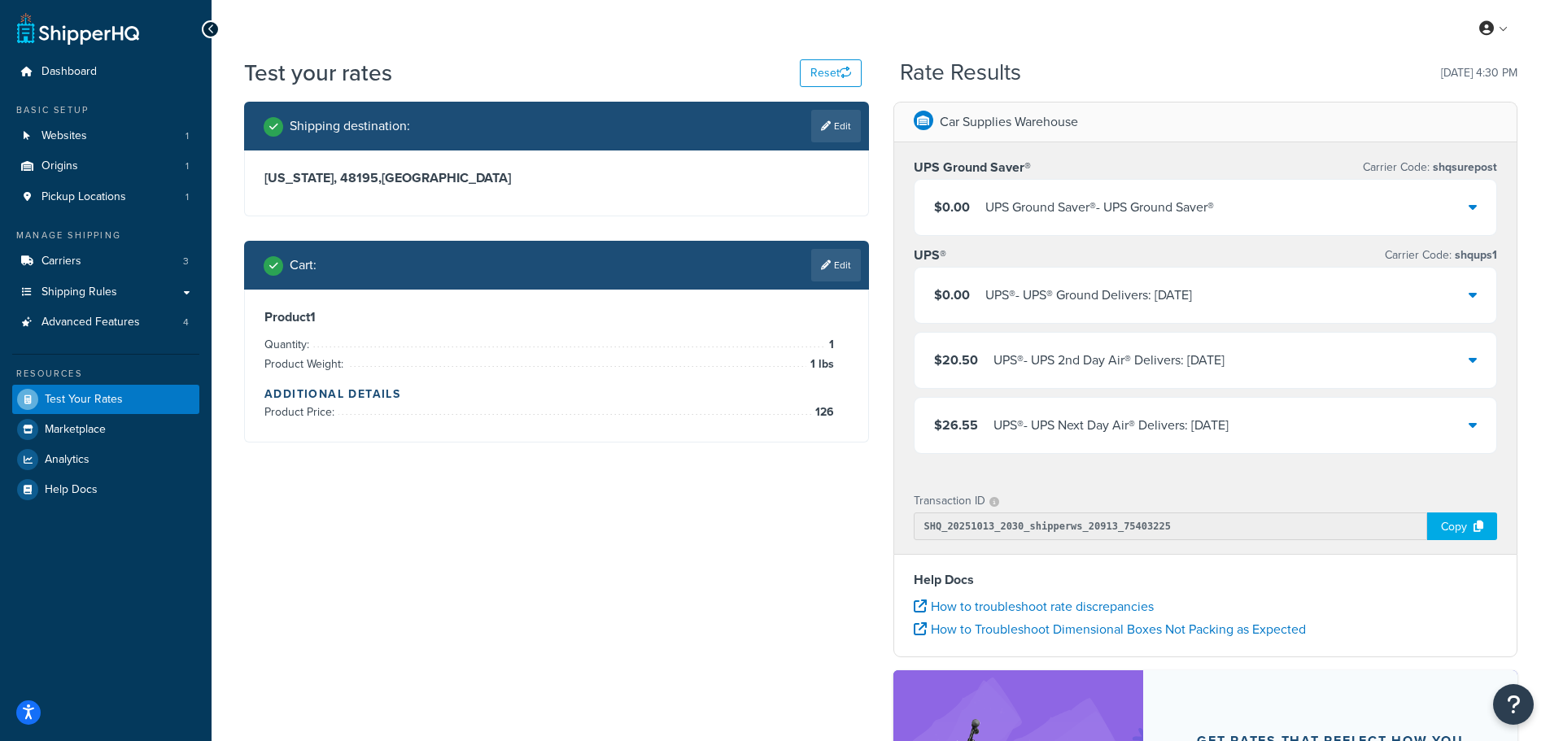
click at [1090, 199] on div "UPS Ground Saver® - UPS Ground Saver®" at bounding box center [1099, 207] width 229 height 23
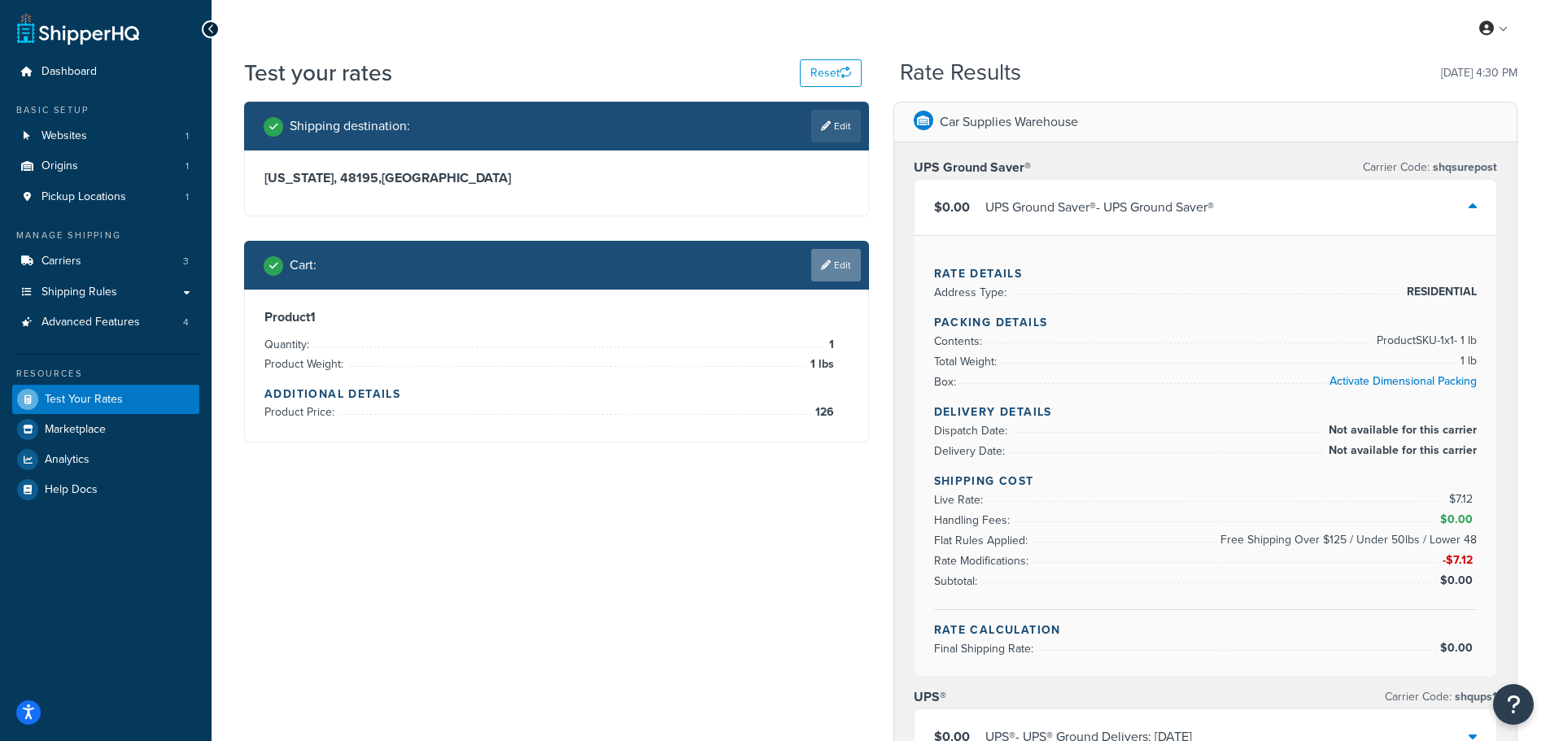
click at [834, 267] on link "Edit" at bounding box center [836, 265] width 50 height 33
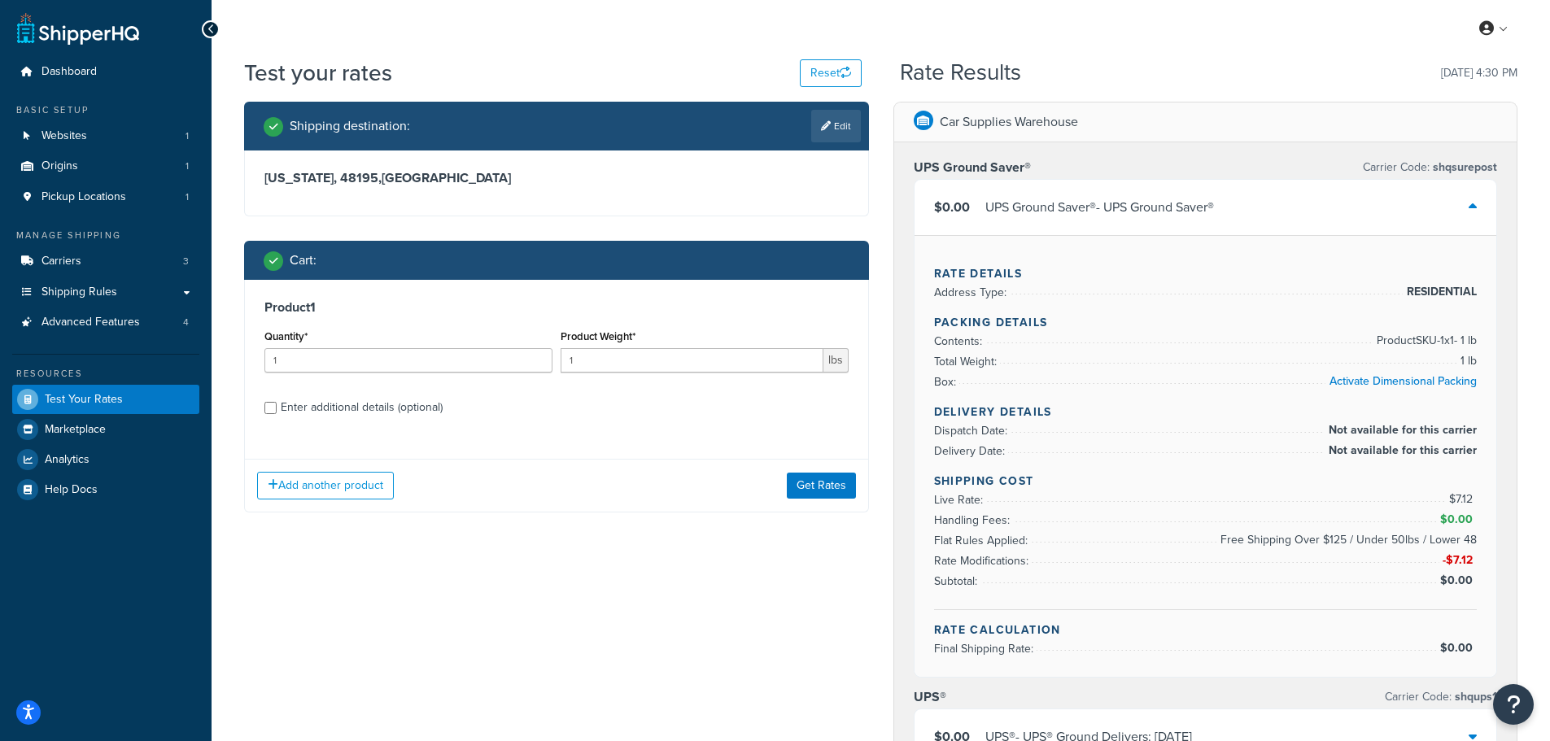
click at [290, 399] on div "Enter additional details (optional)" at bounding box center [362, 407] width 162 height 23
click at [277, 402] on input "Enter additional details (optional)" at bounding box center [270, 408] width 12 height 12
checkbox input "true"
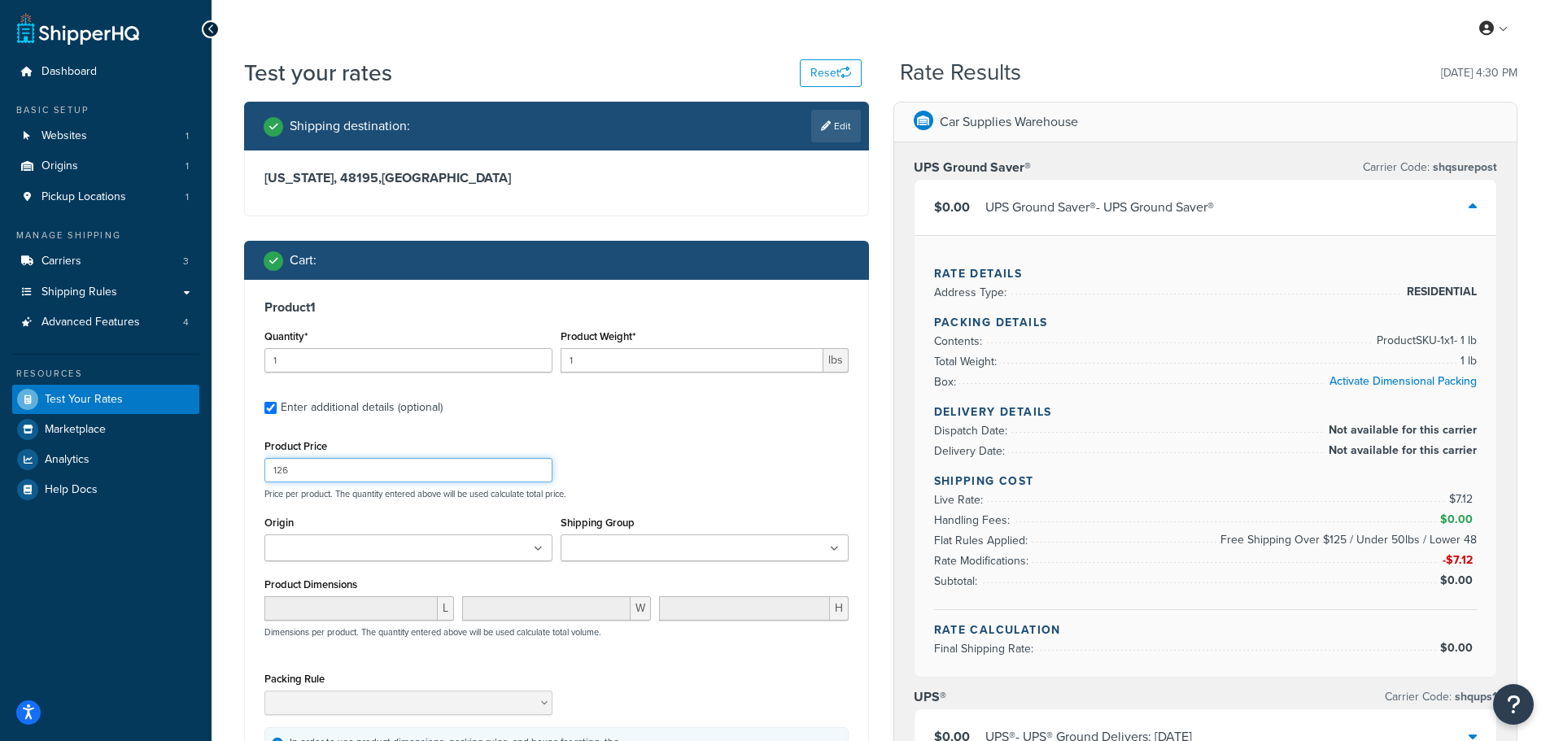
click at [304, 465] on input "126" at bounding box center [408, 470] width 288 height 24
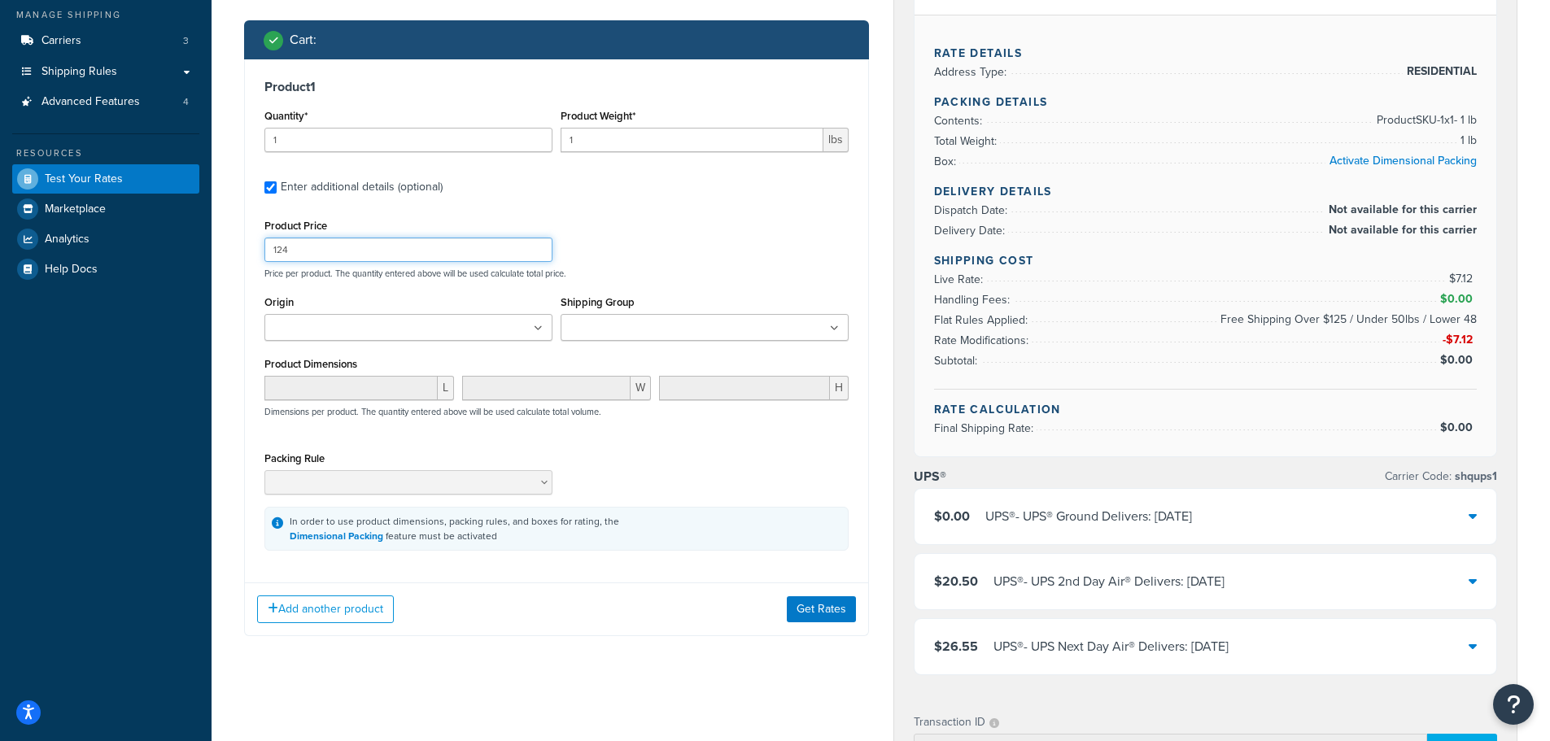
scroll to position [244, 0]
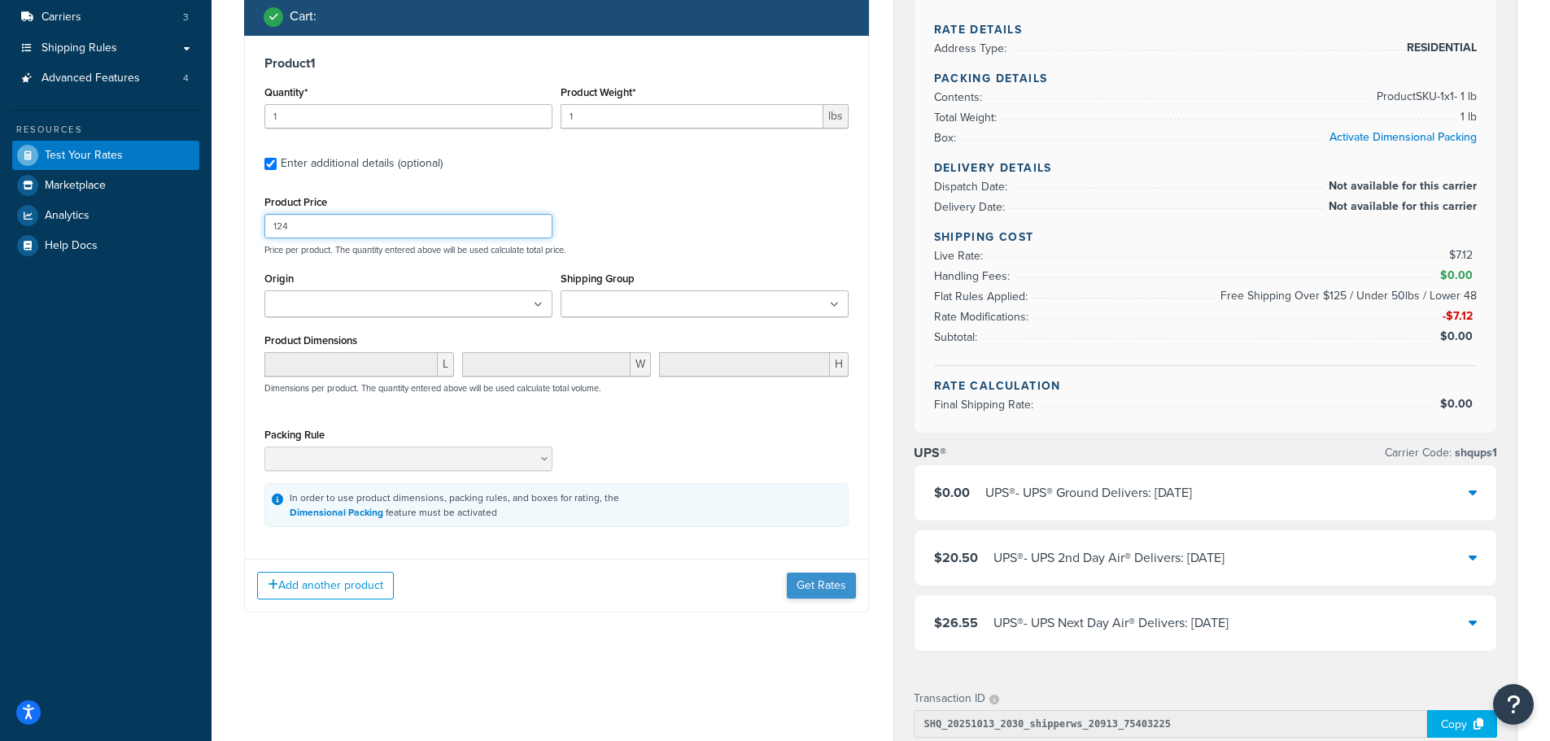
type input "124"
click at [811, 586] on button "Get Rates" at bounding box center [821, 586] width 69 height 26
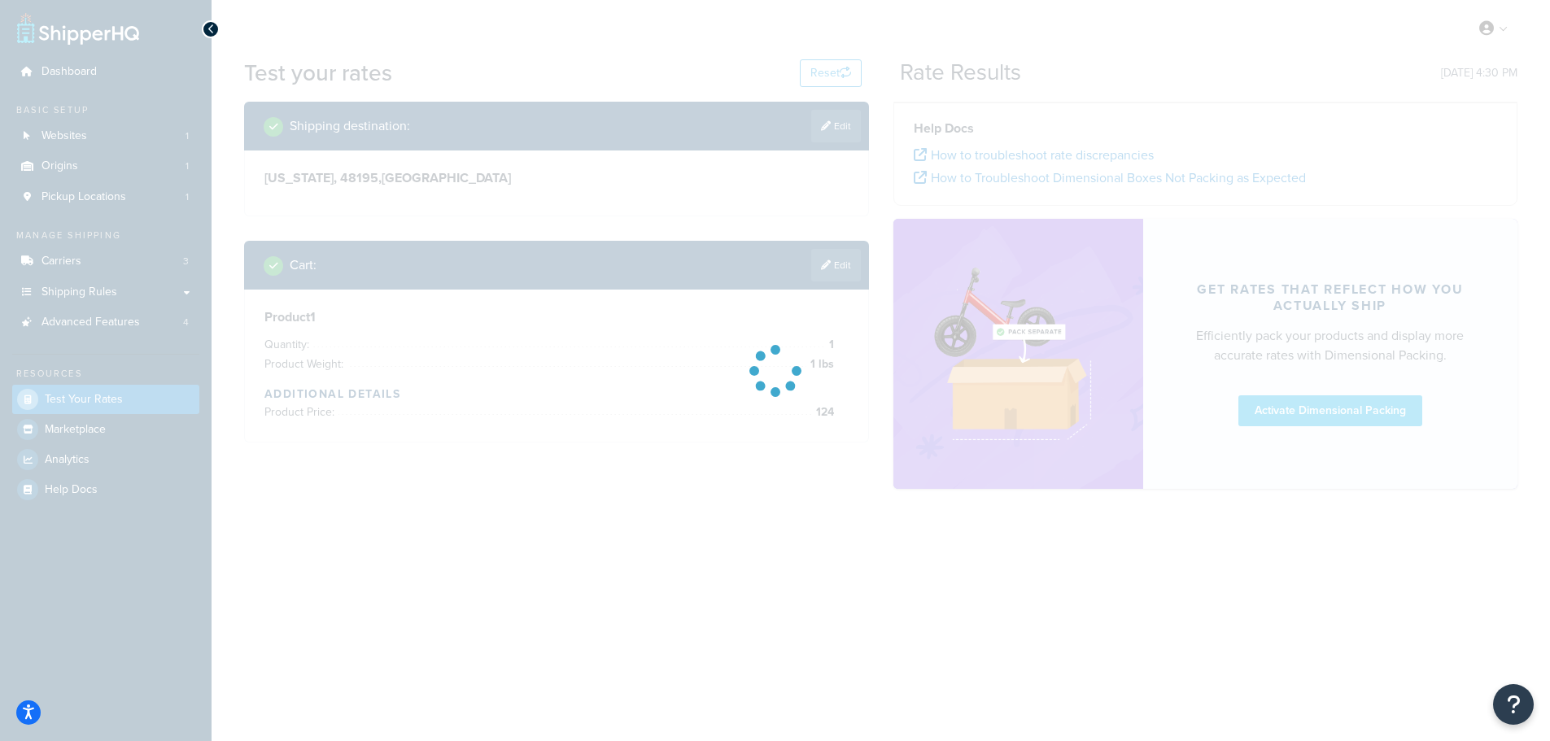
scroll to position [0, 0]
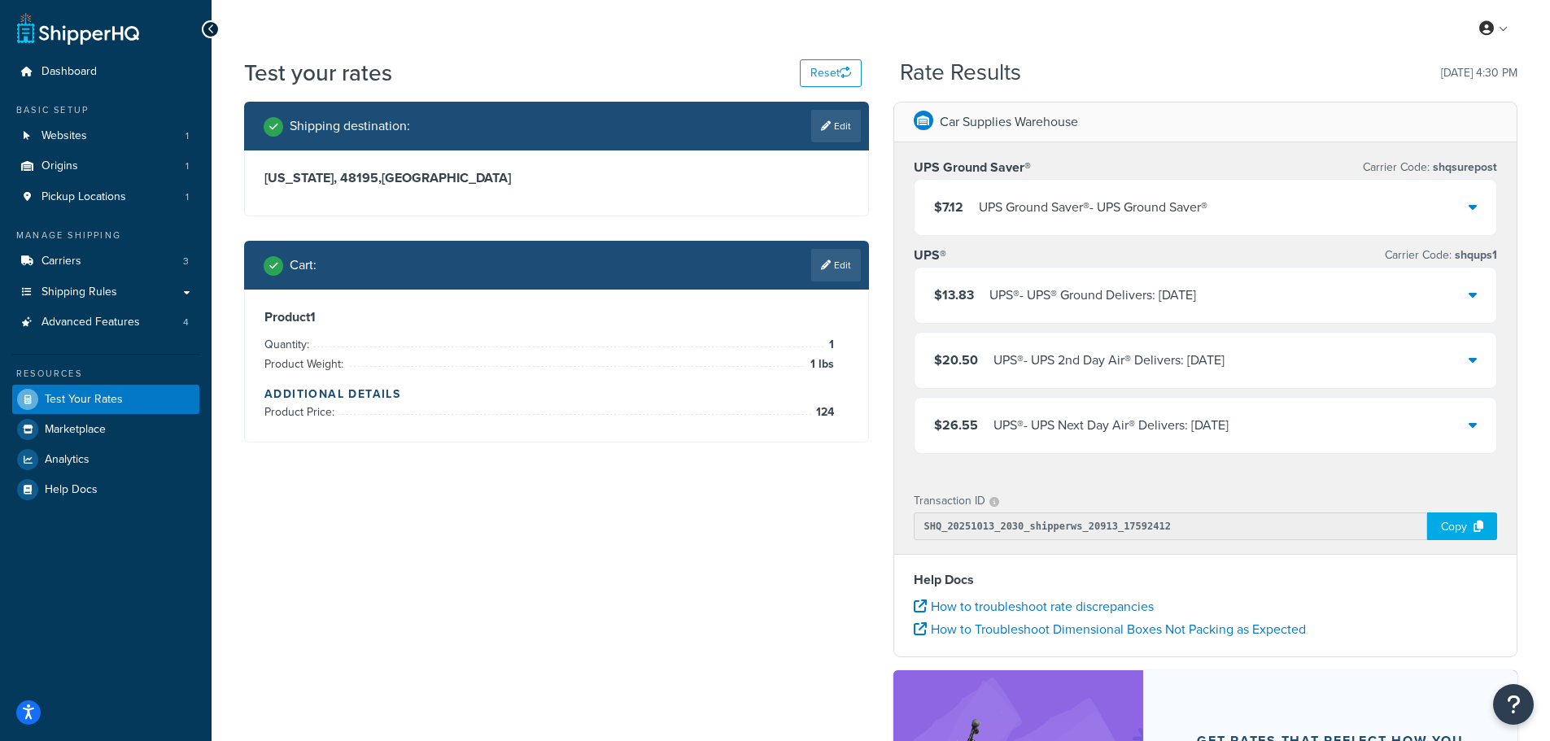
click at [1105, 206] on div "UPS Ground Saver® - UPS Ground Saver®" at bounding box center [1093, 207] width 229 height 23
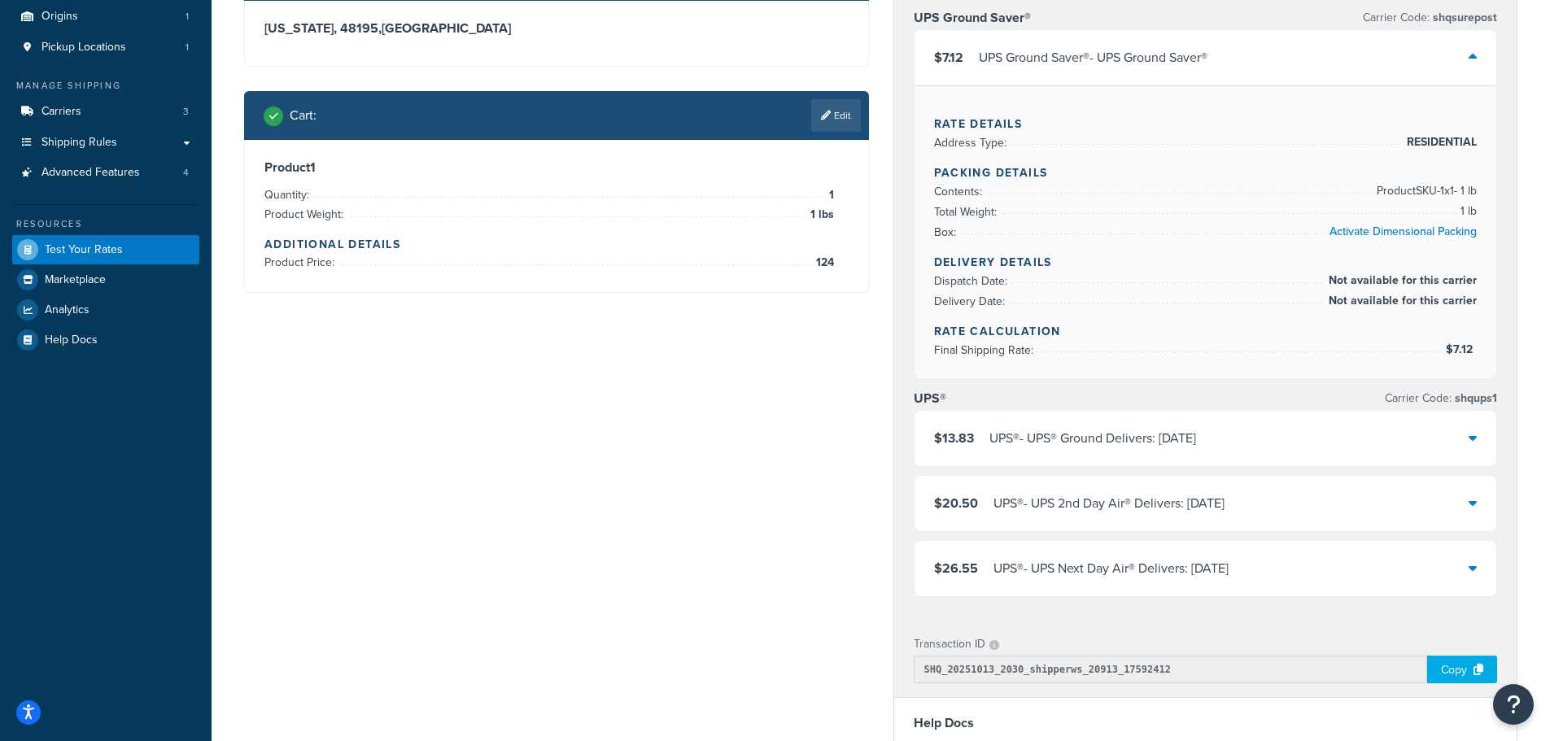
scroll to position [163, 0]
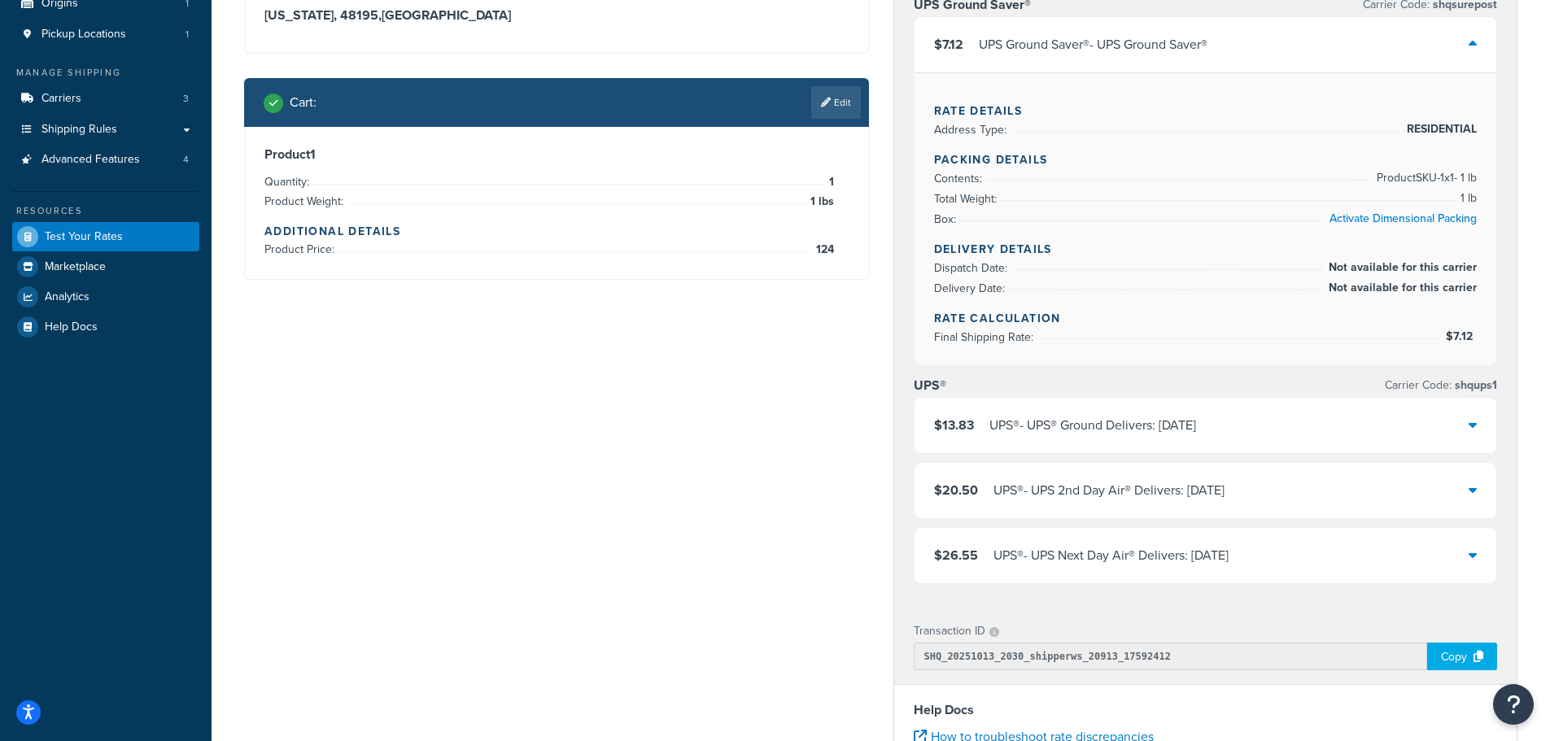
click at [1146, 430] on div "UPS® - UPS® Ground Delivers: Thu, Oct 16" at bounding box center [1092, 425] width 207 height 23
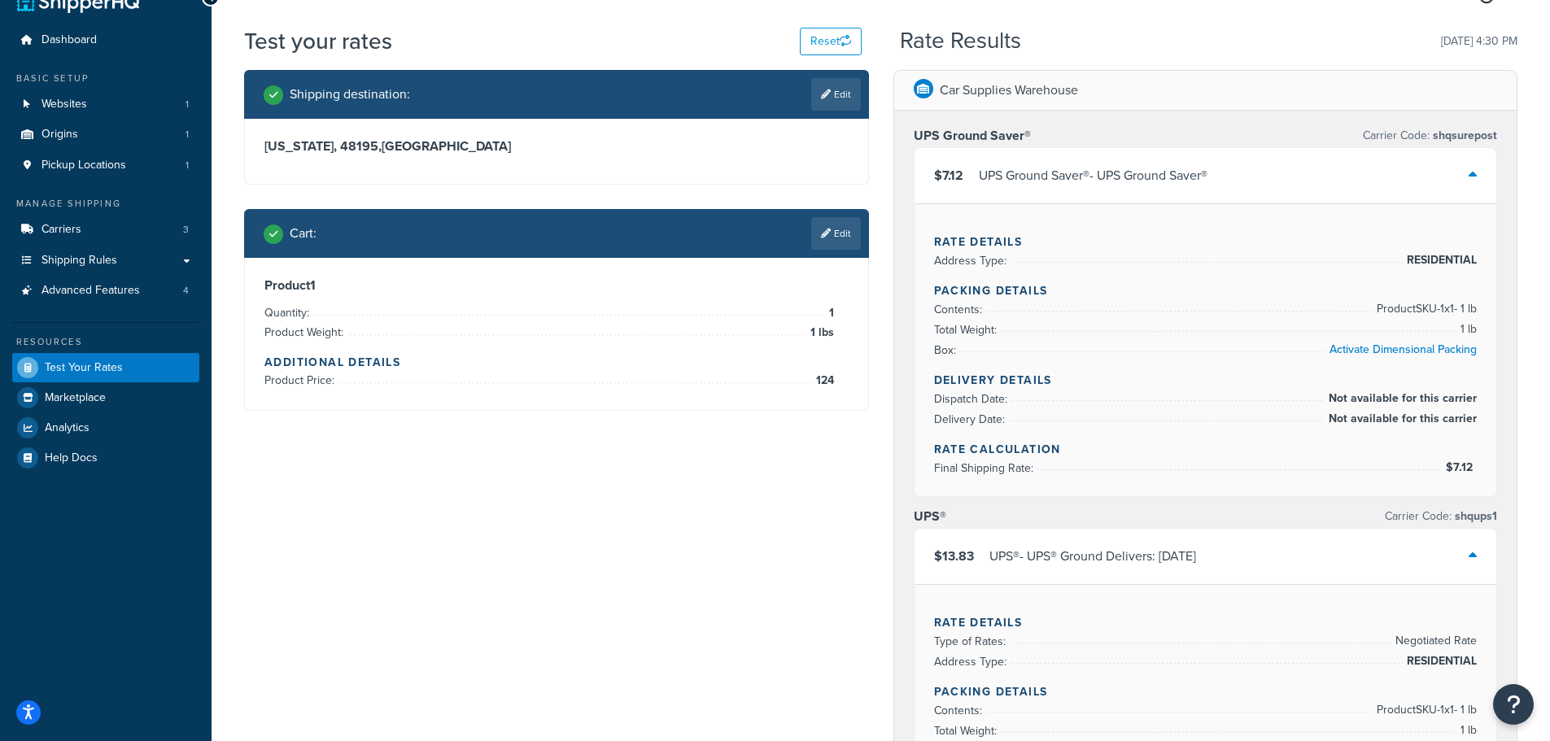
scroll to position [0, 0]
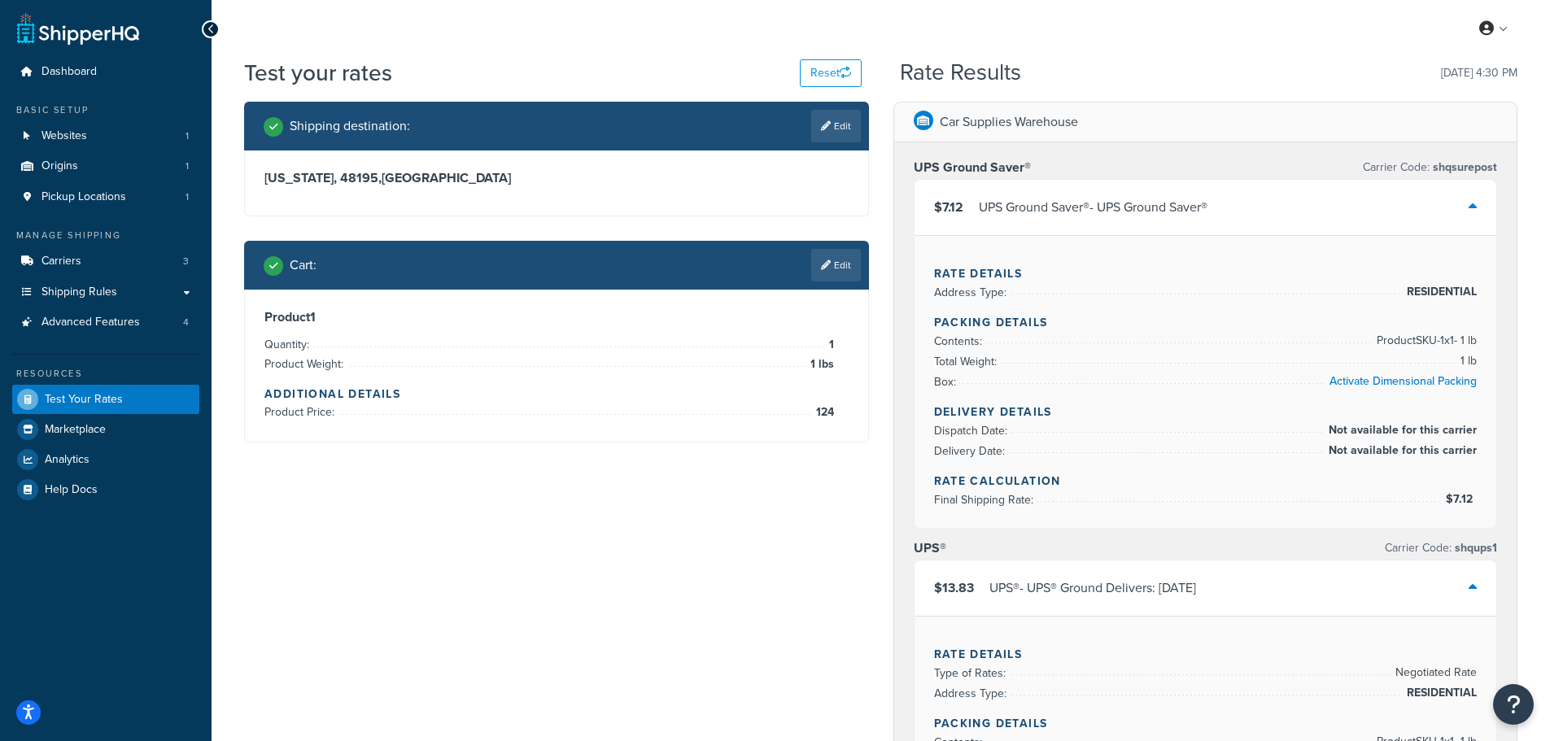
click at [72, 251] on link "Carriers 3" at bounding box center [105, 262] width 187 height 30
